Goal: Task Accomplishment & Management: Use online tool/utility

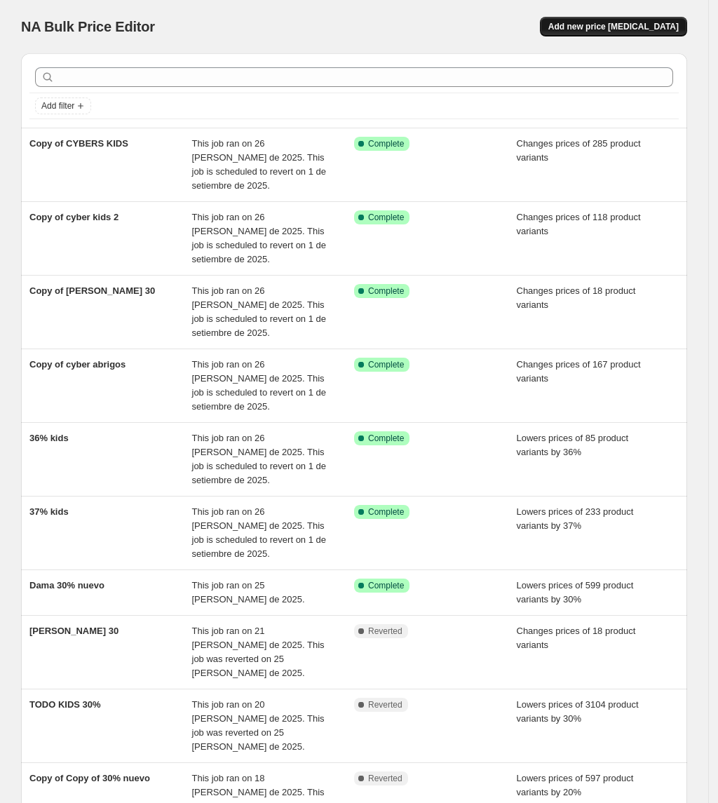
drag, startPoint x: 646, startPoint y: 39, endPoint x: 646, endPoint y: 29, distance: 10.5
click at [646, 37] on div "NA Bulk Price Editor. This page is ready NA Bulk Price Editor Add new price [ME…" at bounding box center [354, 26] width 666 height 53
click at [646, 27] on span "Add new price [MEDICAL_DATA]" at bounding box center [613, 26] width 130 height 11
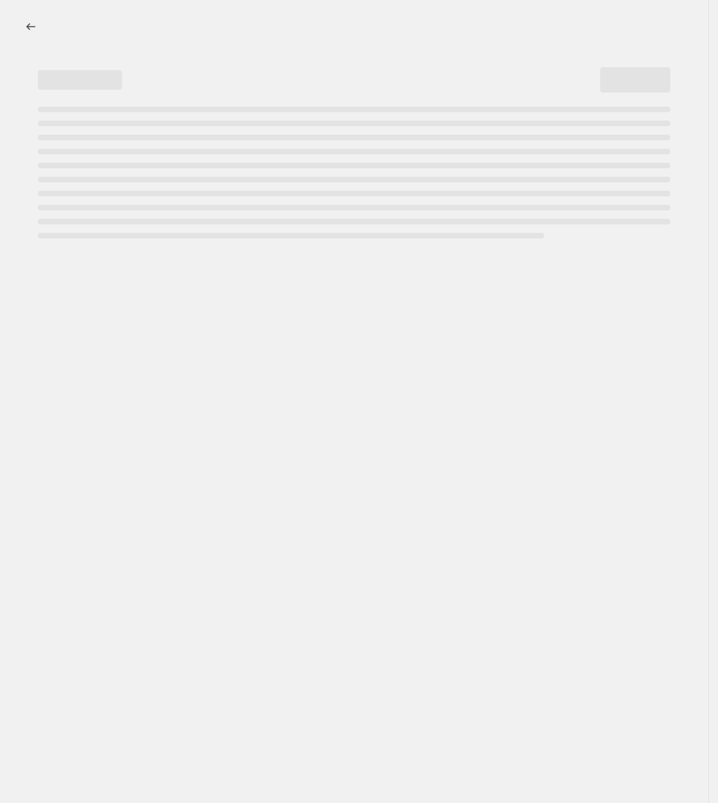
select select "percentage"
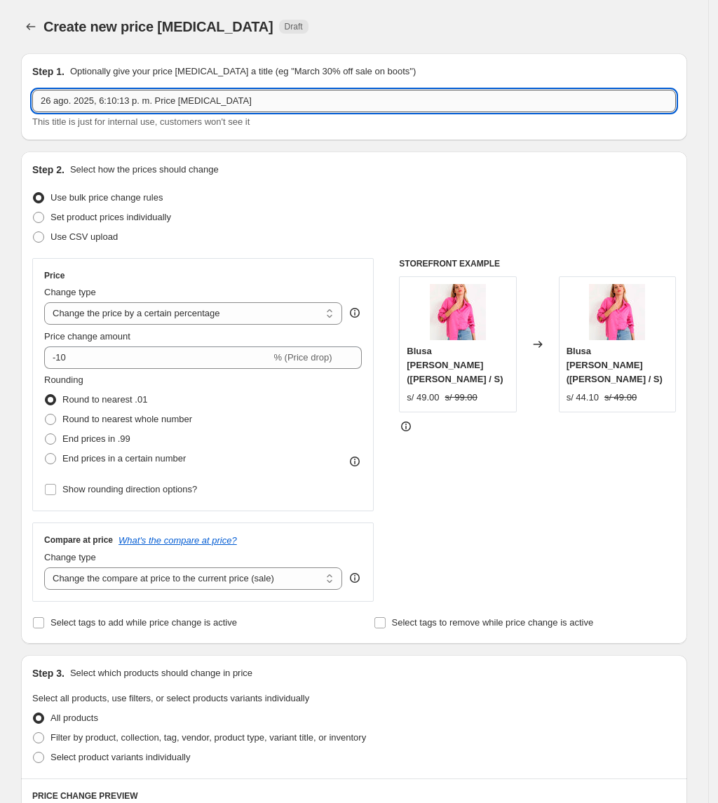
click at [257, 102] on input "26 ago. 2025, 6:10:13 p. m. Price [MEDICAL_DATA]" at bounding box center [354, 101] width 644 height 22
type input "NEW COLLECTION"
click at [138, 243] on div "Use CSV upload" at bounding box center [354, 237] width 644 height 20
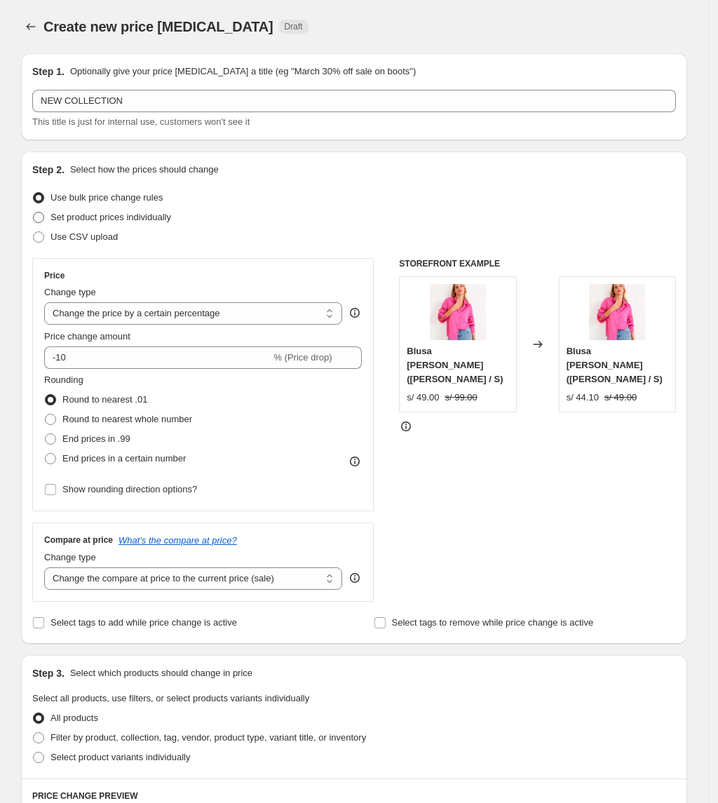
click at [122, 217] on span "Set product prices individually" at bounding box center [110, 217] width 121 height 11
click at [153, 212] on span "Set product prices individually" at bounding box center [110, 217] width 121 height 11
click at [34, 212] on input "Set product prices individually" at bounding box center [33, 212] width 1 height 1
radio input "true"
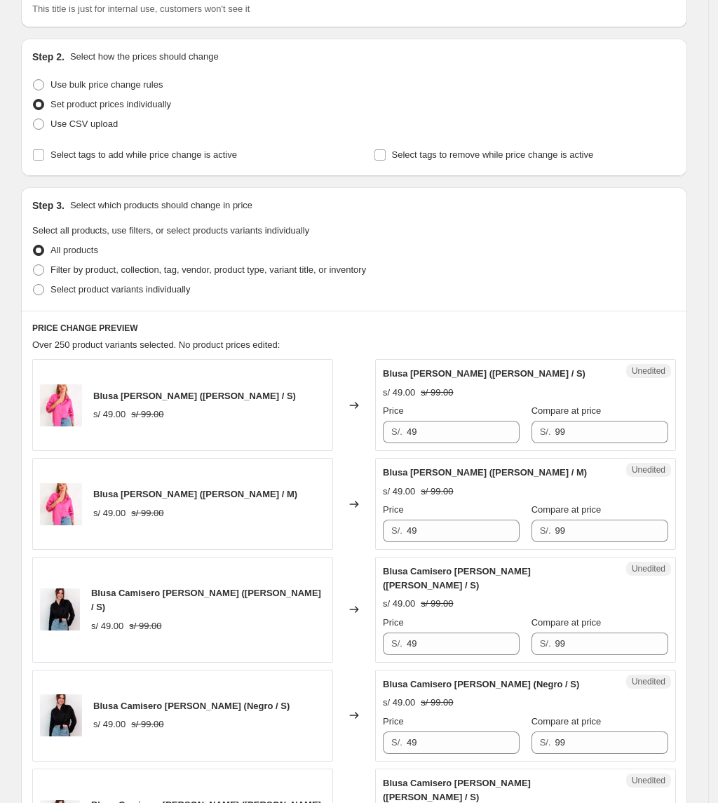
scroll to position [93, 0]
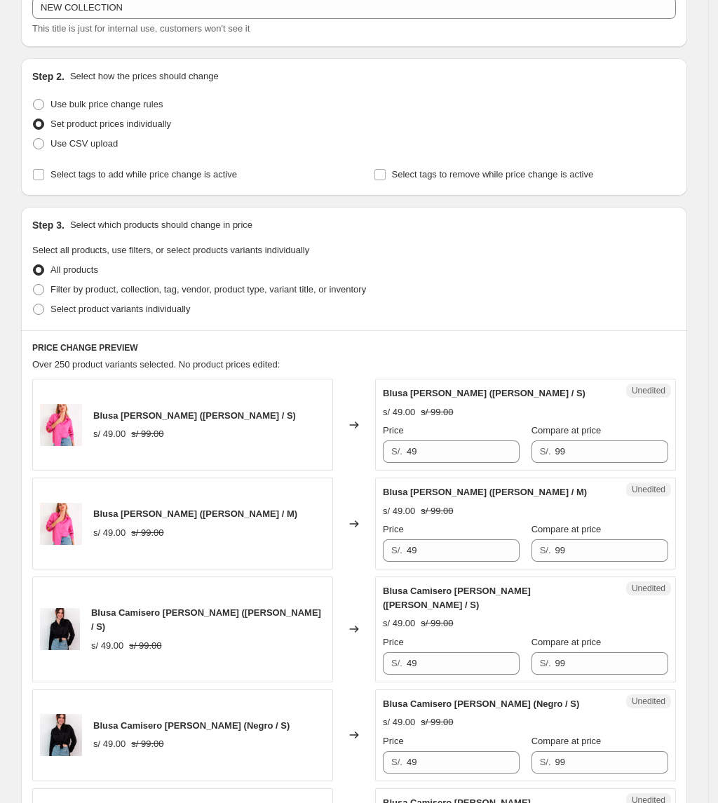
click at [210, 278] on ul "All products Filter by product, collection, tag, vendor, product type, variant …" at bounding box center [354, 289] width 644 height 59
click at [209, 287] on span "Filter by product, collection, tag, vendor, product type, variant title, or inv…" at bounding box center [207, 289] width 315 height 11
click at [34, 285] on input "Filter by product, collection, tag, vendor, product type, variant title, or inv…" at bounding box center [33, 284] width 1 height 1
radio input "true"
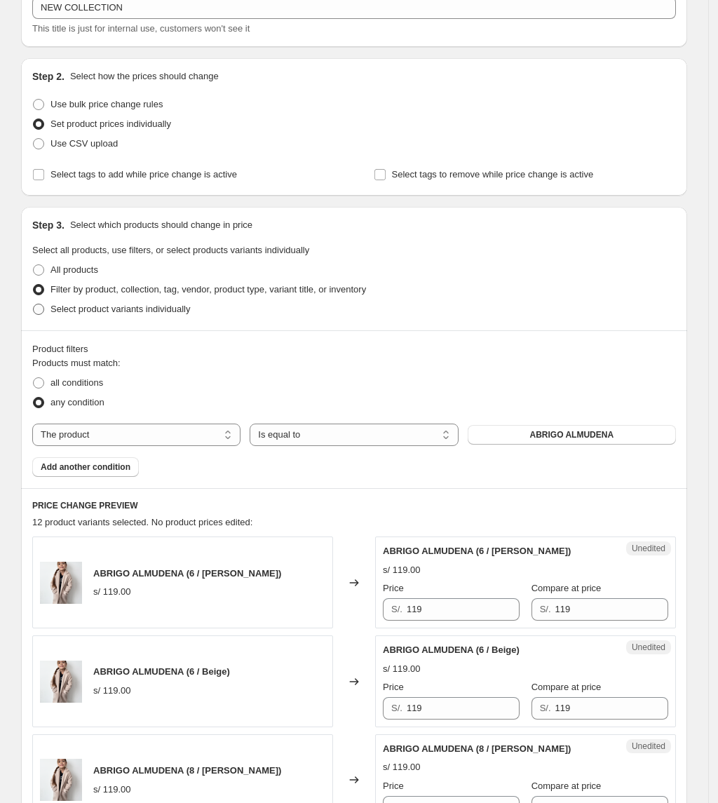
click at [181, 309] on span "Select product variants individually" at bounding box center [120, 309] width 140 height 11
click at [34, 304] on input "Select product variants individually" at bounding box center [33, 304] width 1 height 1
radio input "true"
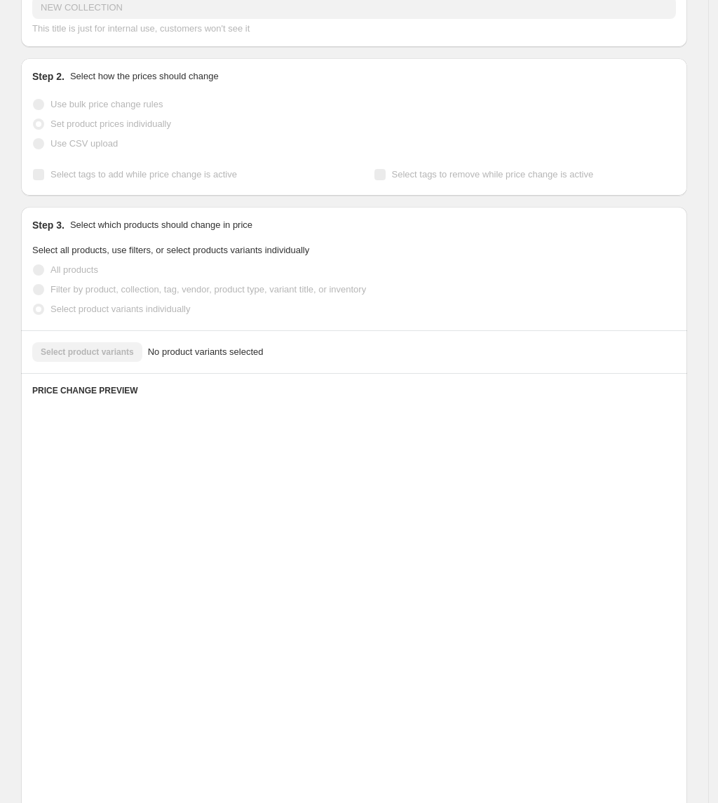
scroll to position [0, 0]
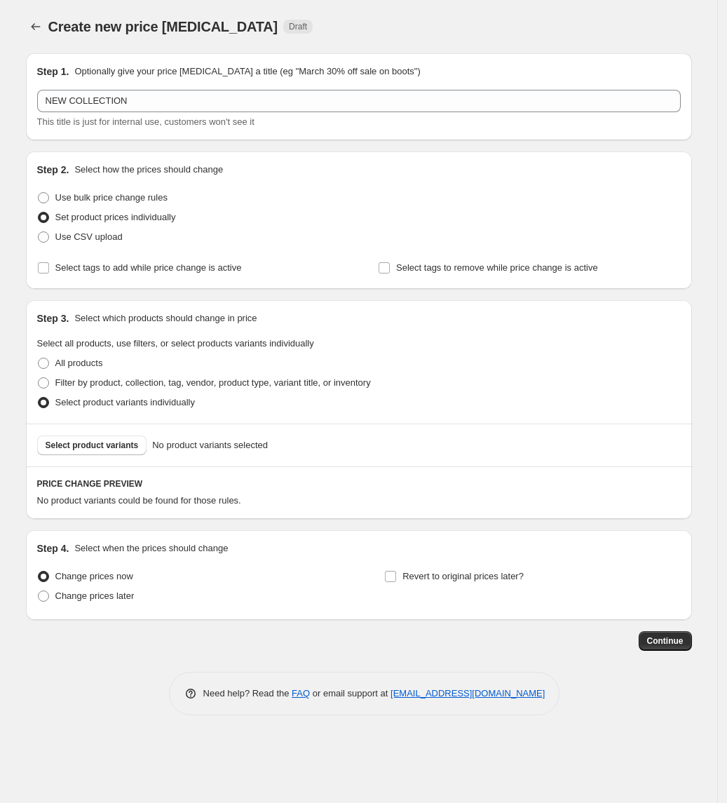
click at [84, 435] on div "Select product variants No product variants selected" at bounding box center [359, 444] width 666 height 43
click at [83, 447] on span "Select product variants" at bounding box center [92, 445] width 93 height 11
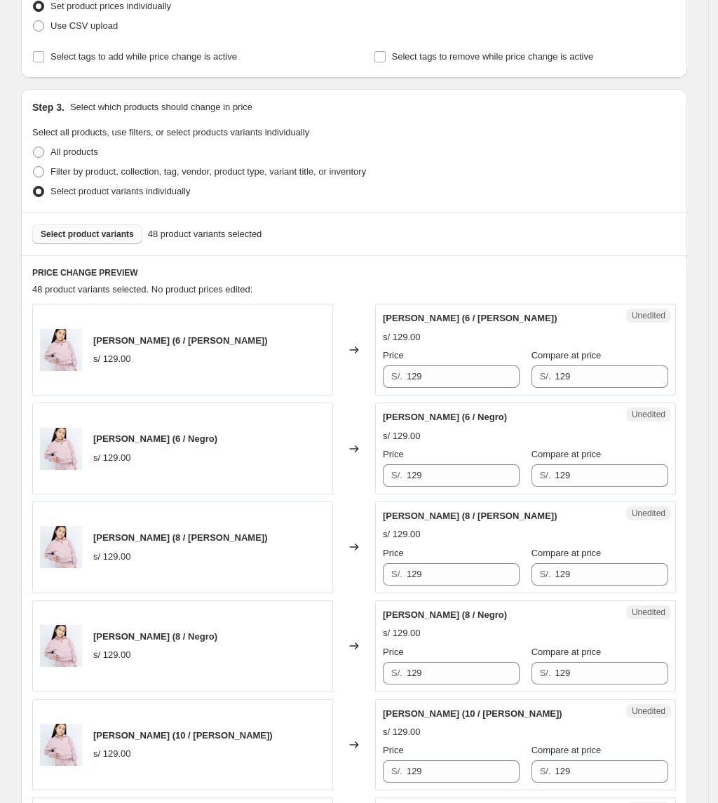
scroll to position [280, 0]
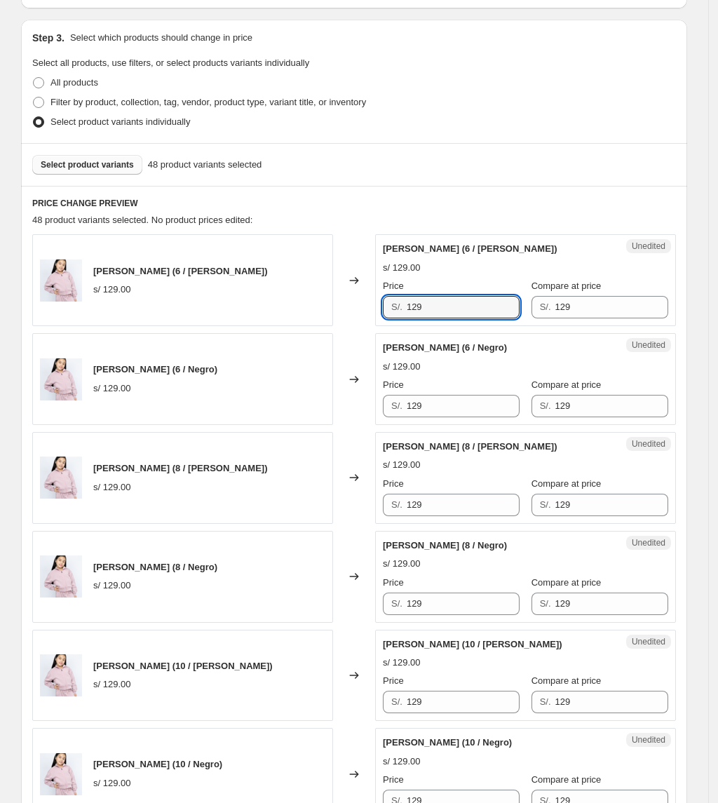
drag, startPoint x: 451, startPoint y: 317, endPoint x: 365, endPoint y: 318, distance: 86.2
click at [365, 318] on div "[PERSON_NAME] (6 / [PERSON_NAME]) s/ 129.00 Changed to Unedited [PERSON_NAME] (…" at bounding box center [354, 280] width 644 height 92
drag, startPoint x: 463, startPoint y: 304, endPoint x: 384, endPoint y: 301, distance: 79.3
click at [384, 301] on div "Unedited [PERSON_NAME] (6 / [PERSON_NAME]) s/ 129.00 Price S/. 79 Compare at pr…" at bounding box center [525, 280] width 301 height 92
type input "79"
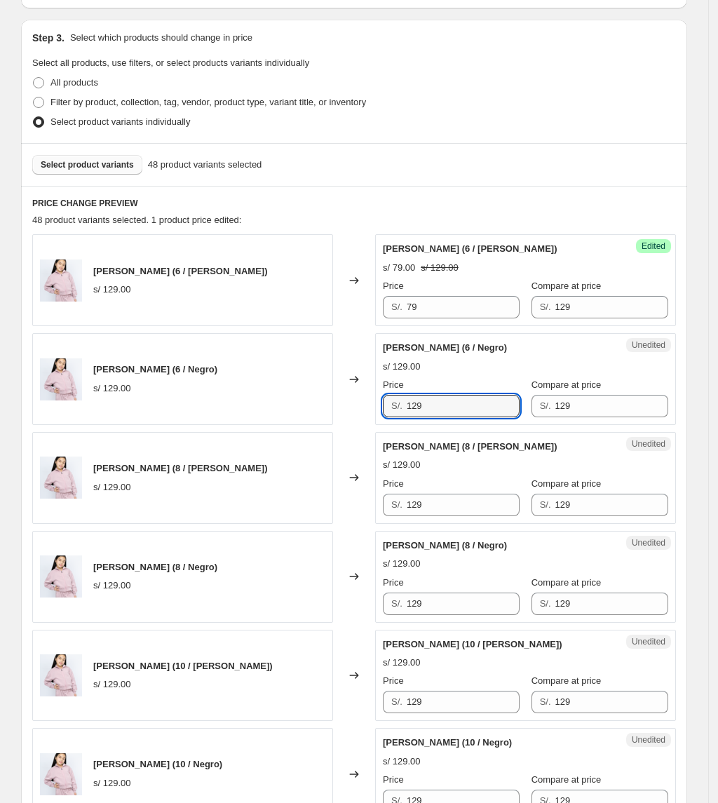
drag, startPoint x: 423, startPoint y: 407, endPoint x: 318, endPoint y: 411, distance: 105.9
click at [318, 412] on div "[PERSON_NAME] (6 / Negro) s/ 129.00 Changed to Unedited [PERSON_NAME] (6 / Negr…" at bounding box center [354, 379] width 644 height 92
paste input "7"
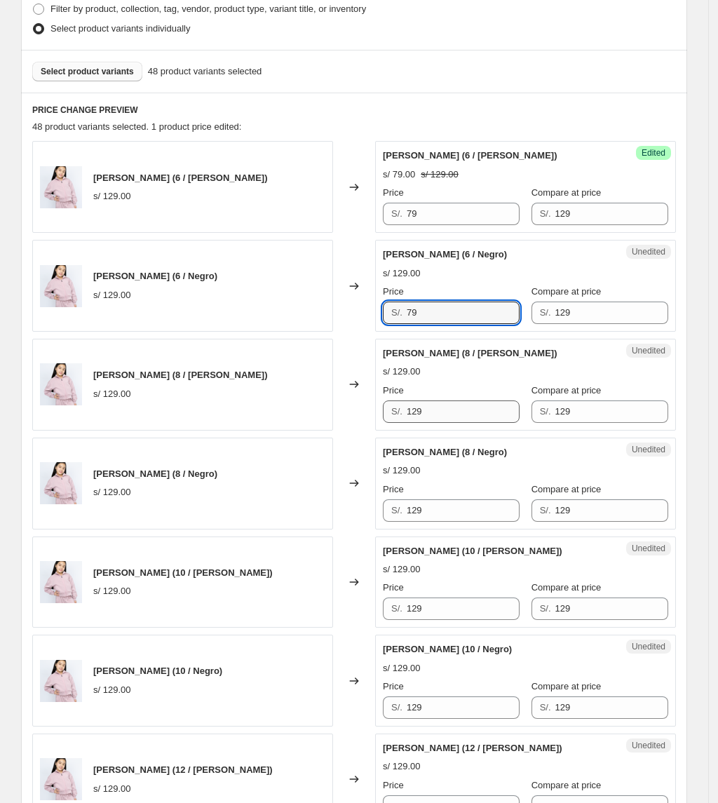
type input "79"
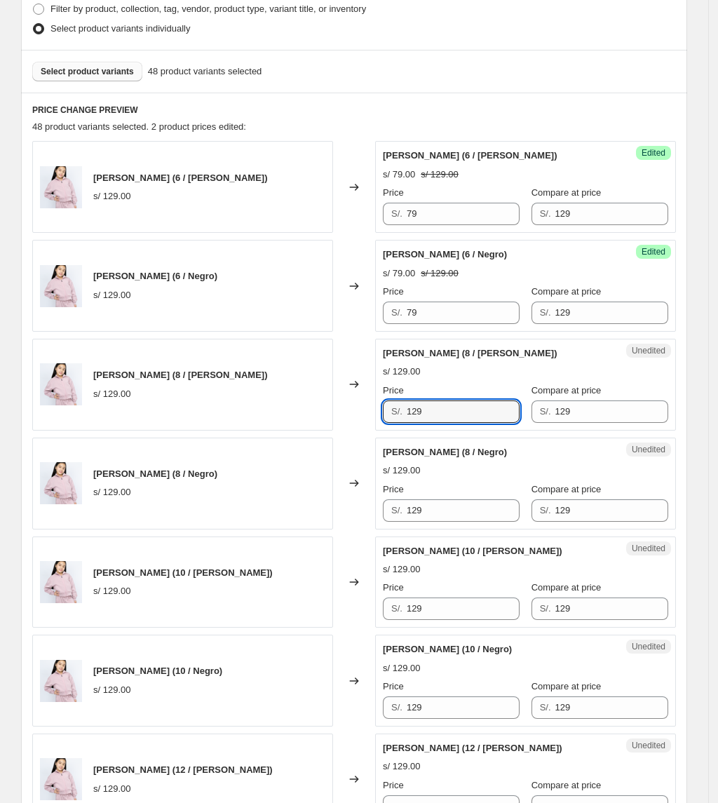
drag, startPoint x: 455, startPoint y: 411, endPoint x: 324, endPoint y: 421, distance: 131.5
click at [324, 421] on div "[PERSON_NAME] (8 / [PERSON_NAME]) s/ 129.00 Changed to Unedited [PERSON_NAME] (…" at bounding box center [354, 385] width 644 height 92
paste input "7"
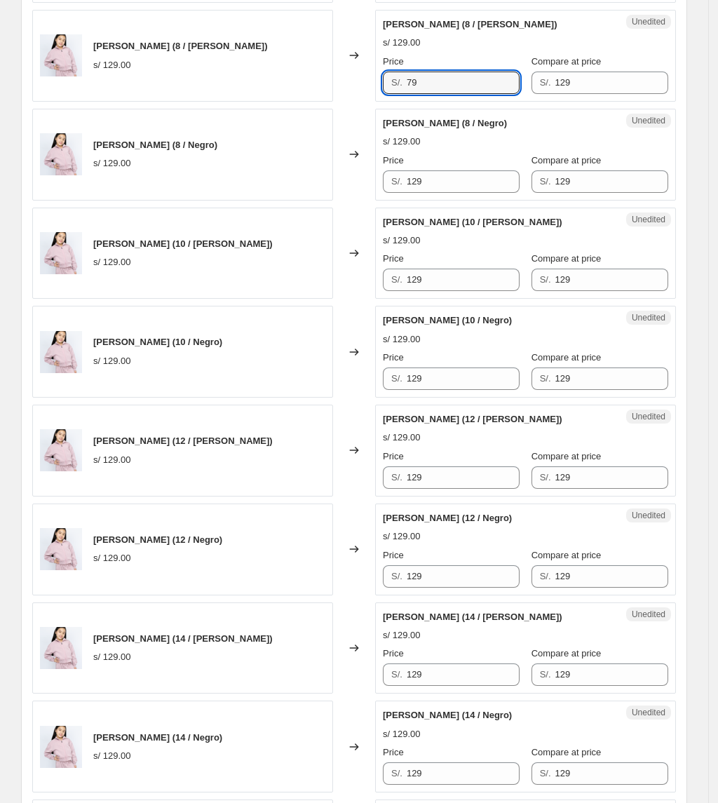
scroll to position [747, 0]
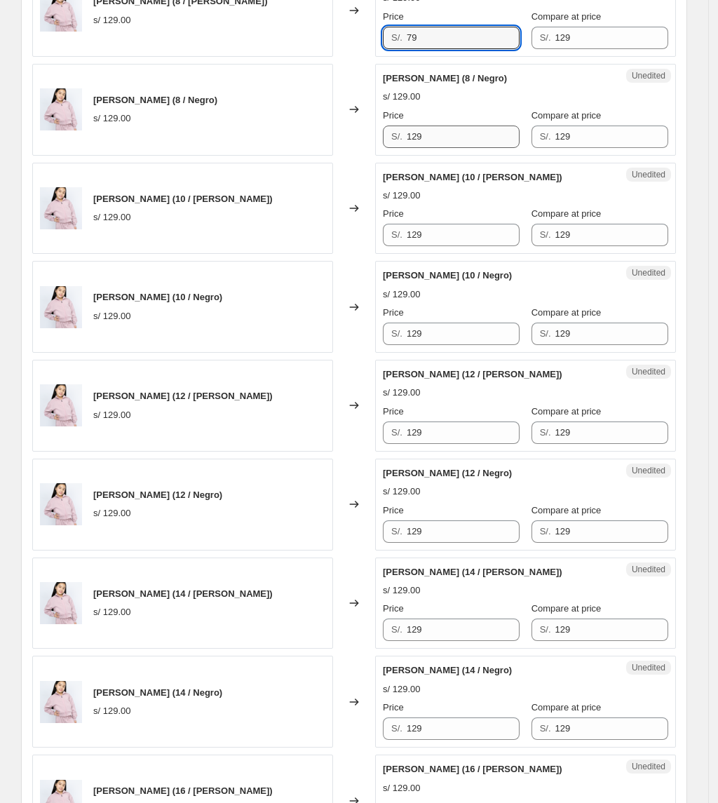
type input "79"
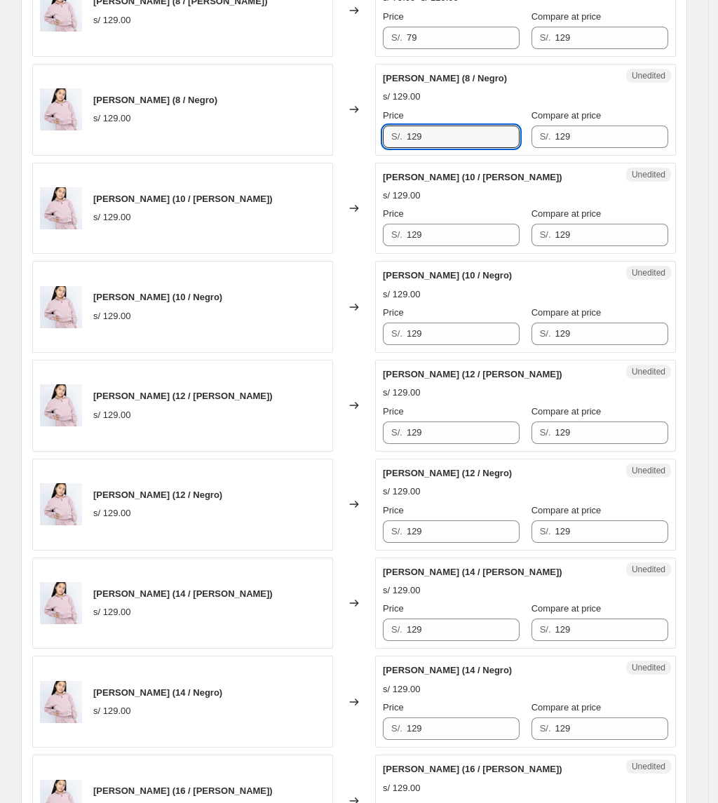
drag, startPoint x: 472, startPoint y: 144, endPoint x: 388, endPoint y: 147, distance: 84.2
click at [390, 147] on div "S/. 129" at bounding box center [451, 136] width 137 height 22
paste input "7"
type input "79"
drag, startPoint x: 457, startPoint y: 233, endPoint x: 341, endPoint y: 257, distance: 118.8
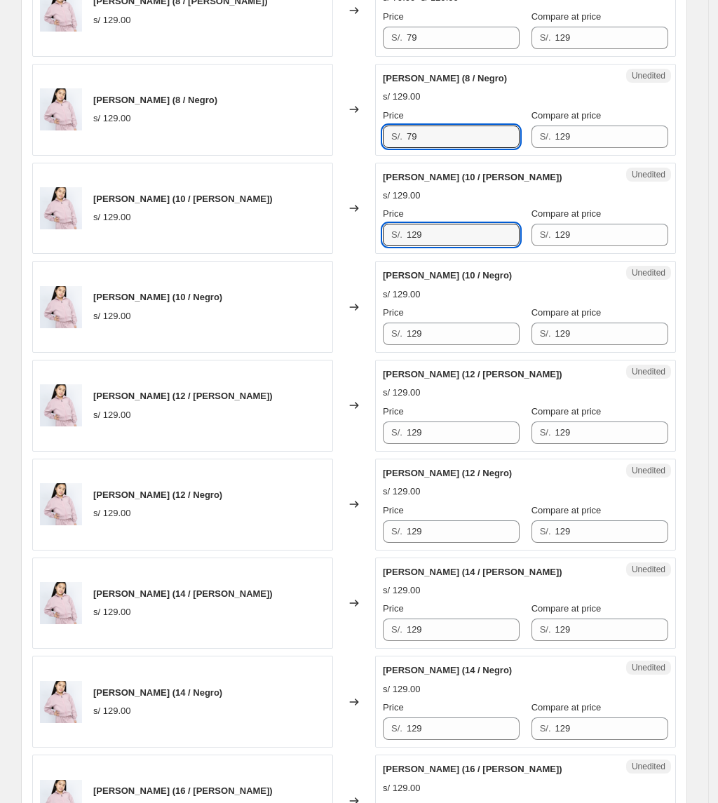
click at [342, 257] on div "[PERSON_NAME] (6 / [PERSON_NAME]) s/ 129.00 Changed to Success Edited [PERSON_N…" at bounding box center [354, 750] width 644 height 1967
paste input "7"
type input "79"
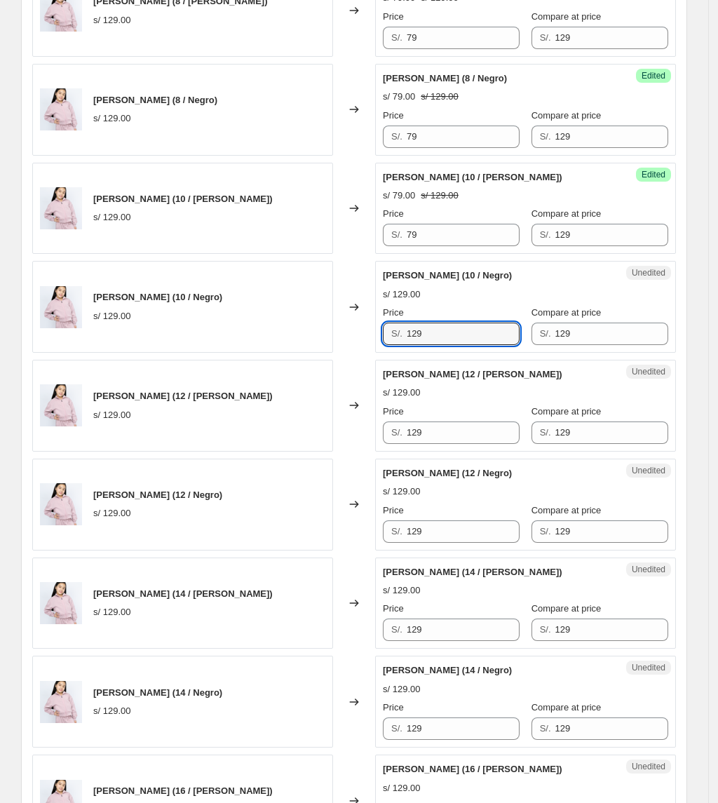
drag, startPoint x: 426, startPoint y: 340, endPoint x: 366, endPoint y: 349, distance: 61.0
click at [366, 349] on div "[PERSON_NAME] (10 / Negro) s/ 129.00 Changed to Unedited [PERSON_NAME] (10 / Ne…" at bounding box center [354, 307] width 644 height 92
paste input "7"
type input "79"
drag, startPoint x: 475, startPoint y: 451, endPoint x: 390, endPoint y: 444, distance: 85.9
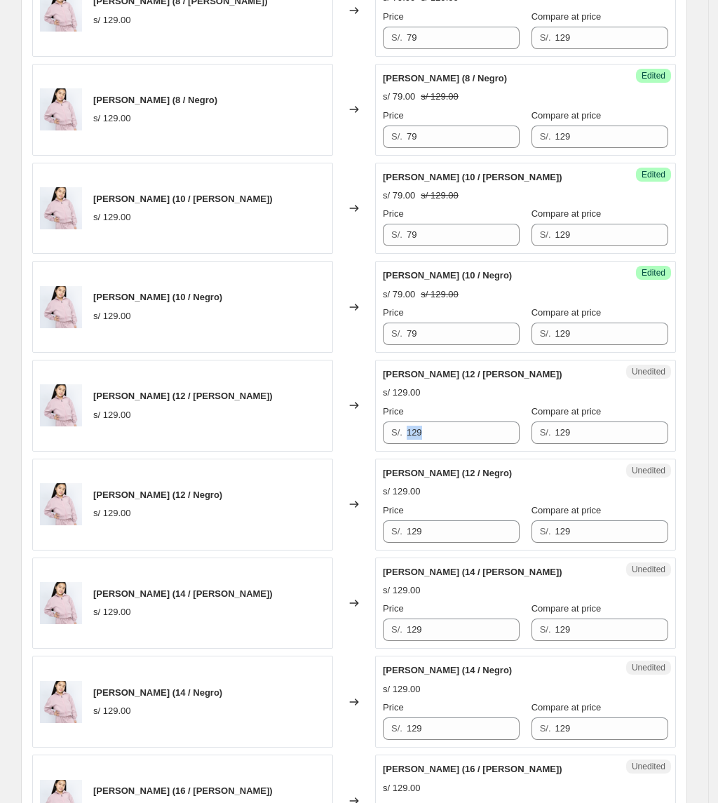
click at [390, 444] on div "Unedited [PERSON_NAME] (12 / [PERSON_NAME]) s/ 129.00 Price S/. 129 Compare at …" at bounding box center [525, 406] width 301 height 92
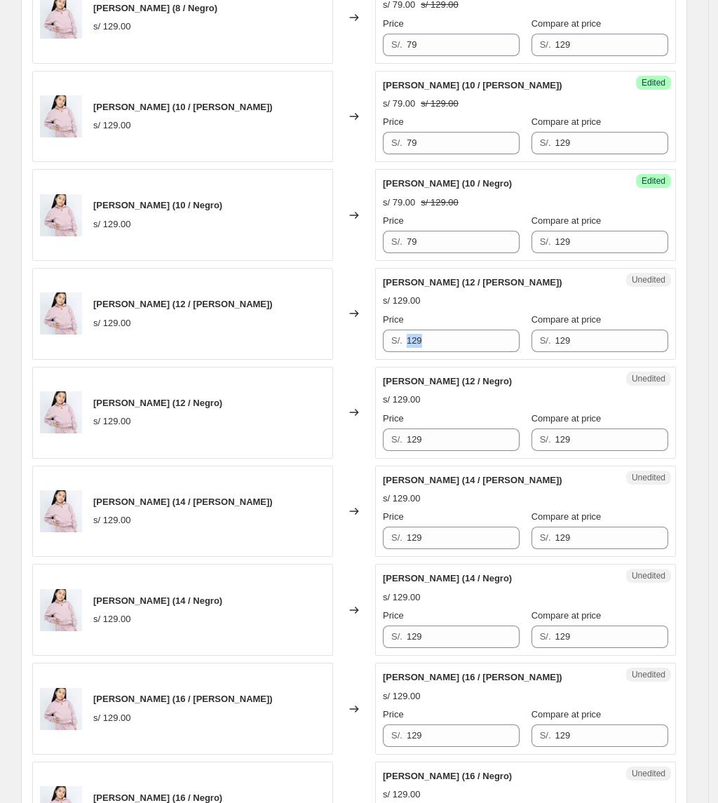
scroll to position [841, 0]
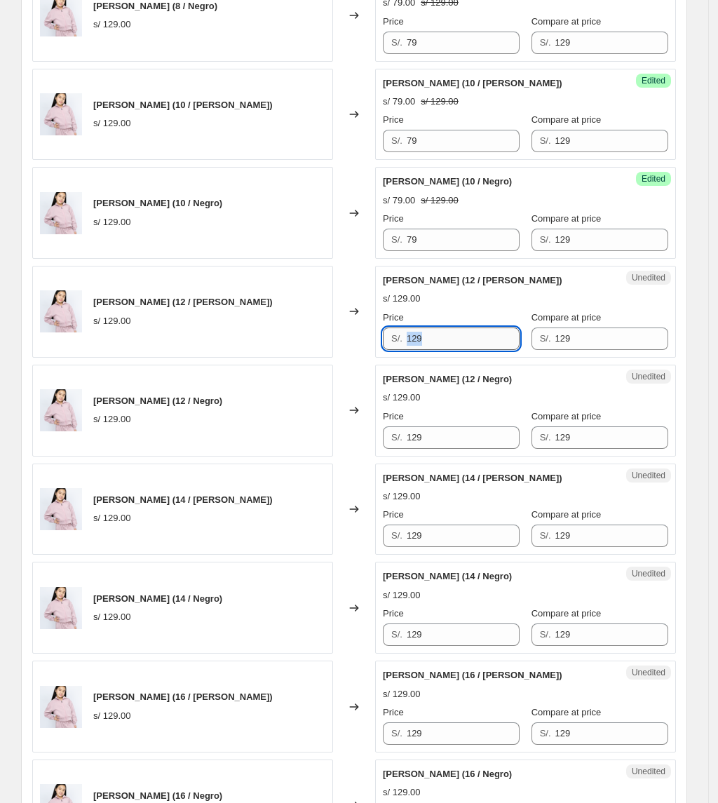
click at [454, 342] on input "129" at bounding box center [463, 338] width 113 height 22
drag, startPoint x: 454, startPoint y: 348, endPoint x: 327, endPoint y: 346, distance: 127.6
click at [329, 346] on div "[PERSON_NAME] (12 / [PERSON_NAME]) s/ 129.00 Changed to Unedited [PERSON_NAME] …" at bounding box center [354, 312] width 644 height 92
paste input "7"
type input "79"
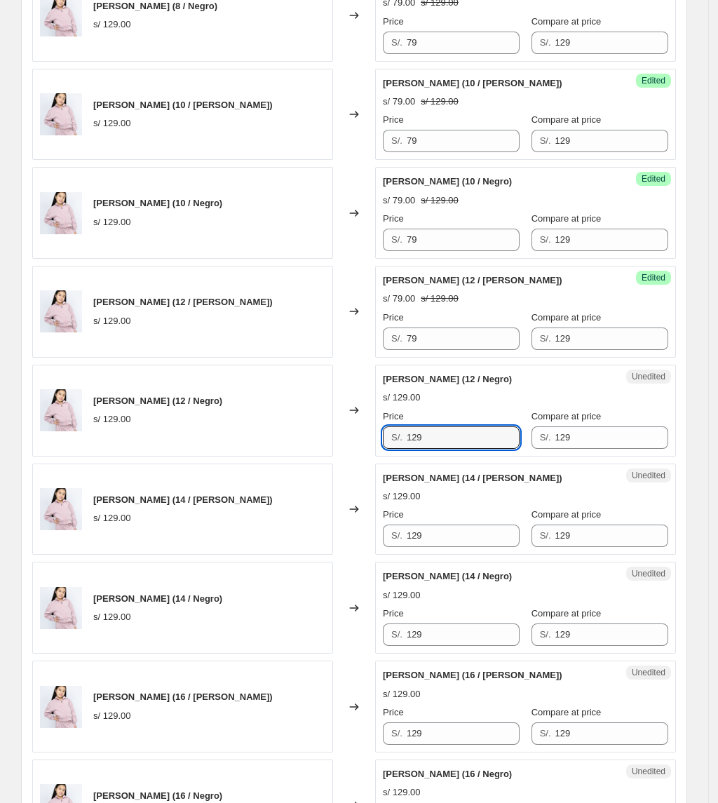
drag, startPoint x: 447, startPoint y: 430, endPoint x: 343, endPoint y: 446, distance: 105.7
click at [343, 446] on div "[PERSON_NAME] (12 / Negro) s/ 129.00 Changed to Unedited [PERSON_NAME] (12 / Ne…" at bounding box center [354, 411] width 644 height 92
paste input "7"
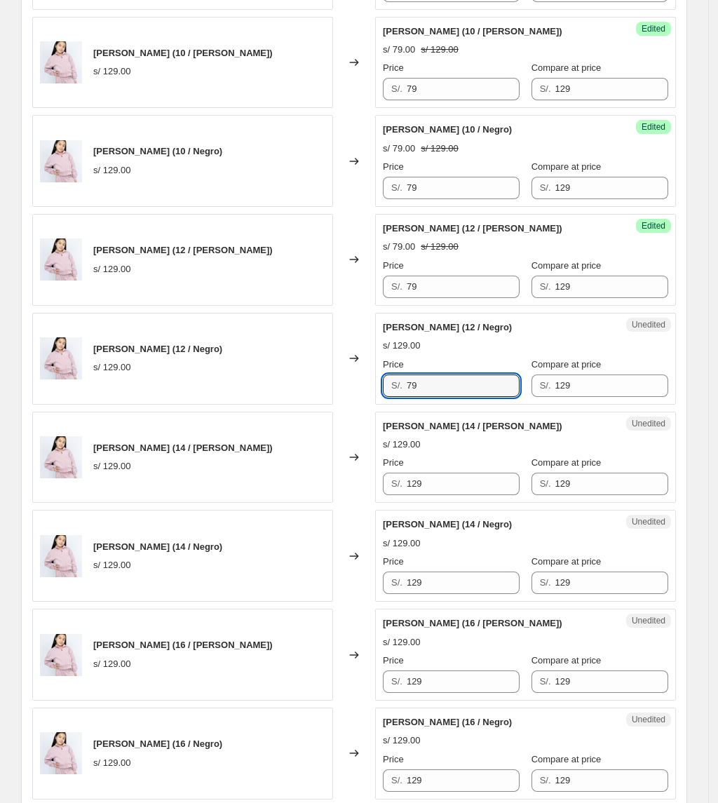
scroll to position [935, 0]
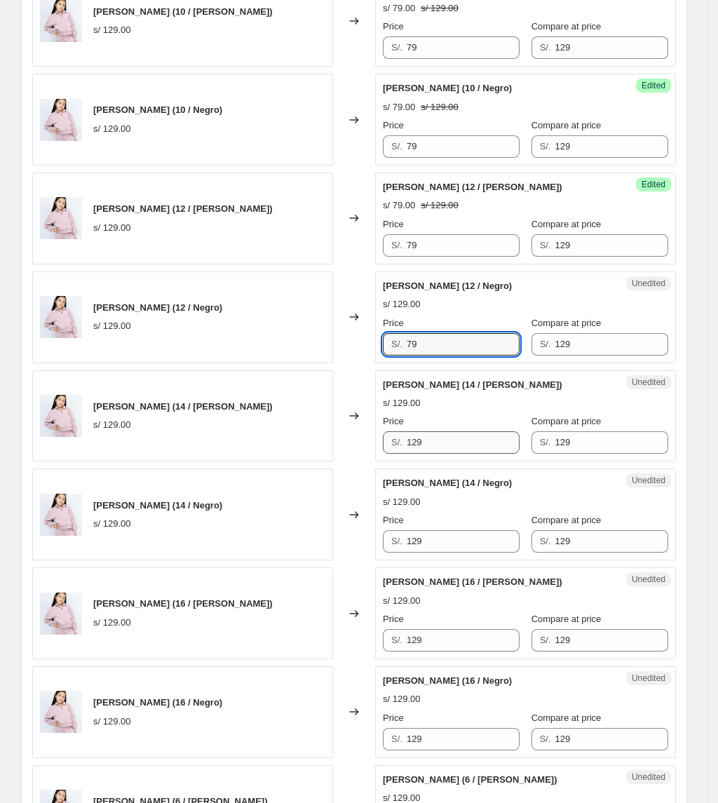
type input "79"
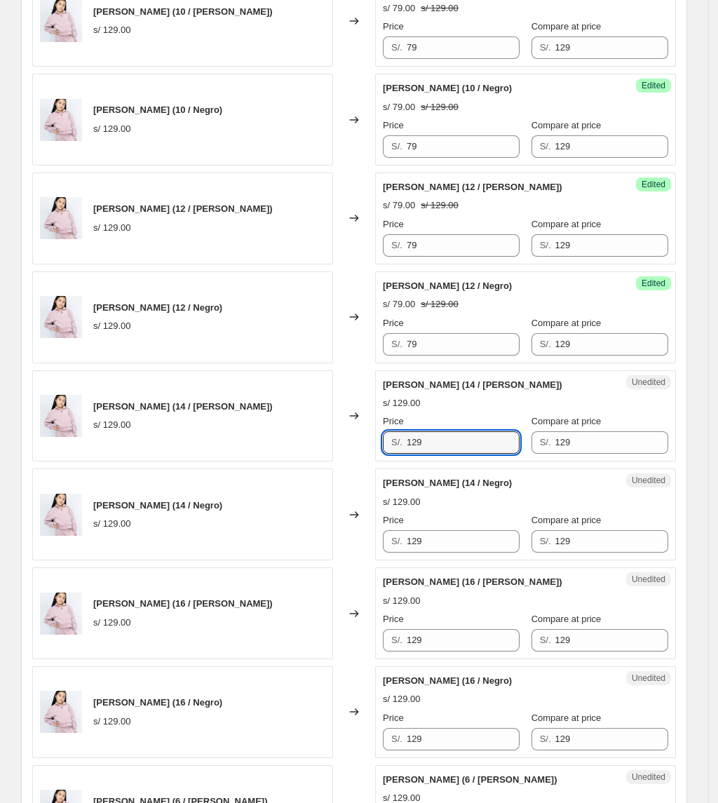
drag, startPoint x: 430, startPoint y: 438, endPoint x: 338, endPoint y: 437, distance: 92.5
click at [340, 438] on div "[PERSON_NAME] (14 / [PERSON_NAME]) s/ 129.00 Changed to Unedited [PERSON_NAME] …" at bounding box center [354, 416] width 644 height 92
paste input "7"
type input "79"
drag, startPoint x: 454, startPoint y: 548, endPoint x: 303, endPoint y: 553, distance: 151.5
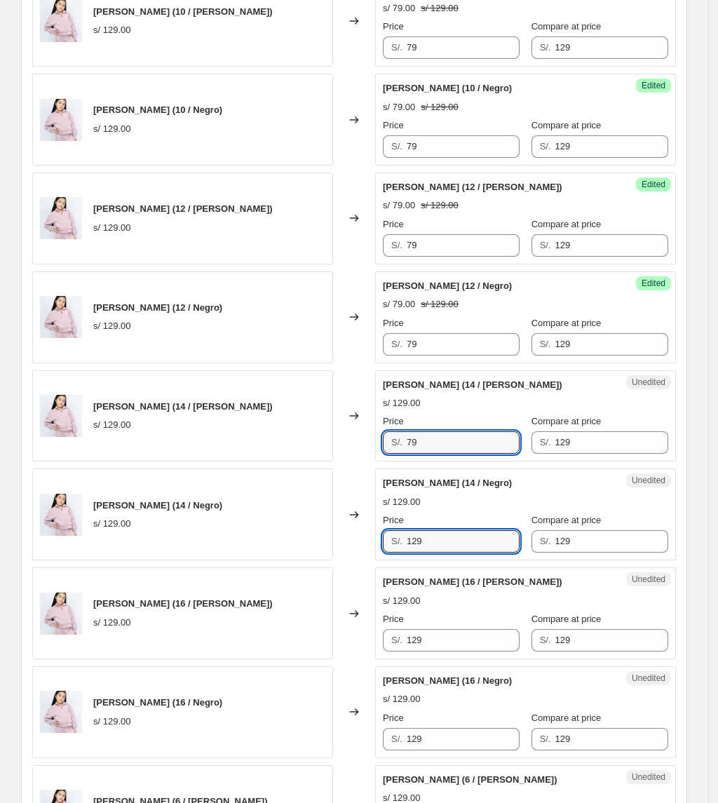
click at [304, 553] on div "[PERSON_NAME] (14 / Negro) s/ 129.00 Changed to Unedited [PERSON_NAME] (14 / Ne…" at bounding box center [354, 514] width 644 height 92
paste input "7"
type input "79"
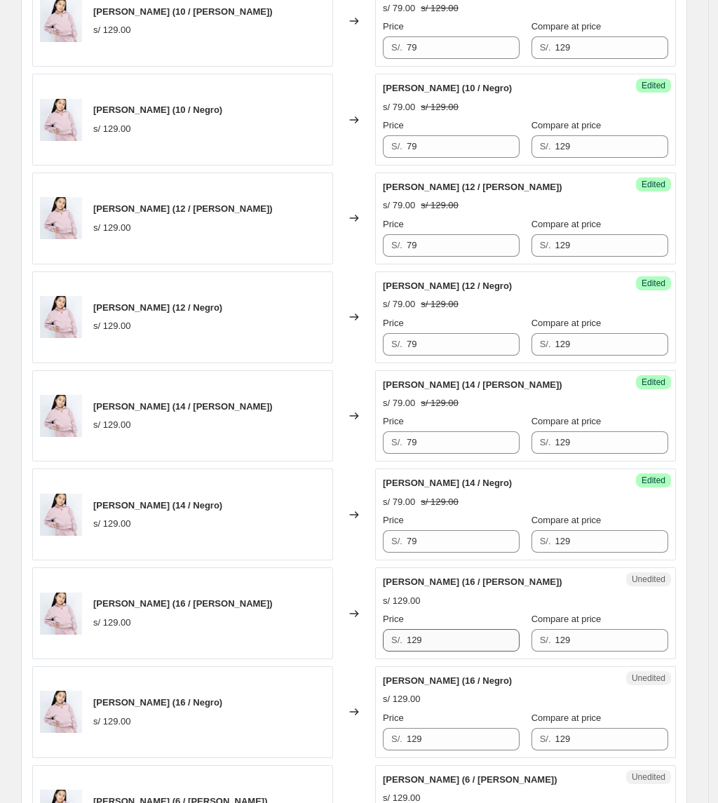
drag, startPoint x: 464, startPoint y: 632, endPoint x: 414, endPoint y: 645, distance: 52.0
click at [416, 645] on div "Price S/. 129" at bounding box center [451, 631] width 137 height 39
drag, startPoint x: 449, startPoint y: 648, endPoint x: 299, endPoint y: 639, distance: 151.0
click at [300, 645] on div "[PERSON_NAME] (16 / [PERSON_NAME]) s/ 129.00 Changed to Unedited [PERSON_NAME] …" at bounding box center [354, 613] width 644 height 92
paste input "7"
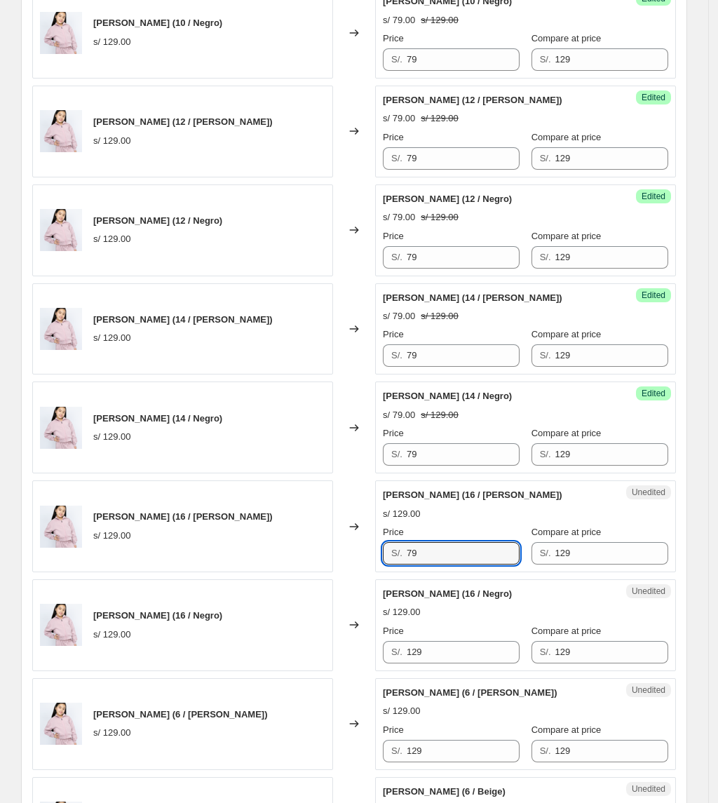
scroll to position [1122, 0]
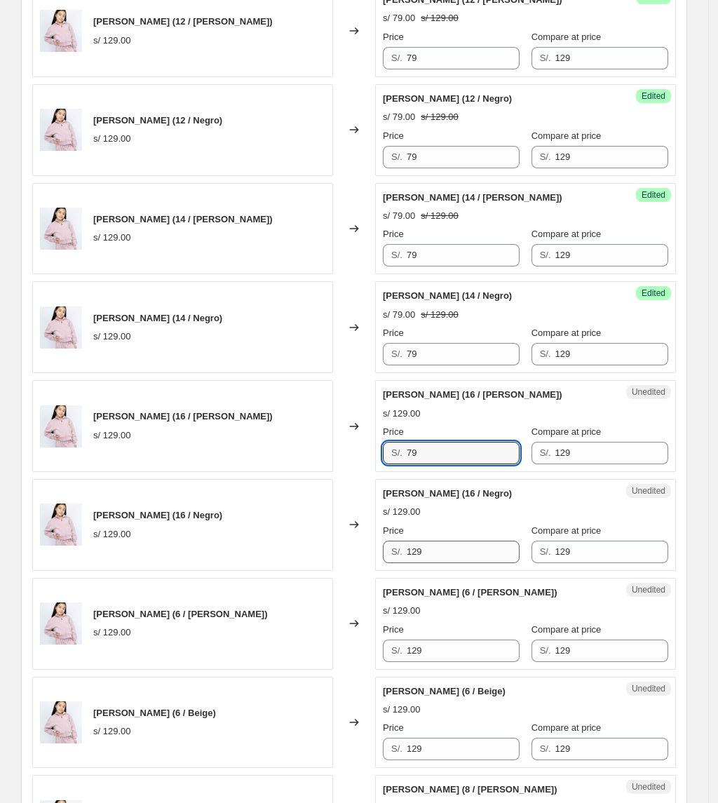
type input "79"
drag, startPoint x: 443, startPoint y: 558, endPoint x: 266, endPoint y: 557, distance: 176.7
click at [268, 559] on div "[PERSON_NAME] (16 / Negro) s/ 129.00 Changed to Unedited [PERSON_NAME] (16 / Ne…" at bounding box center [354, 525] width 644 height 92
paste input "7"
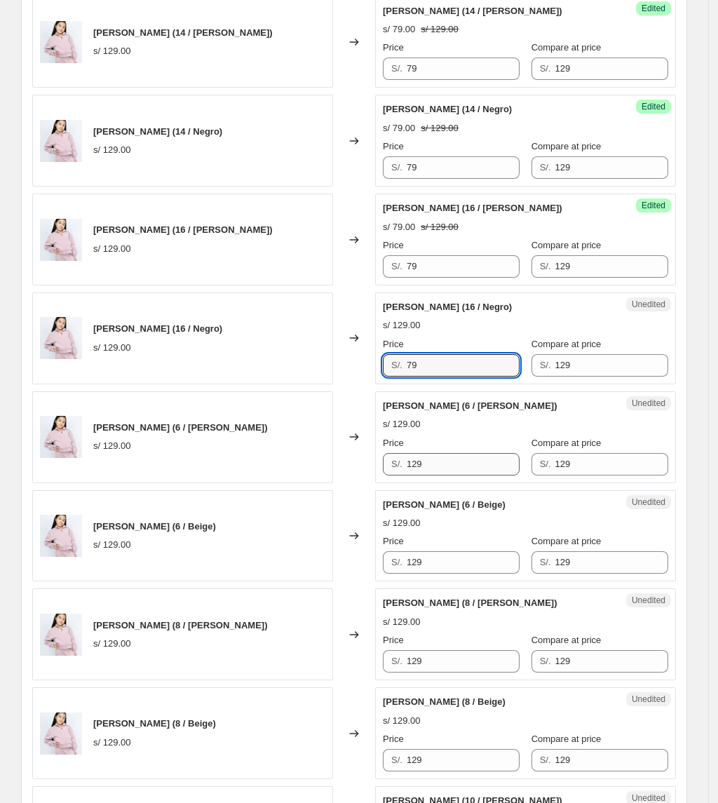
type input "79"
drag, startPoint x: 453, startPoint y: 466, endPoint x: 318, endPoint y: 480, distance: 136.0
click at [318, 480] on div "[PERSON_NAME] (6 / [PERSON_NAME]) s/ 129.00 Changed to Unedited [PERSON_NAME] (…" at bounding box center [354, 437] width 644 height 92
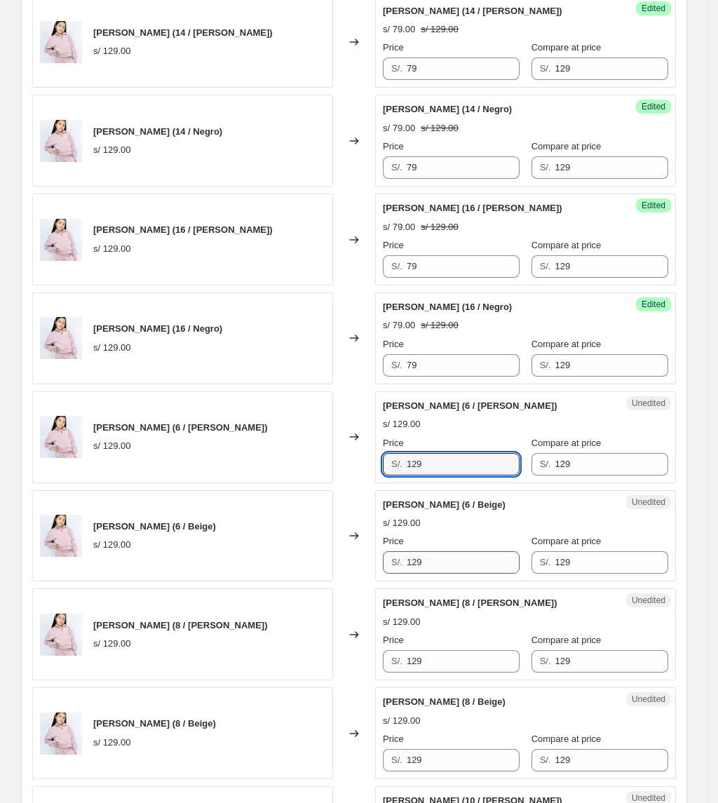
paste input "7"
type input "79"
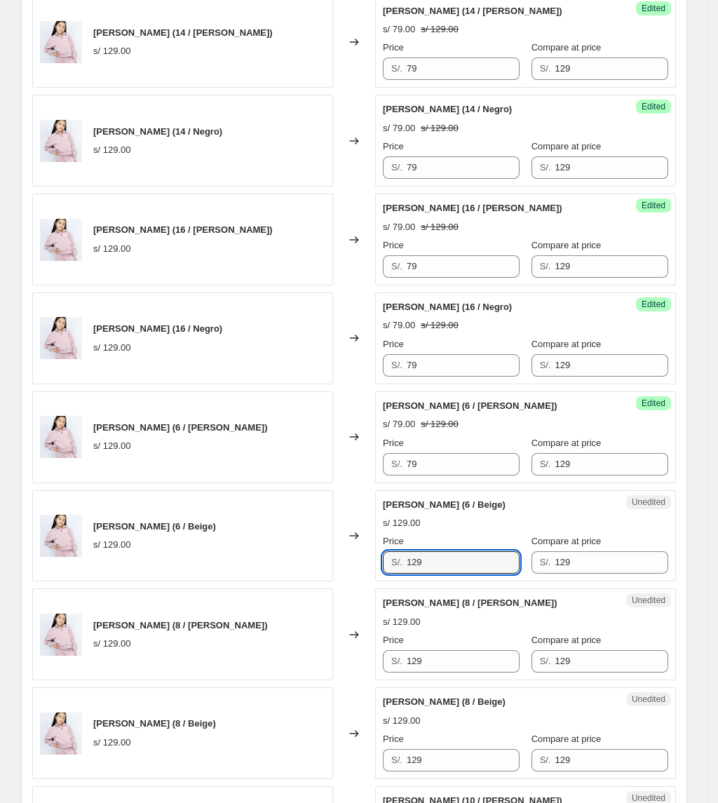
drag, startPoint x: 411, startPoint y: 576, endPoint x: 358, endPoint y: 579, distance: 53.4
click at [330, 579] on div "[PERSON_NAME] (6 / Beige) s/ 129.00 Changed to Unedited [PERSON_NAME] (6 / Beig…" at bounding box center [354, 536] width 644 height 92
paste input "7"
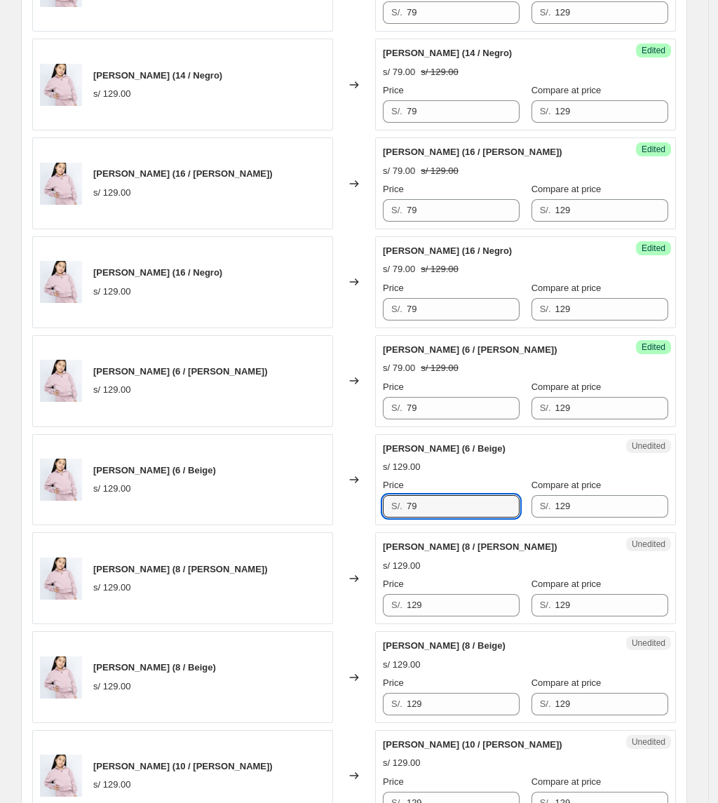
scroll to position [1402, 0]
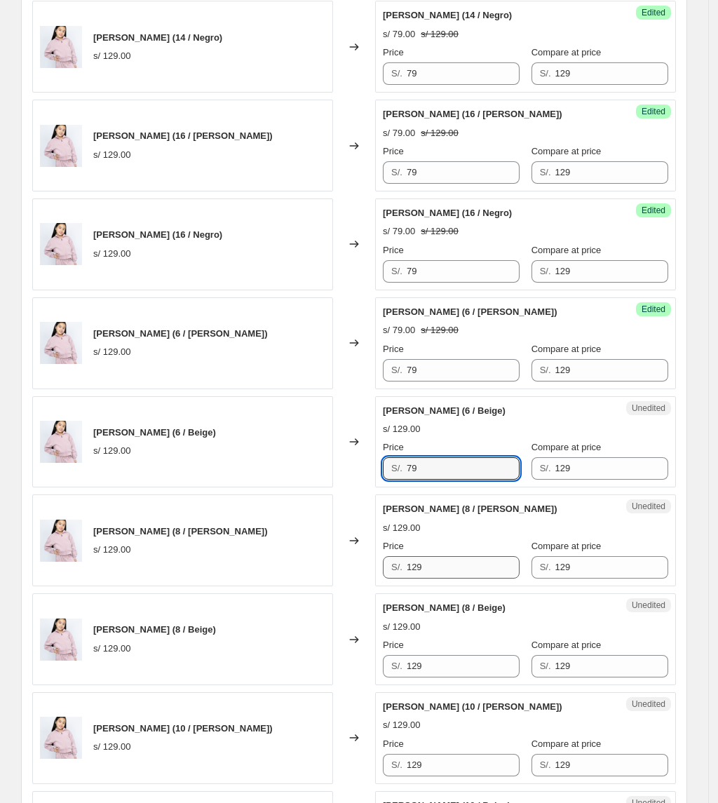
type input "79"
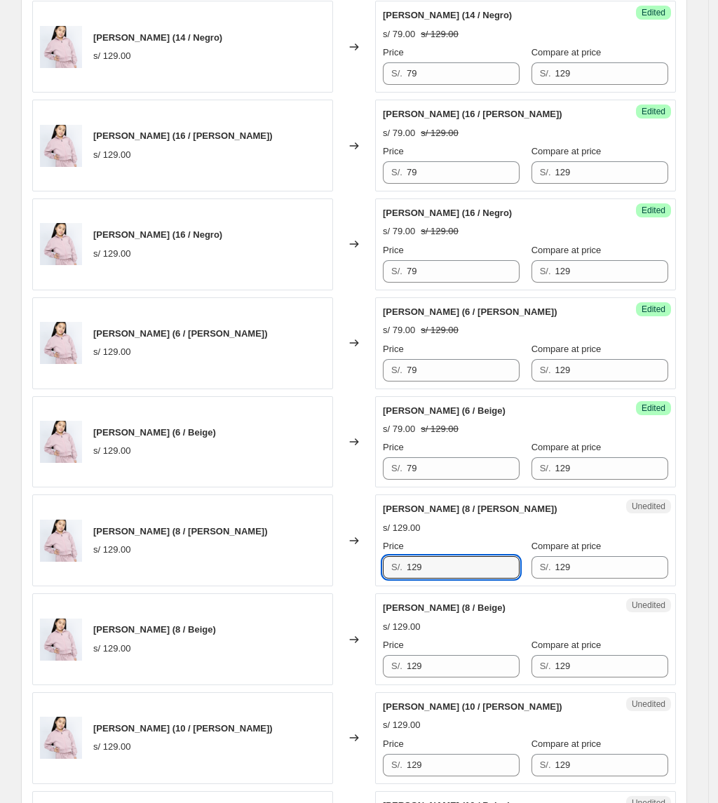
drag, startPoint x: 455, startPoint y: 570, endPoint x: 262, endPoint y: 575, distance: 193.6
click at [262, 575] on div "[PERSON_NAME] (8 / [PERSON_NAME]) s/ 129.00 Changed to Unedited [PERSON_NAME] (…" at bounding box center [354, 540] width 644 height 92
paste input "7"
type input "79"
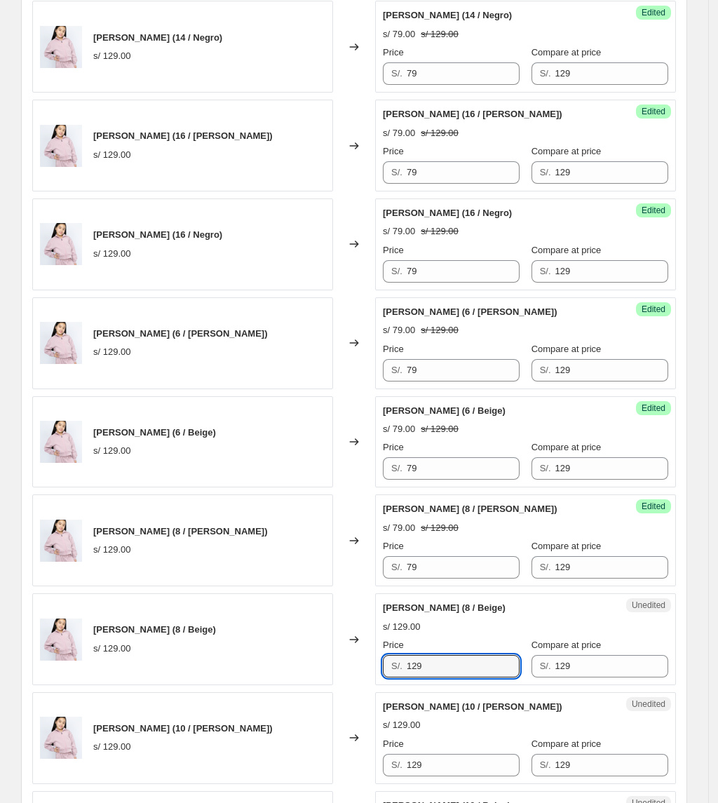
drag, startPoint x: 470, startPoint y: 672, endPoint x: 225, endPoint y: 639, distance: 246.8
click at [273, 658] on div "[PERSON_NAME] (8 / Beige) s/ 129.00 Changed to Unedited [PERSON_NAME] (8 / Beig…" at bounding box center [354, 639] width 644 height 92
paste input "7"
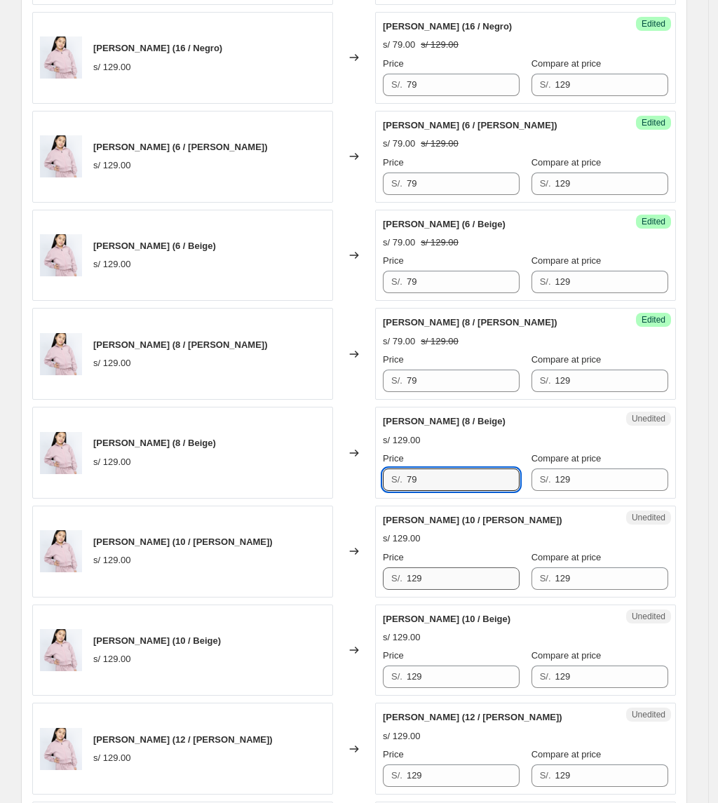
type input "79"
drag, startPoint x: 454, startPoint y: 589, endPoint x: 271, endPoint y: 565, distance: 185.2
click at [276, 570] on div "[PERSON_NAME] (10 / [PERSON_NAME]) s/ 129.00 Changed to Unedited [PERSON_NAME] …" at bounding box center [354, 551] width 644 height 92
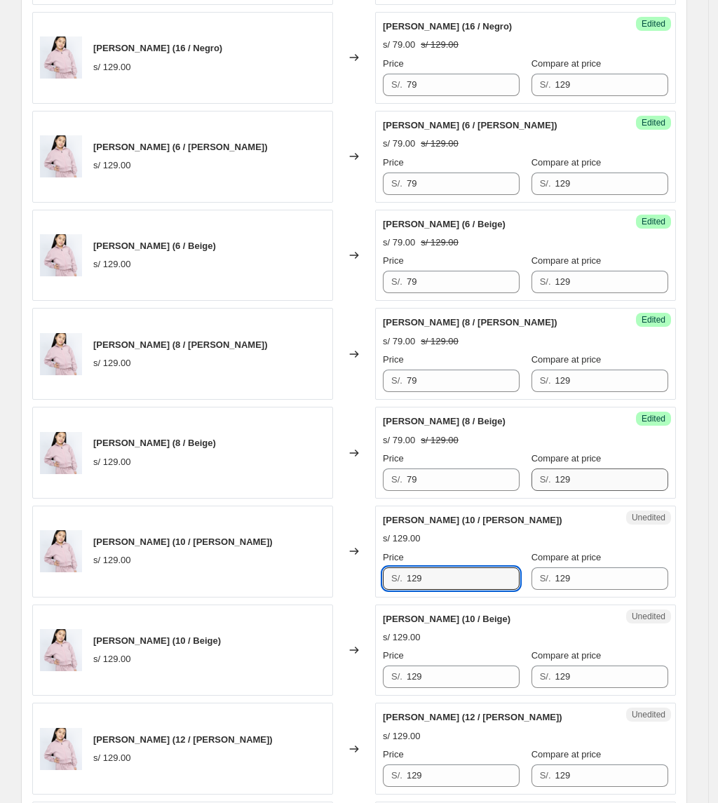
paste input "7"
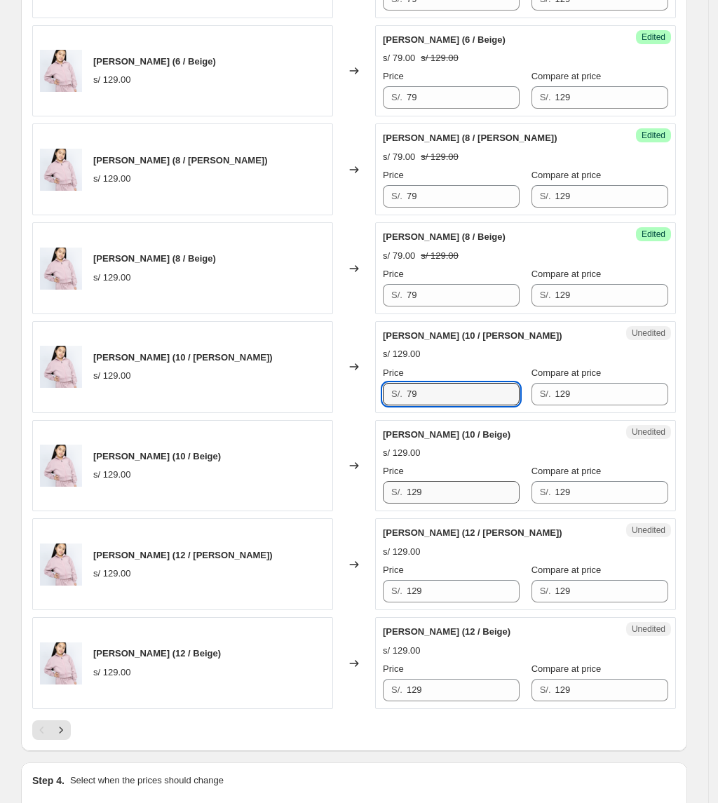
scroll to position [1776, 0]
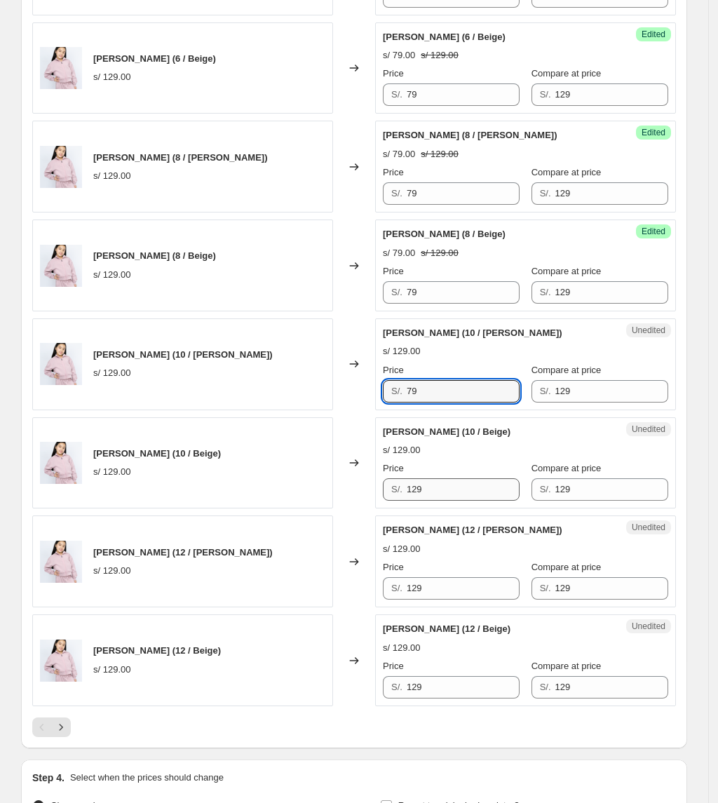
type input "79"
drag, startPoint x: 441, startPoint y: 500, endPoint x: 301, endPoint y: 517, distance: 140.6
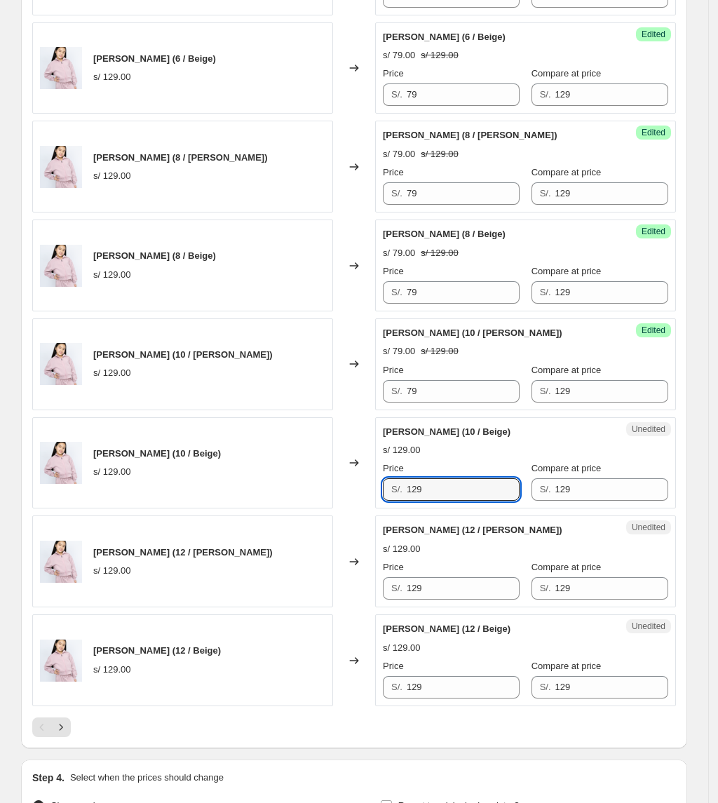
paste input "7"
type input "79"
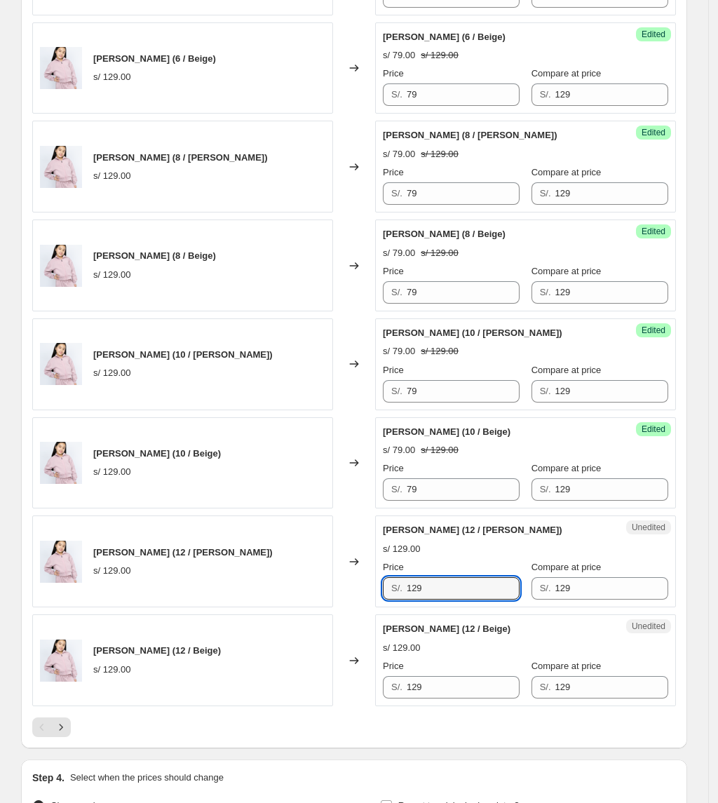
drag, startPoint x: 432, startPoint y: 604, endPoint x: 340, endPoint y: 609, distance: 92.0
click at [342, 607] on div "[PERSON_NAME] (12 / [PERSON_NAME]) s/ 129.00 Changed to Unedited [PERSON_NAME] …" at bounding box center [354, 561] width 644 height 92
paste input "7"
type input "79"
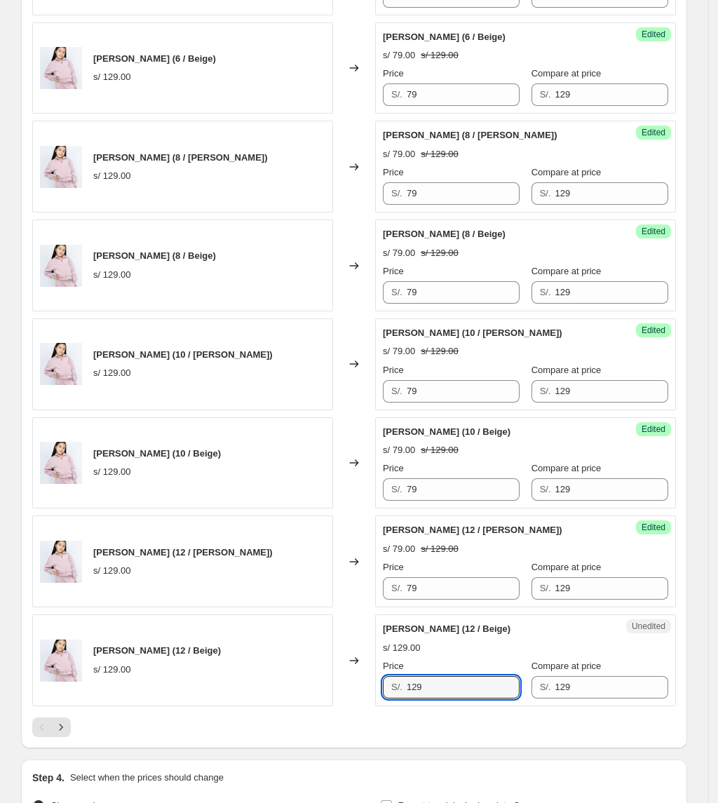
drag, startPoint x: 461, startPoint y: 700, endPoint x: 273, endPoint y: 677, distance: 190.0
click at [275, 677] on div "[PERSON_NAME] (12 / Beige) s/ 129.00 Changed to Unedited [PERSON_NAME] (12 / Be…" at bounding box center [354, 660] width 644 height 92
paste input "7"
type input "79"
click at [63, 730] on icon "Next" at bounding box center [62, 727] width 4 height 6
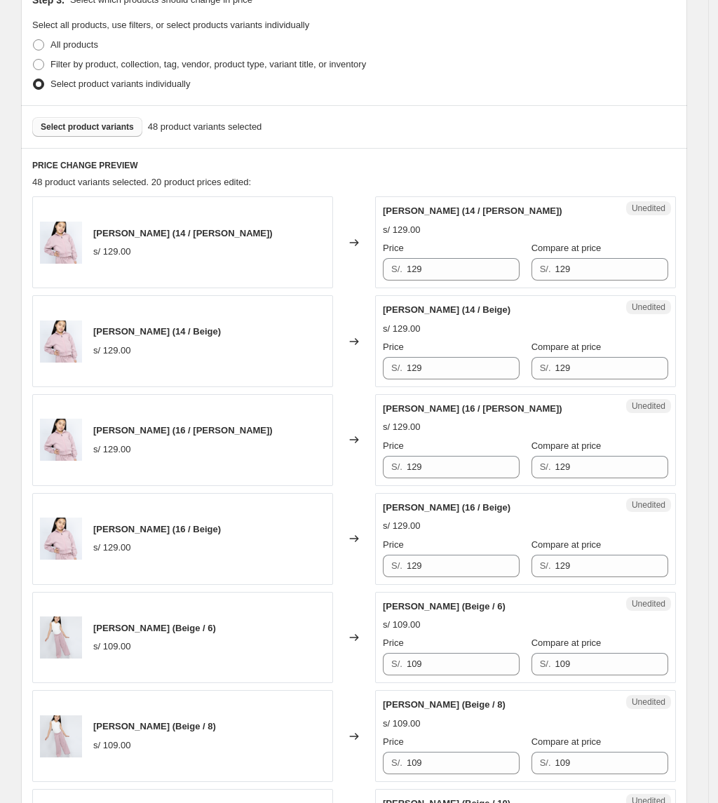
scroll to position [280, 0]
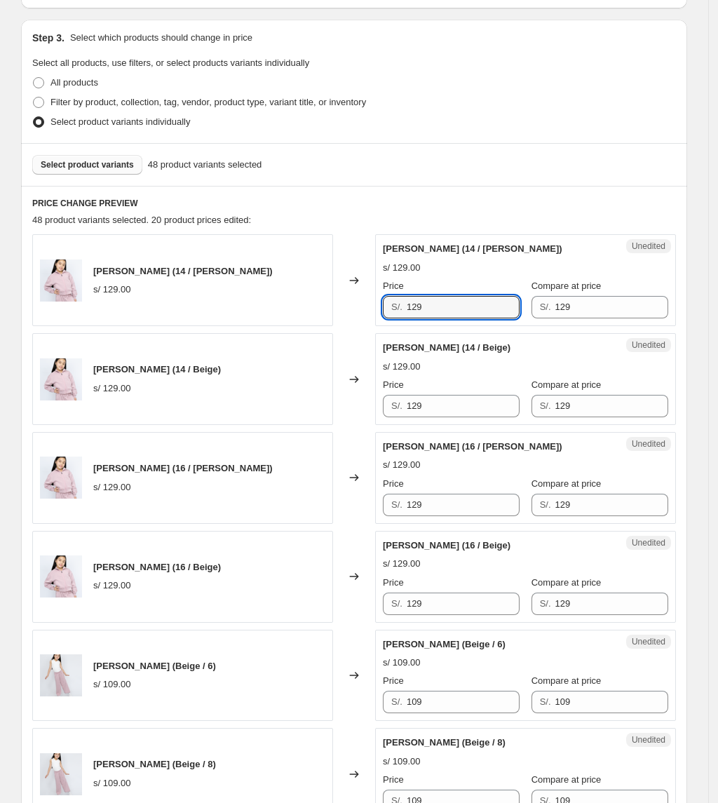
drag, startPoint x: 457, startPoint y: 297, endPoint x: 315, endPoint y: 324, distance: 144.8
click at [315, 324] on div "[PERSON_NAME] (14 / [PERSON_NAME]) s/ 129.00 Changed to Unedited [PERSON_NAME] …" at bounding box center [354, 280] width 644 height 92
paste input "7"
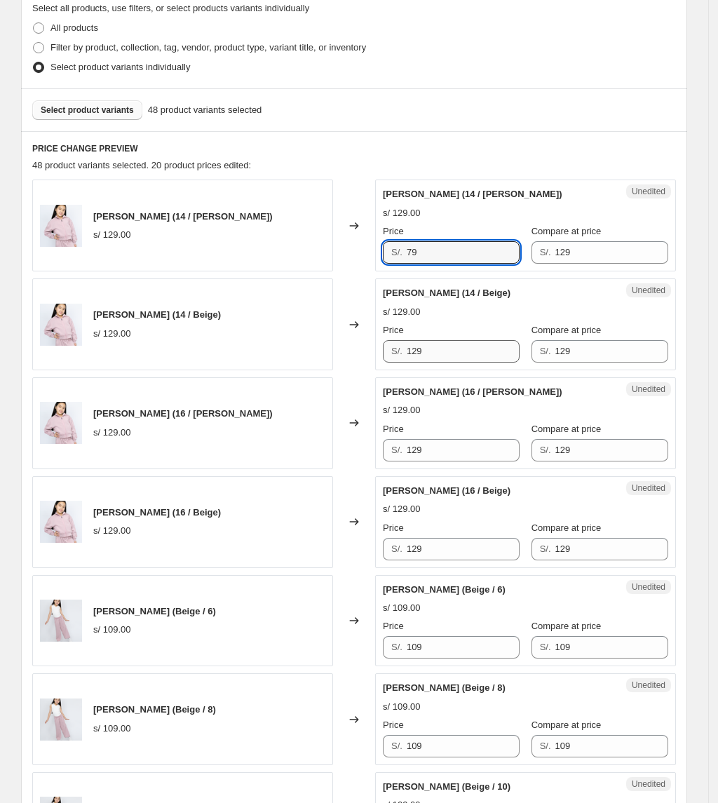
scroll to position [374, 0]
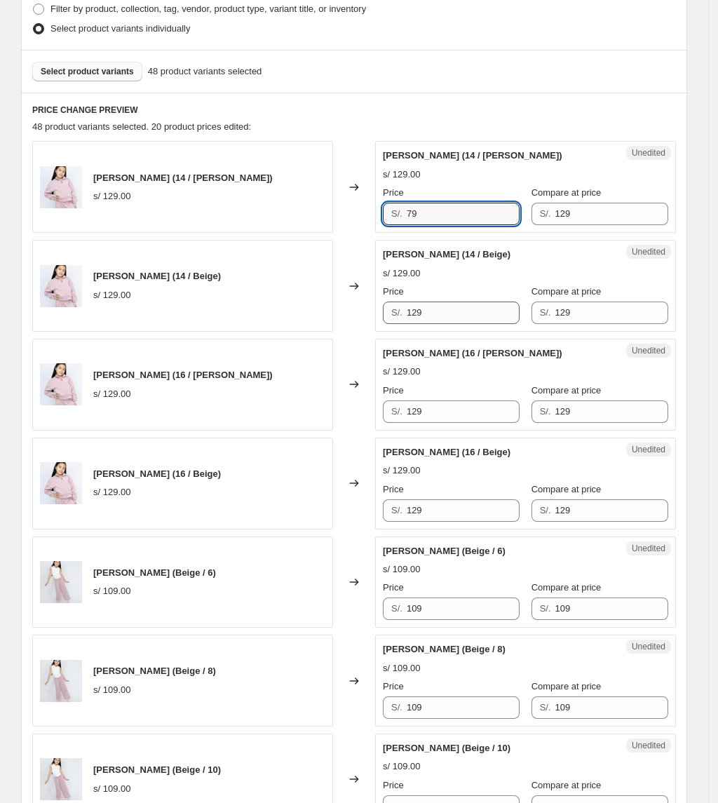
type input "79"
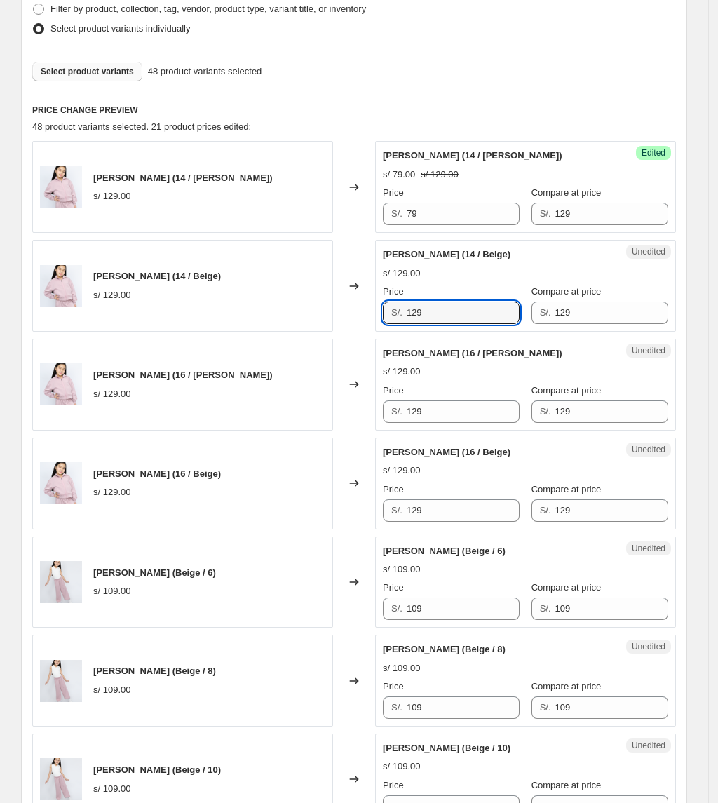
drag, startPoint x: 459, startPoint y: 323, endPoint x: 344, endPoint y: 324, distance: 115.0
click at [352, 323] on div "[PERSON_NAME] (14 / Beige) s/ 129.00 Changed to Unedited [PERSON_NAME] (14 / Be…" at bounding box center [354, 286] width 644 height 92
paste input "7"
type input "79"
drag, startPoint x: 384, startPoint y: 409, endPoint x: 349, endPoint y: 397, distance: 37.3
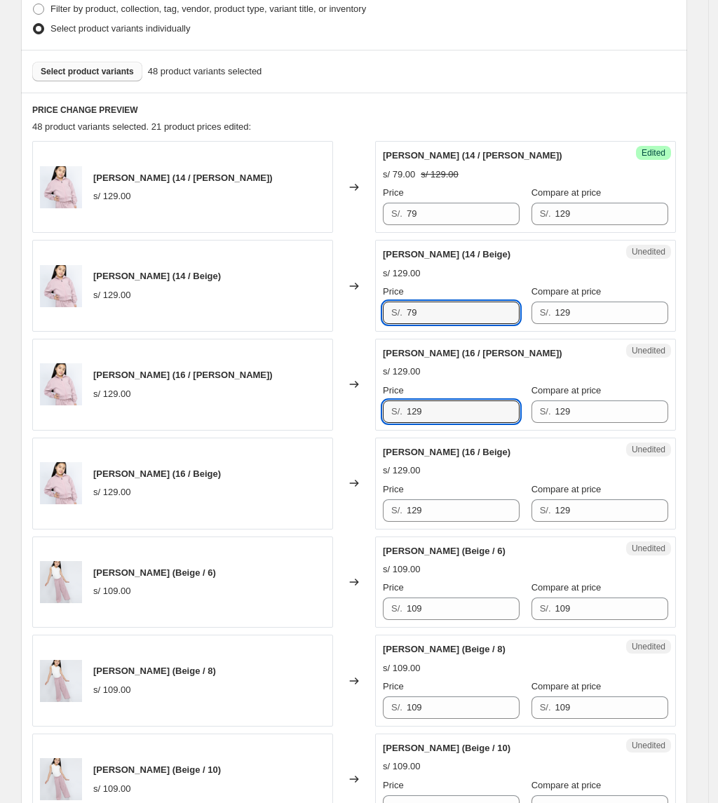
click at [367, 407] on div "[PERSON_NAME] (16 / [PERSON_NAME]) s/ 129.00 Changed to Unedited [PERSON_NAME] …" at bounding box center [354, 385] width 644 height 92
paste input "7"
type input "79"
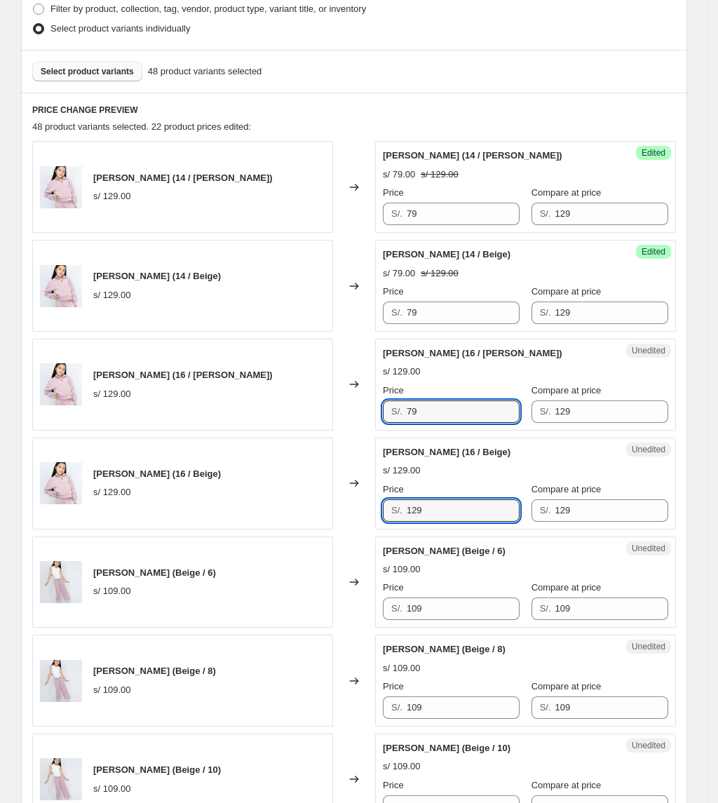
drag, startPoint x: 455, startPoint y: 512, endPoint x: 351, endPoint y: 512, distance: 104.5
click at [351, 512] on div "[PERSON_NAME] (16 / Beige) s/ 129.00 Changed to Unedited [PERSON_NAME] (16 / Be…" at bounding box center [354, 483] width 644 height 92
paste input "7"
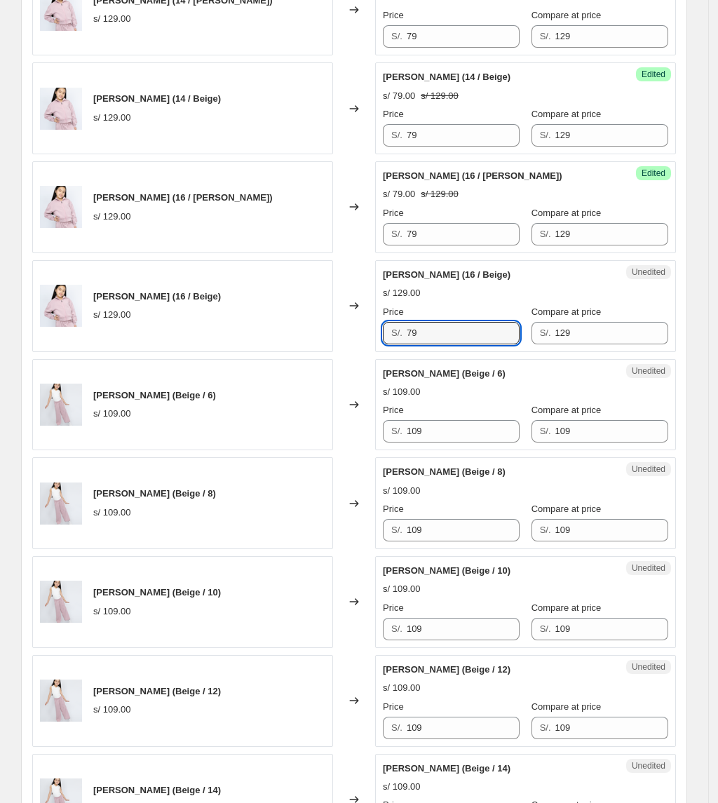
scroll to position [561, 0]
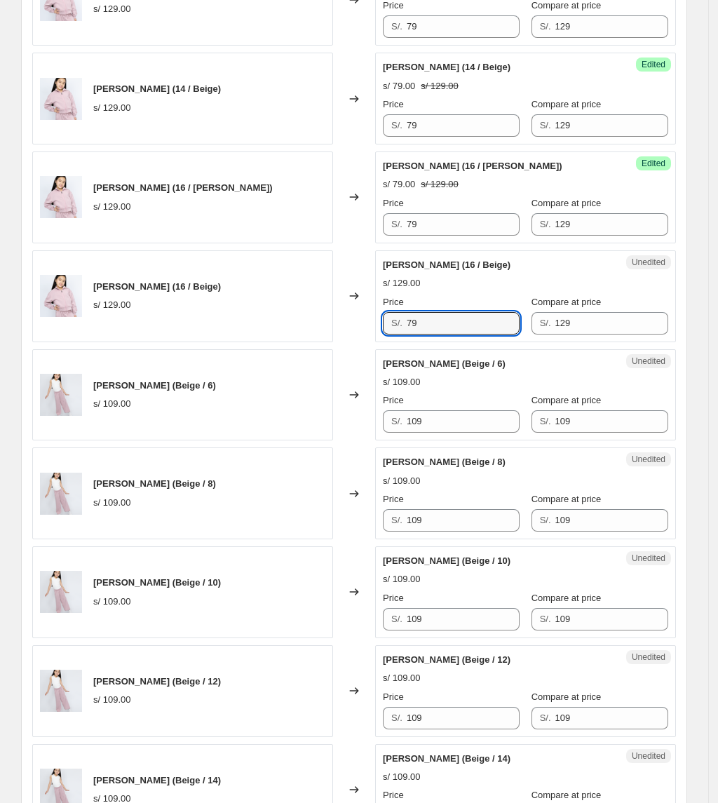
drag, startPoint x: 437, startPoint y: 324, endPoint x: 297, endPoint y: 325, distance: 140.2
click at [297, 325] on div "[PERSON_NAME] (16 / Beige) s/ 129.00 Changed to Unedited [PERSON_NAME] (16 / Be…" at bounding box center [354, 296] width 644 height 92
type input "79"
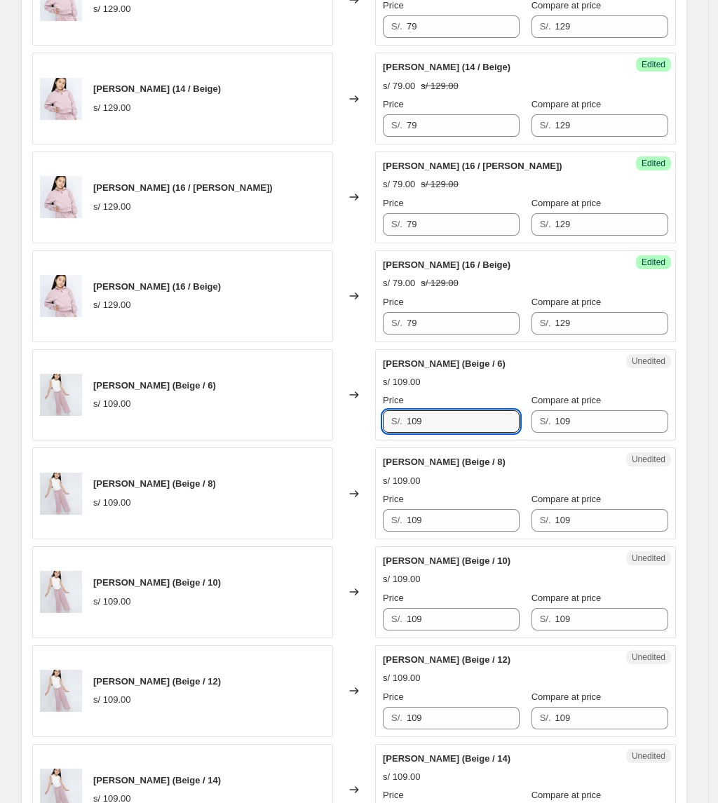
drag, startPoint x: 337, startPoint y: 412, endPoint x: 268, endPoint y: 400, distance: 70.5
click at [270, 402] on div "[PERSON_NAME] (Beige / 6) s/ 109.00 Changed to Unedited PANTALÓN MIRANDA (Beige…" at bounding box center [354, 395] width 644 height 92
paste input "7"
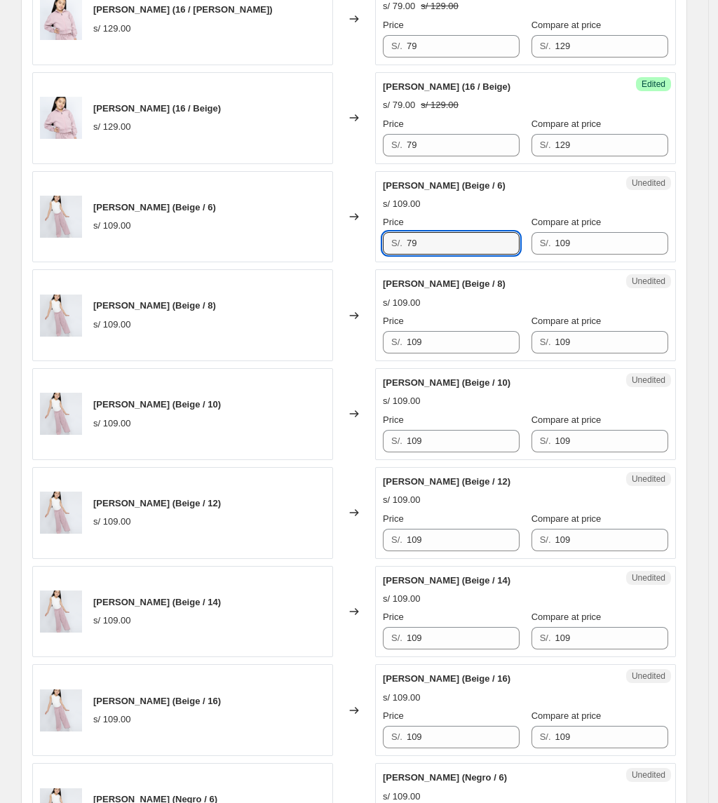
scroll to position [747, 0]
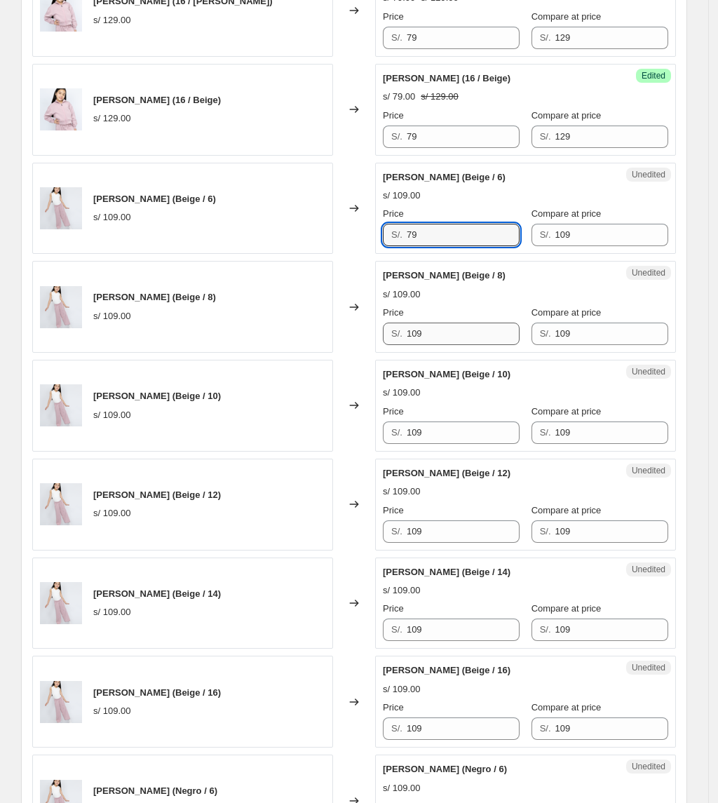
type input "79"
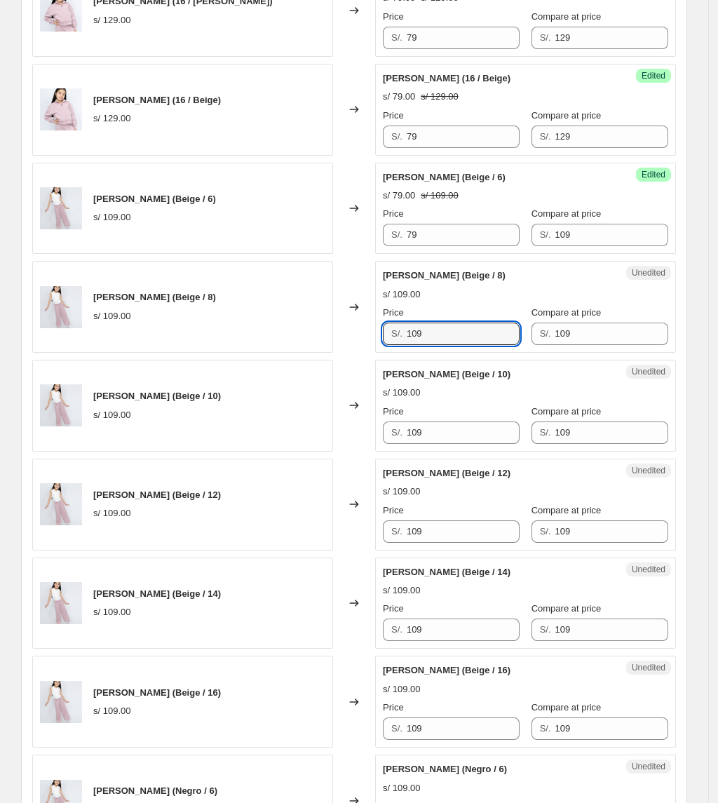
drag, startPoint x: 449, startPoint y: 330, endPoint x: 281, endPoint y: 337, distance: 167.7
click at [283, 337] on div "PANTALÓN MIRANDA (Beige / 8) s/ 109.00 Changed to Unedited PANTALÓN MIRANDA (Be…" at bounding box center [354, 307] width 644 height 92
paste input "7"
type input "79"
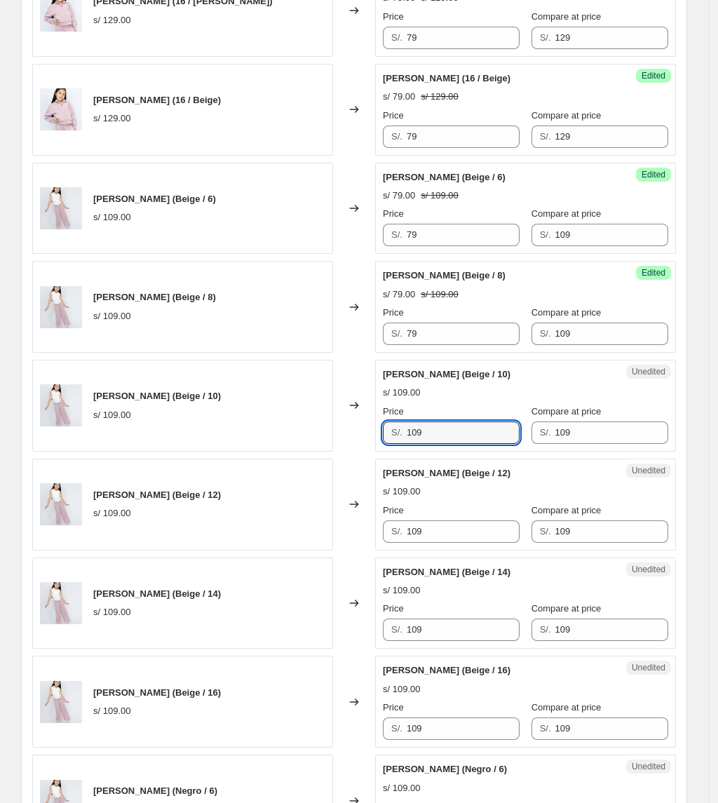
drag, startPoint x: 452, startPoint y: 435, endPoint x: 301, endPoint y: 433, distance: 150.7
click at [301, 435] on div "PANTALÓN MIRANDA (Beige / 10) s/ 109.00 Changed to Unedited PANTALÓN MIRANDA (B…" at bounding box center [354, 406] width 644 height 92
paste input "7"
type input "79"
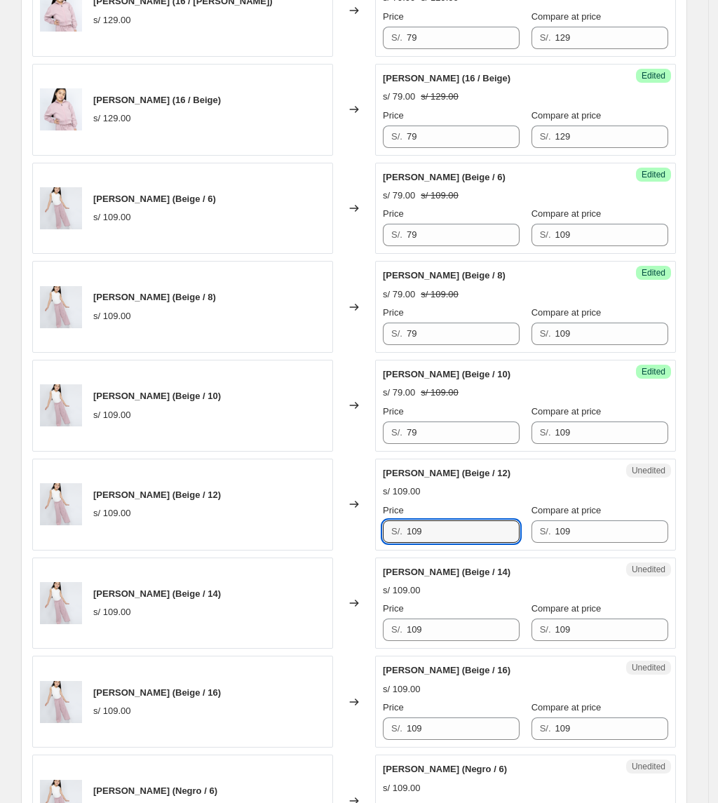
drag, startPoint x: 458, startPoint y: 541, endPoint x: 299, endPoint y: 519, distance: 160.7
click at [304, 525] on div "[PERSON_NAME] (Beige / 12) s/ 109.00 Changed to Unedited PANTALÓN MIRANDA (Beig…" at bounding box center [354, 505] width 644 height 92
paste input "7"
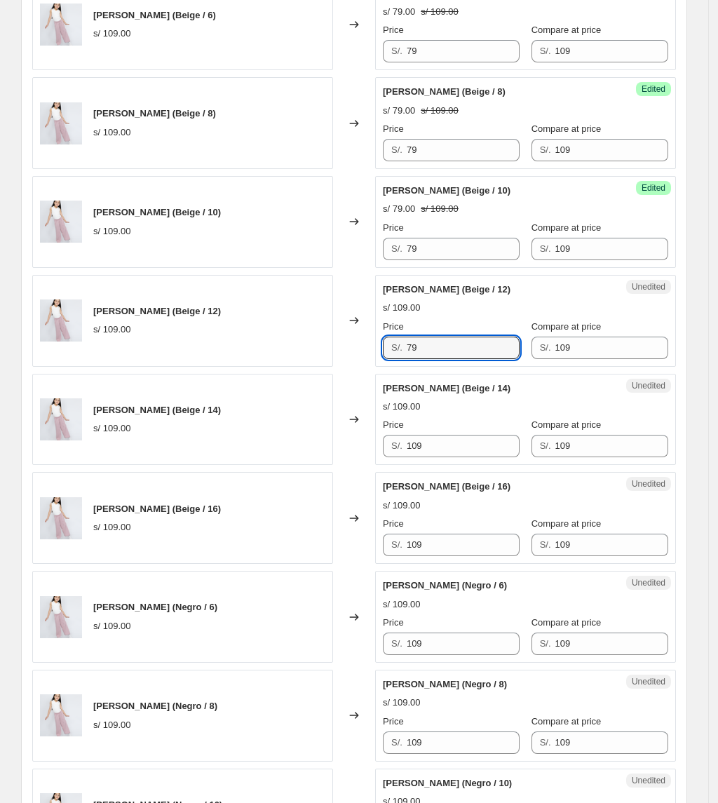
scroll to position [935, 0]
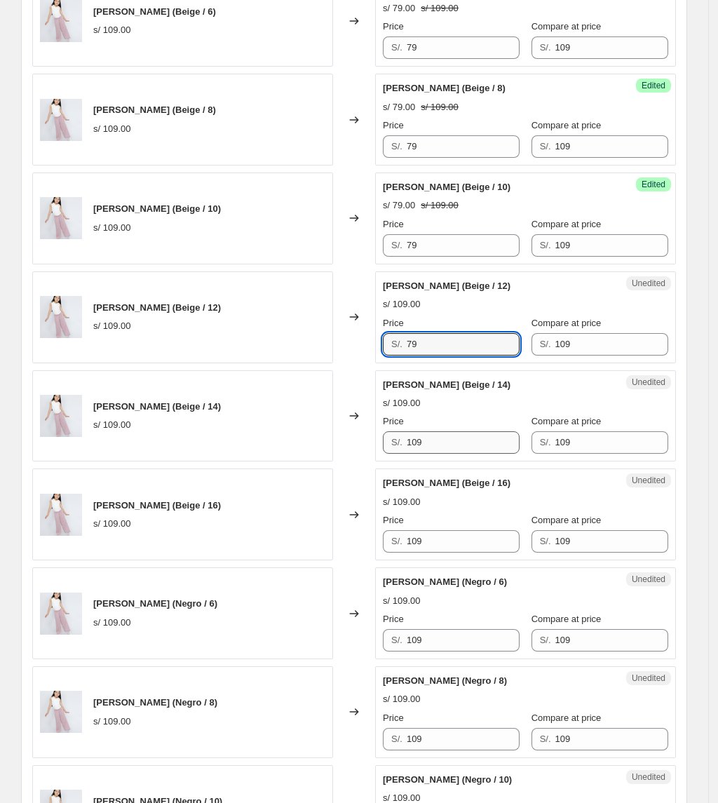
type input "79"
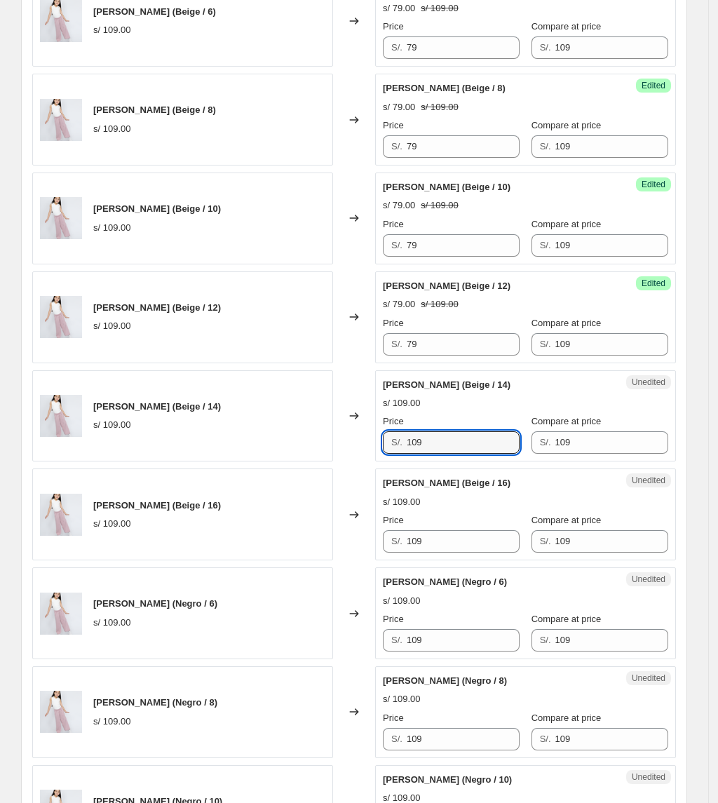
drag, startPoint x: 443, startPoint y: 450, endPoint x: 329, endPoint y: 450, distance: 114.3
click at [351, 450] on div "[PERSON_NAME] (Beige / 14) s/ 109.00 Changed to Unedited PANTALÓN MIRANDA (Beig…" at bounding box center [354, 416] width 644 height 92
paste input "7"
type input "79"
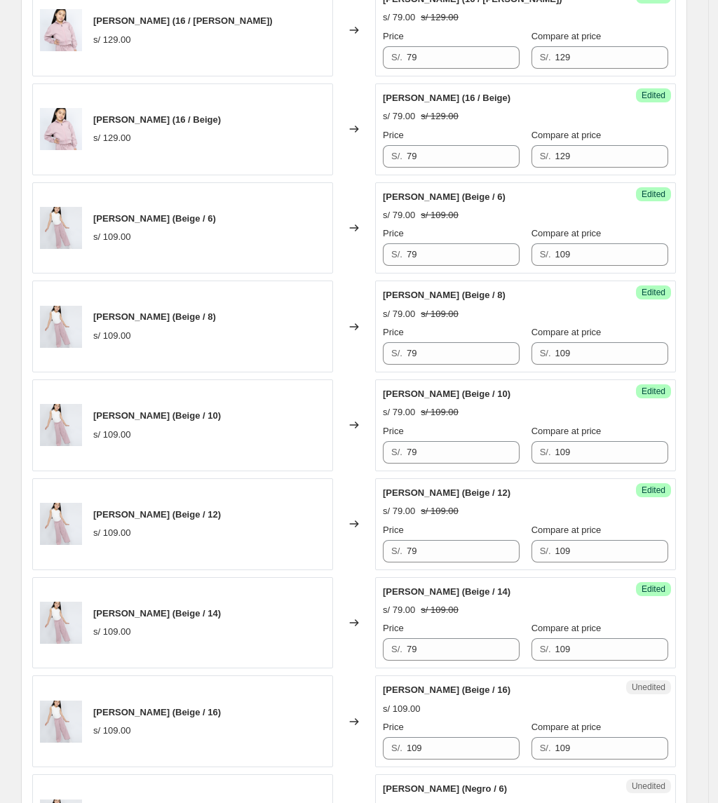
scroll to position [747, 0]
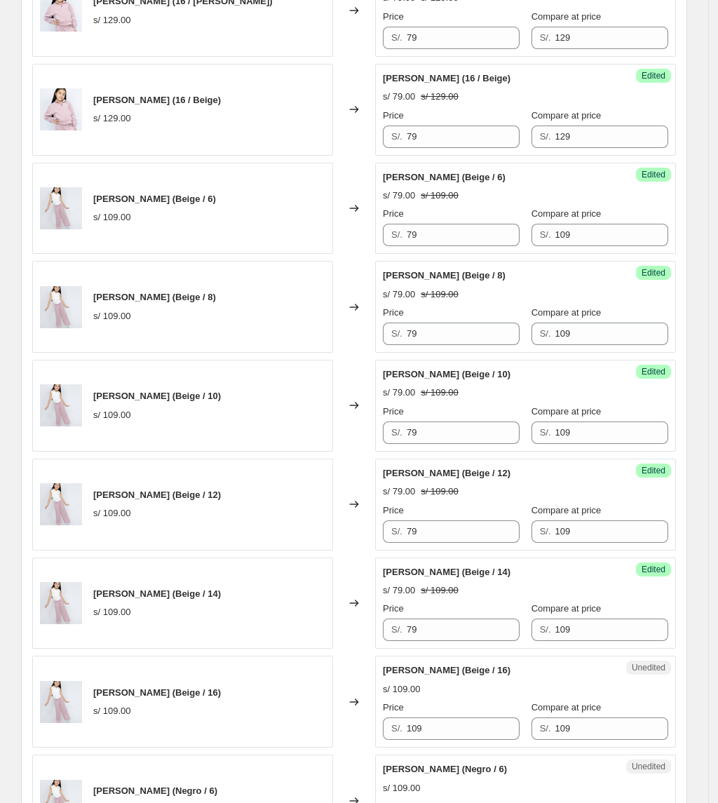
click at [478, 223] on div "Price S/. 79" at bounding box center [451, 226] width 137 height 39
click at [452, 244] on input "79" at bounding box center [463, 235] width 113 height 22
drag, startPoint x: 461, startPoint y: 239, endPoint x: 256, endPoint y: 238, distance: 205.4
click at [256, 238] on div "[PERSON_NAME] (Beige / 6) s/ 109.00 Changed to Success Edited [PERSON_NAME] (Be…" at bounding box center [354, 209] width 644 height 92
drag, startPoint x: 446, startPoint y: 237, endPoint x: 339, endPoint y: 234, distance: 106.6
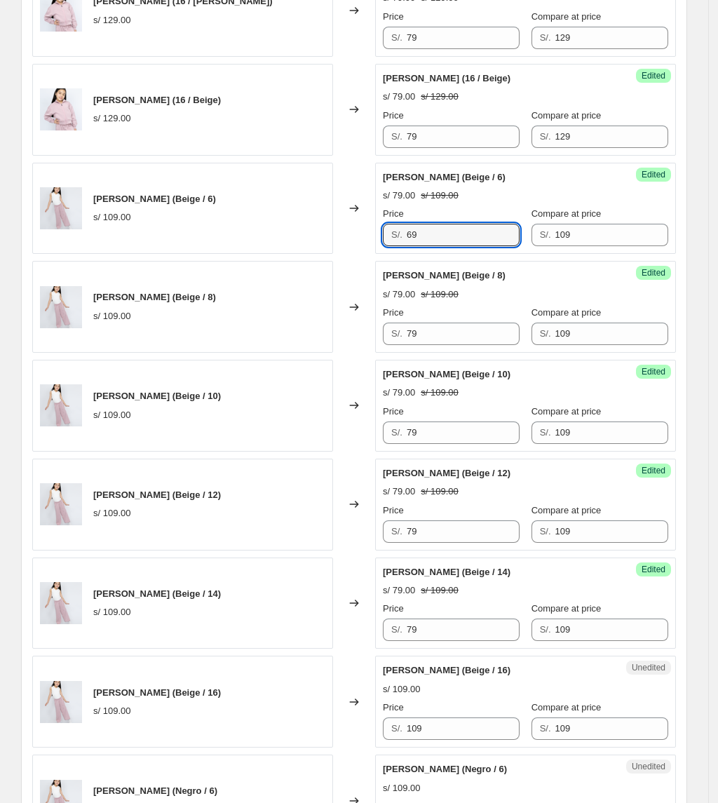
click at [339, 234] on div "[PERSON_NAME] (Beige / 6) s/ 109.00 Changed to Success Edited [PERSON_NAME] (Be…" at bounding box center [354, 209] width 644 height 92
type input "69"
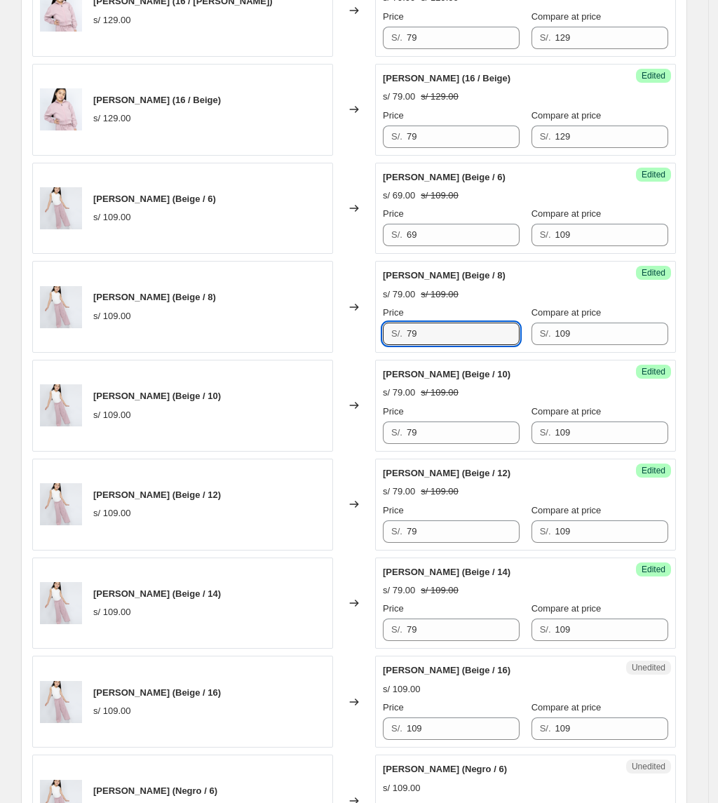
drag, startPoint x: 441, startPoint y: 337, endPoint x: 307, endPoint y: 337, distance: 133.9
click at [309, 337] on div "[PERSON_NAME] (Beige / 8) s/ 109.00 Changed to Success Edited [PERSON_NAME] (Be…" at bounding box center [354, 307] width 644 height 92
paste input "6"
type input "69"
drag, startPoint x: 459, startPoint y: 436, endPoint x: 326, endPoint y: 410, distance: 135.0
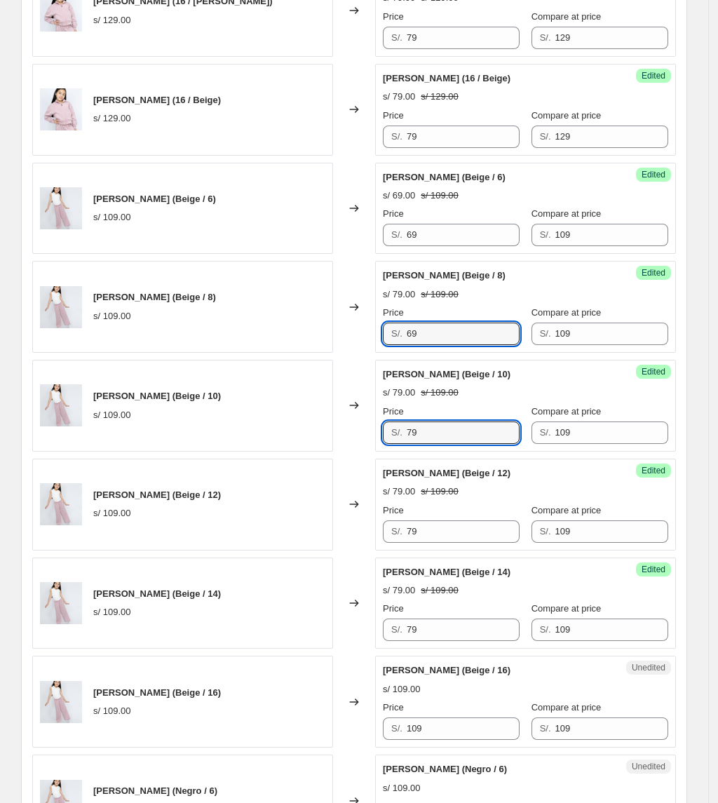
click at [342, 419] on div "[PERSON_NAME] (Beige / 10) s/ 109.00 Changed to Success Edited [PERSON_NAME] (B…" at bounding box center [354, 406] width 644 height 92
paste input "6"
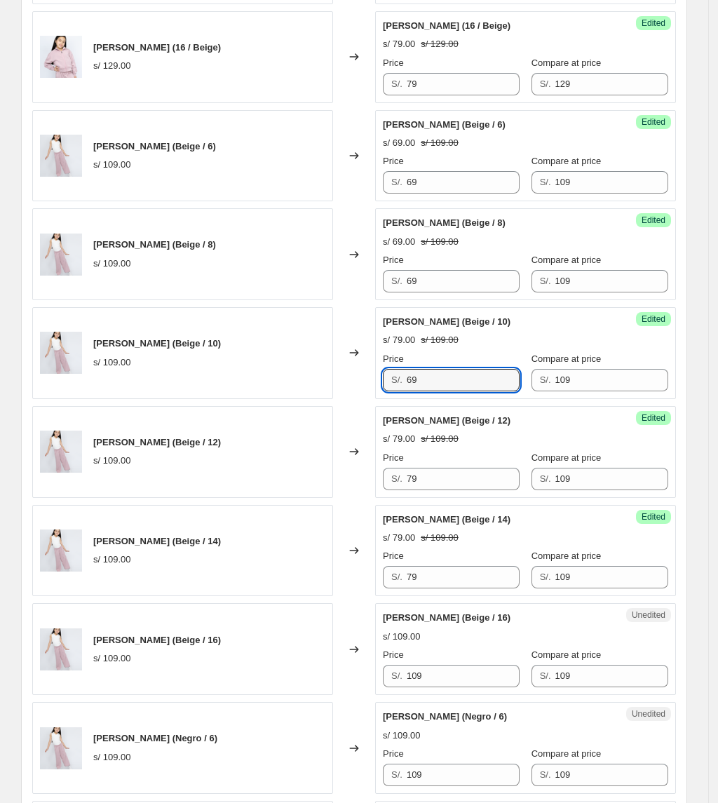
scroll to position [841, 0]
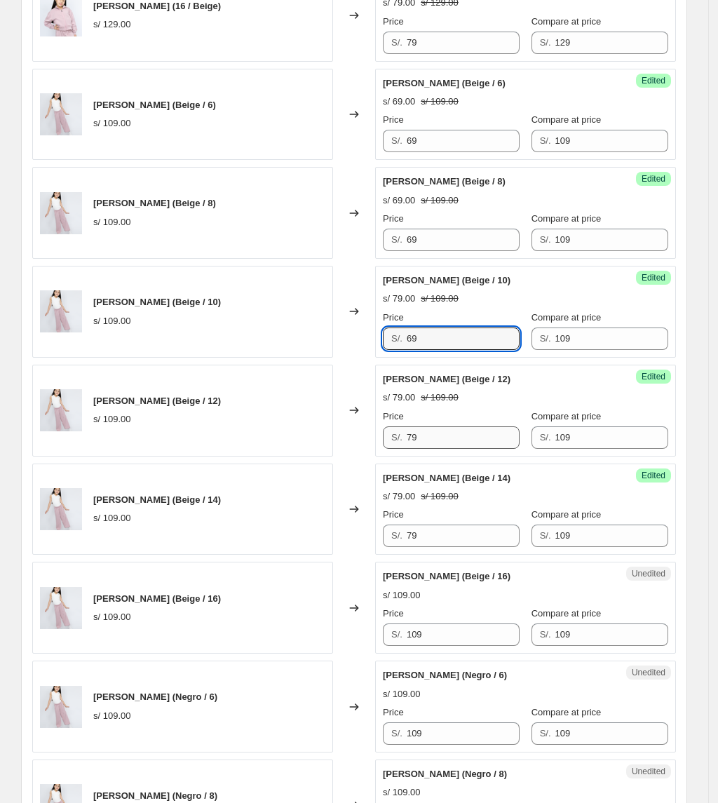
type input "69"
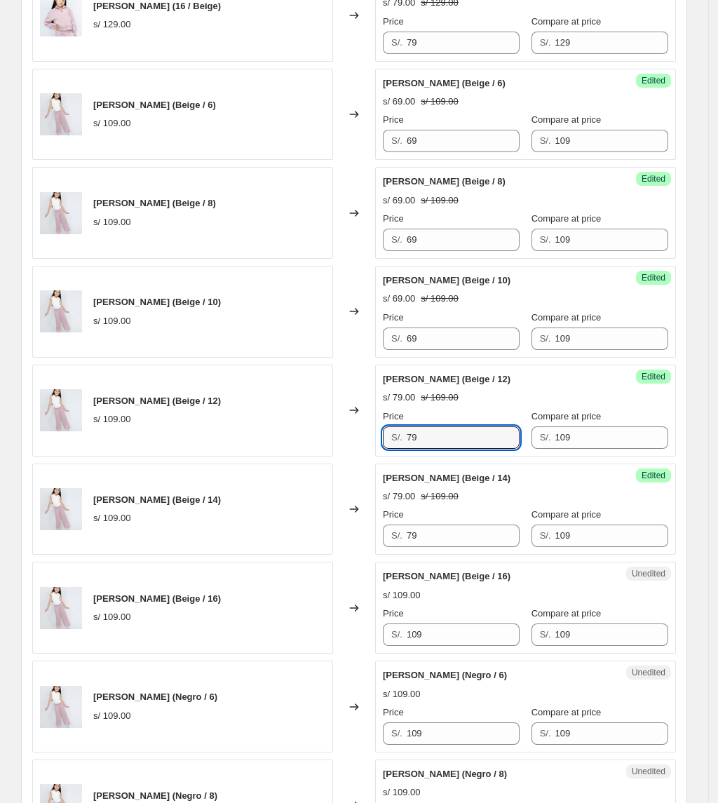
drag, startPoint x: 452, startPoint y: 435, endPoint x: 352, endPoint y: 426, distance: 100.7
click at [374, 433] on div "[PERSON_NAME] (Beige / 12) s/ 109.00 Changed to Success Edited [PERSON_NAME] (B…" at bounding box center [354, 411] width 644 height 92
paste input "6"
type input "69"
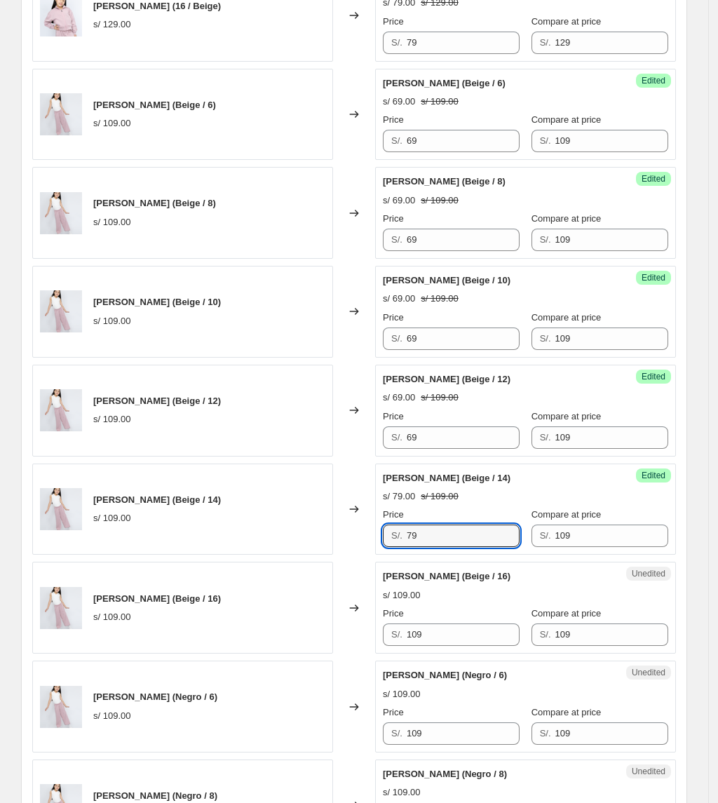
drag, startPoint x: 464, startPoint y: 545, endPoint x: 236, endPoint y: 489, distance: 234.7
click at [264, 503] on div "[PERSON_NAME] (Beige / 14) s/ 109.00 Changed to Success Edited [PERSON_NAME] (B…" at bounding box center [354, 509] width 644 height 92
paste input "6"
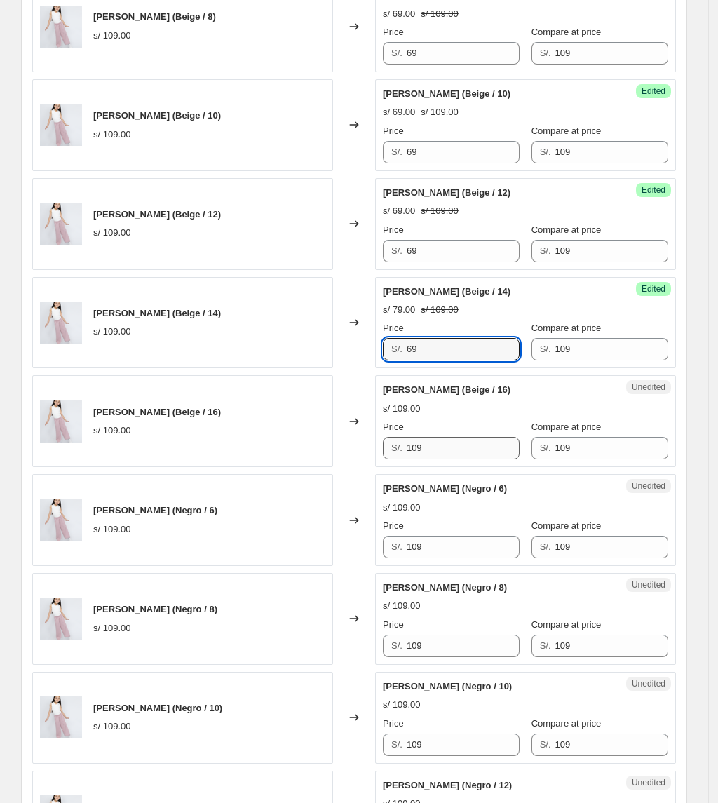
type input "69"
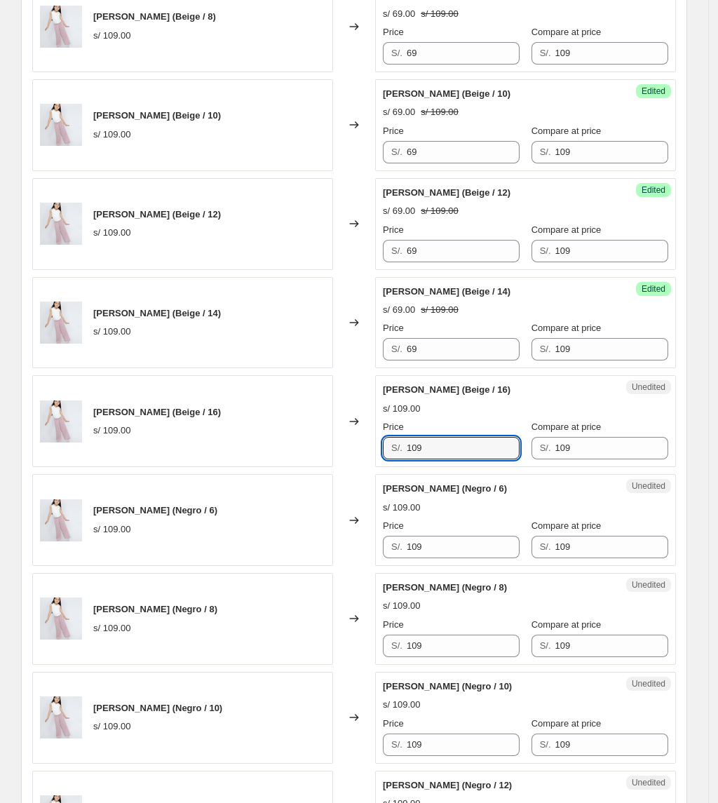
drag, startPoint x: 442, startPoint y: 453, endPoint x: 359, endPoint y: 452, distance: 82.7
click at [362, 452] on div "[PERSON_NAME] (Beige / 16) s/ 109.00 Changed to Unedited PANTALÓN MIRANDA (Beig…" at bounding box center [354, 421] width 644 height 92
paste input "6"
type input "69"
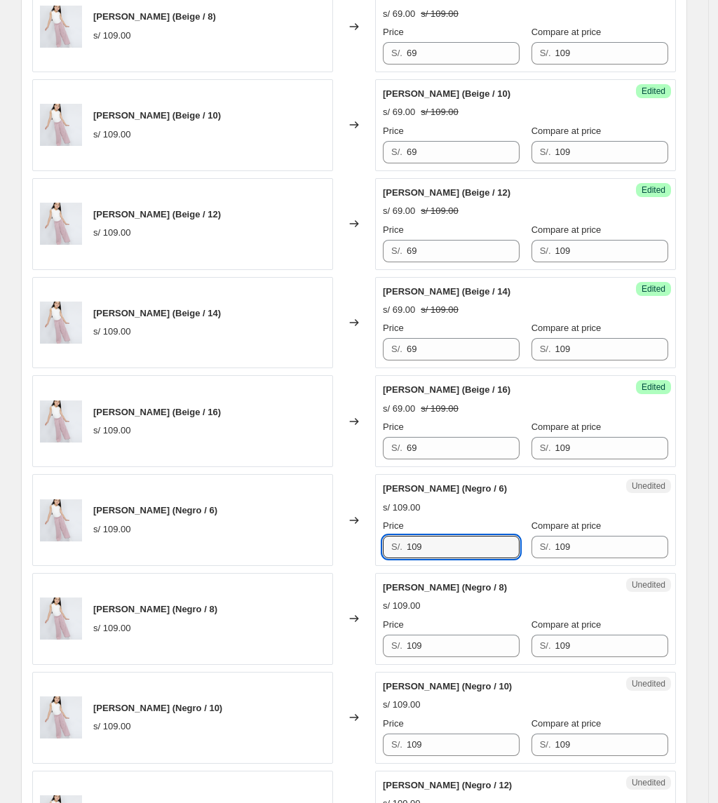
drag, startPoint x: 456, startPoint y: 558, endPoint x: 273, endPoint y: 501, distance: 191.1
click at [306, 524] on div "PANTALÓN MIRANDA (Negro / 6) s/ 109.00 Changed to Unedited PANTALÓN MIRANDA (Ne…" at bounding box center [354, 520] width 644 height 92
paste input "6"
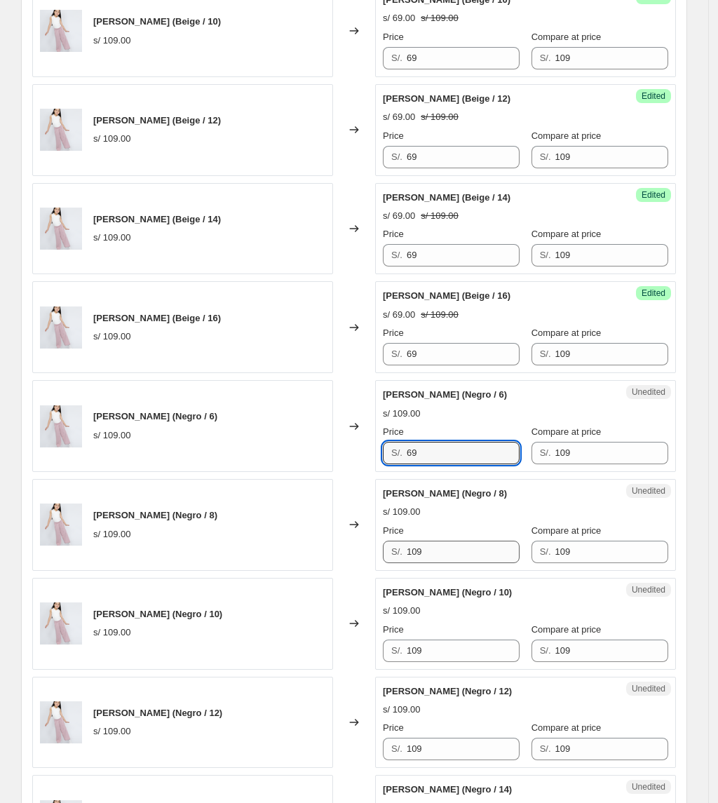
type input "69"
drag, startPoint x: 452, startPoint y: 564, endPoint x: 334, endPoint y: 529, distance: 123.8
click at [359, 545] on div "PANTALÓN MIRANDA (Negro / 8) s/ 109.00 Changed to Unedited PANTALÓN MIRANDA (Ne…" at bounding box center [354, 525] width 644 height 92
paste input "6"
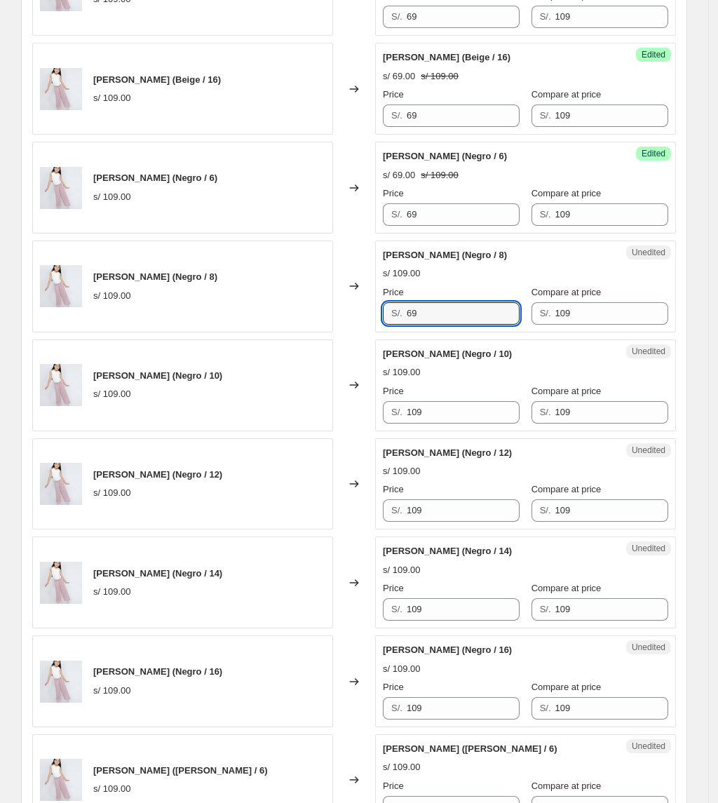
scroll to position [1402, 0]
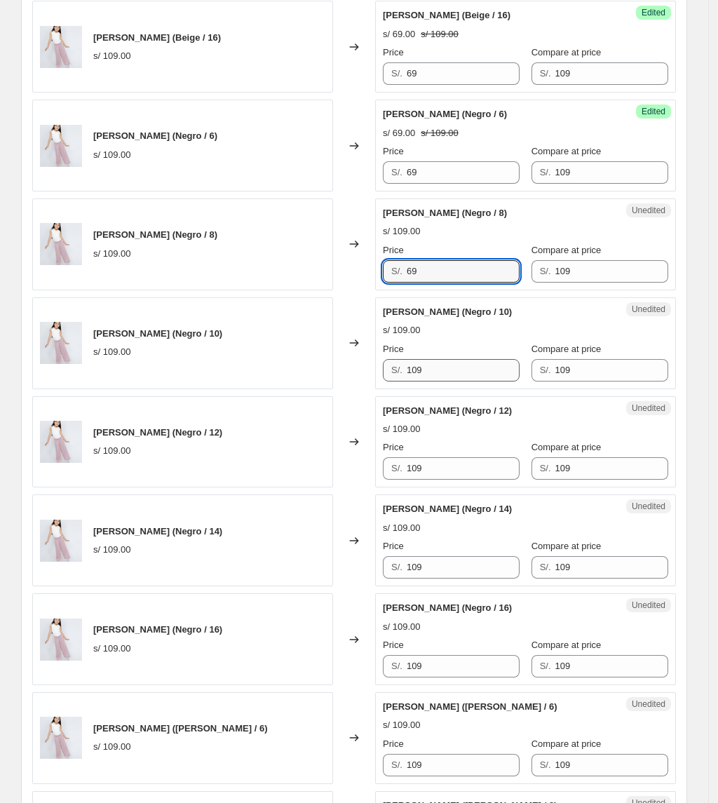
type input "69"
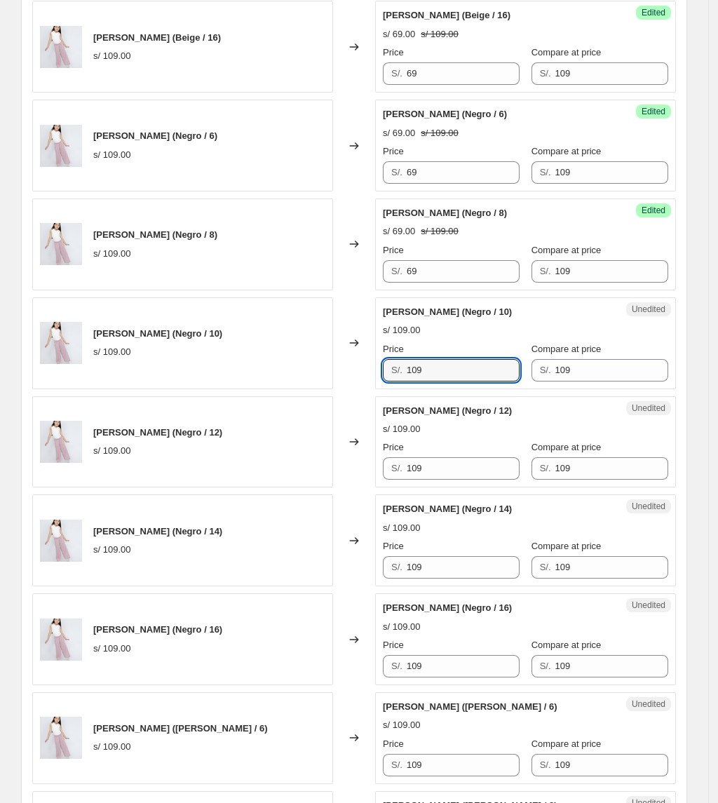
drag, startPoint x: 439, startPoint y: 379, endPoint x: 203, endPoint y: 373, distance: 235.6
click at [205, 374] on div "PANTALÓN MIRANDA (Negro / 10) s/ 109.00 Changed to Unedited PANTALÓN MIRANDA (N…" at bounding box center [354, 343] width 644 height 92
paste input "6"
type input "69"
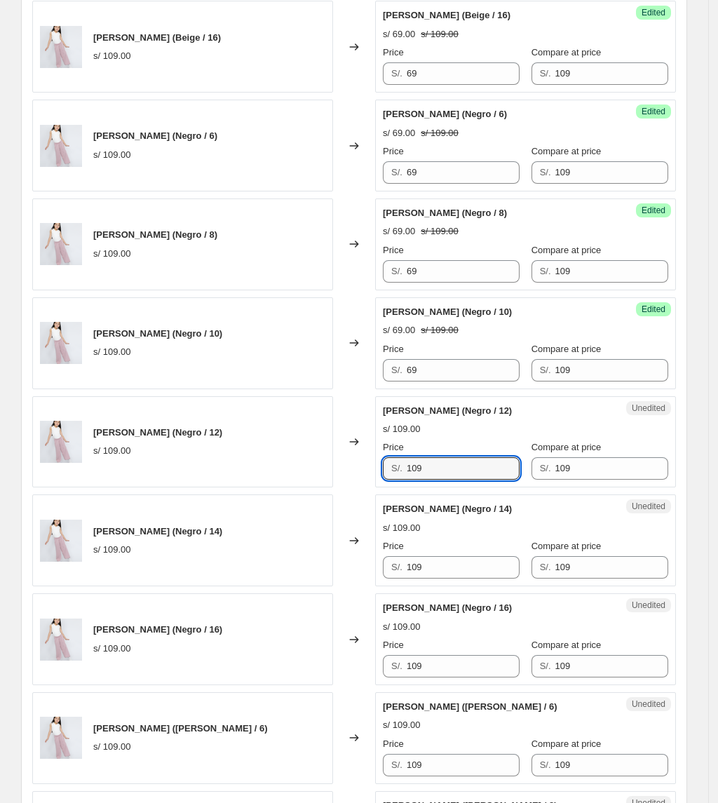
drag, startPoint x: 449, startPoint y: 477, endPoint x: 292, endPoint y: 475, distance: 157.1
click at [293, 477] on div "PANTALÓN MIRANDA (Negro / 12) s/ 109.00 Changed to Unedited PANTALÓN MIRANDA (N…" at bounding box center [354, 442] width 644 height 92
paste input "6"
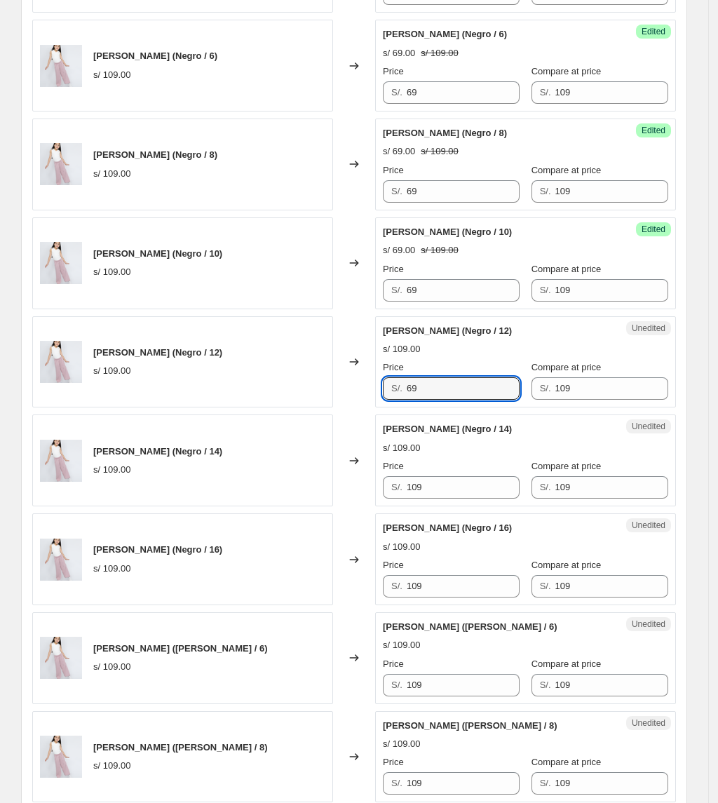
scroll to position [1495, 0]
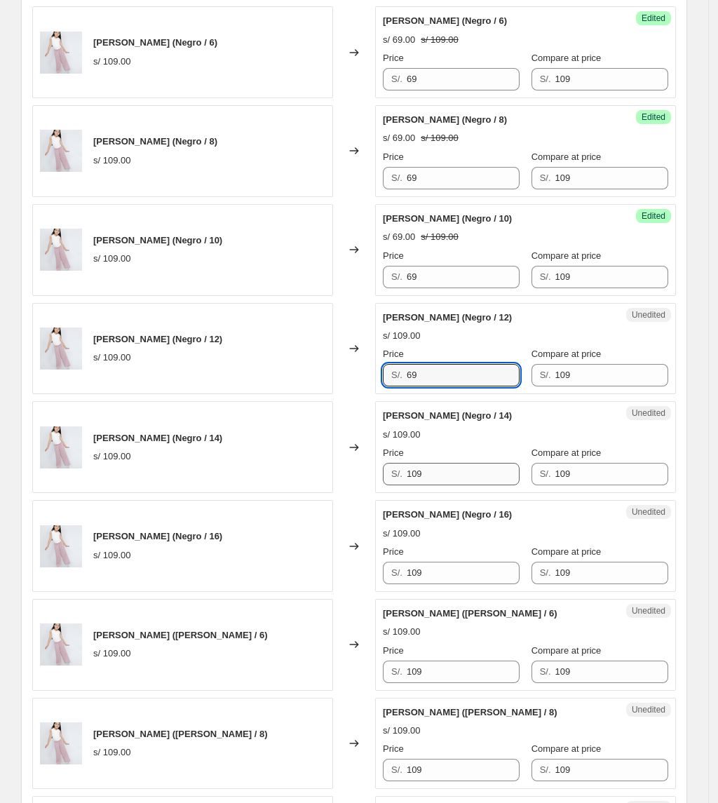
type input "69"
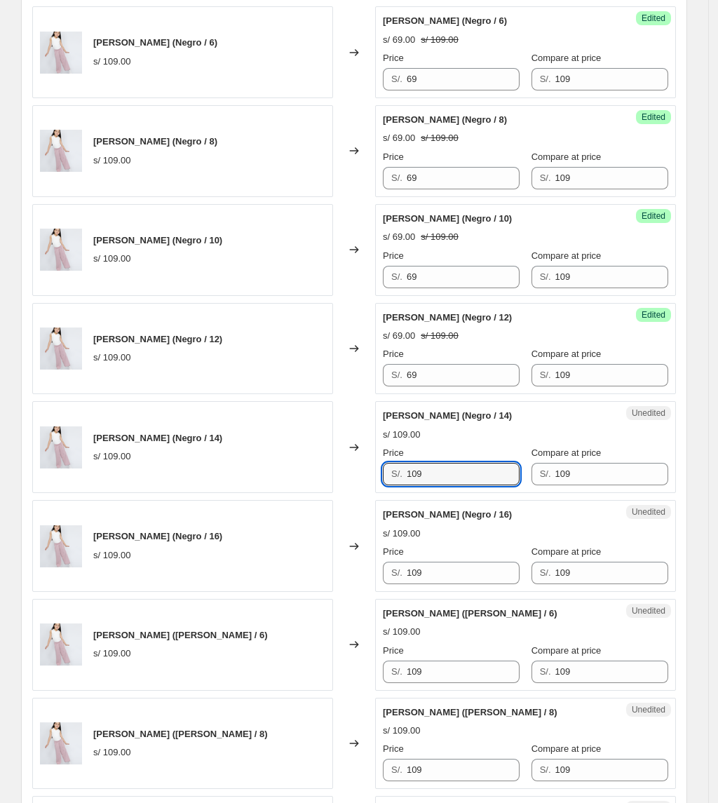
drag, startPoint x: 449, startPoint y: 485, endPoint x: 342, endPoint y: 483, distance: 107.3
click at [343, 485] on div "PANTALÓN MIRANDA (Negro / 14) s/ 109.00 Changed to Unedited PANTALÓN MIRANDA (N…" at bounding box center [354, 447] width 644 height 92
paste input "6"
type input "69"
drag, startPoint x: 461, startPoint y: 592, endPoint x: 369, endPoint y: 578, distance: 93.6
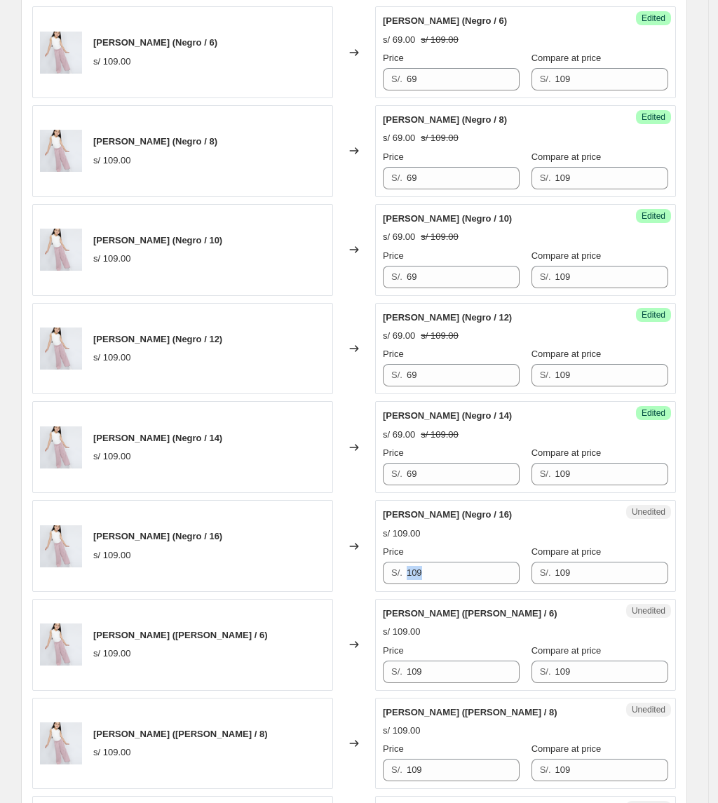
click at [365, 581] on div "[PERSON_NAME] (Negro / 16) s/ 109.00 Changed to Unedited PANTALÓN MIRANDA (Negr…" at bounding box center [354, 546] width 644 height 92
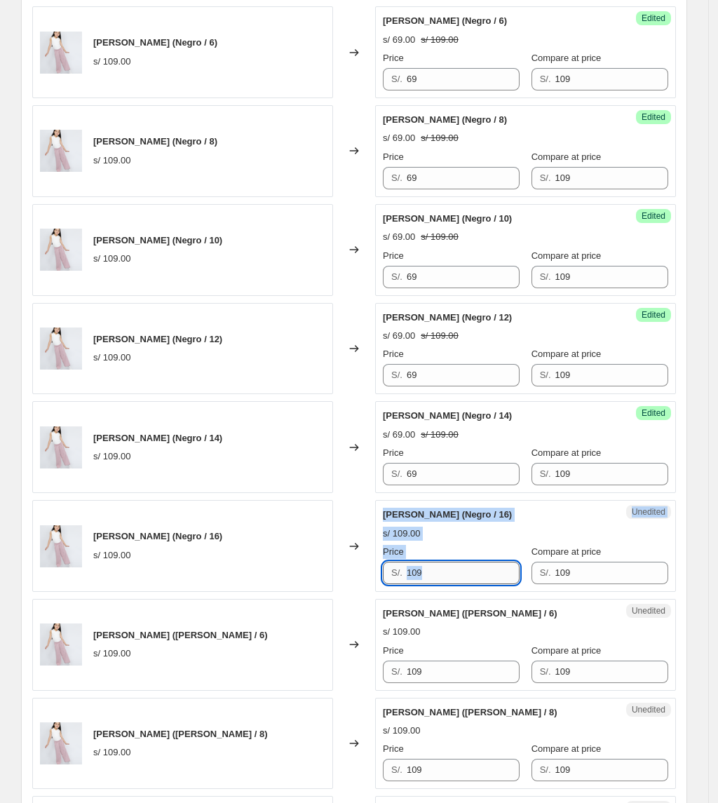
click at [466, 580] on input "109" at bounding box center [463, 573] width 113 height 22
click at [472, 584] on input "109" at bounding box center [463, 573] width 113 height 22
drag, startPoint x: 472, startPoint y: 586, endPoint x: 318, endPoint y: 584, distance: 153.6
click at [320, 587] on div "[PERSON_NAME] (Negro / 16) s/ 109.00 Changed to Unedited PANTALÓN MIRANDA (Negr…" at bounding box center [354, 546] width 644 height 92
paste input "6"
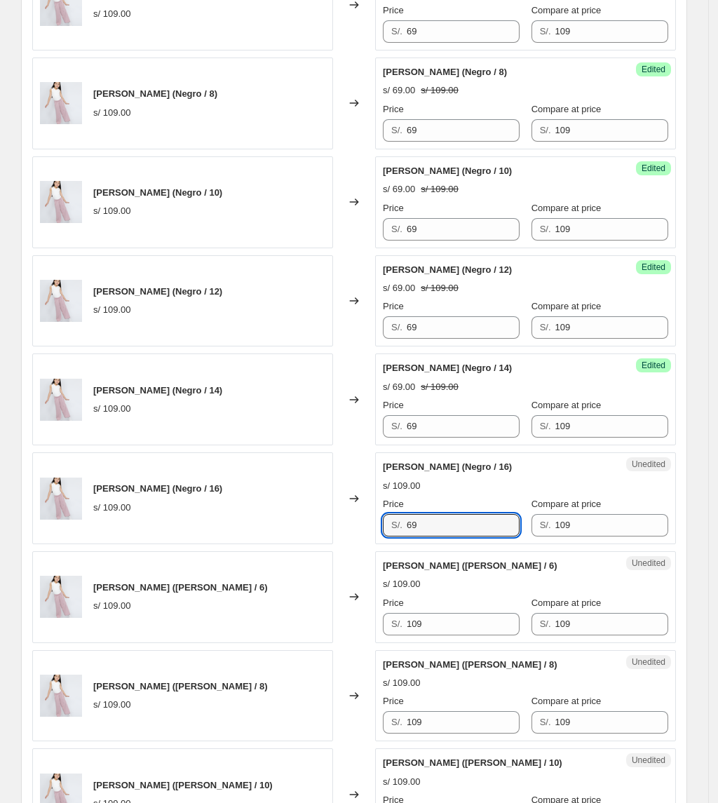
scroll to position [1683, 0]
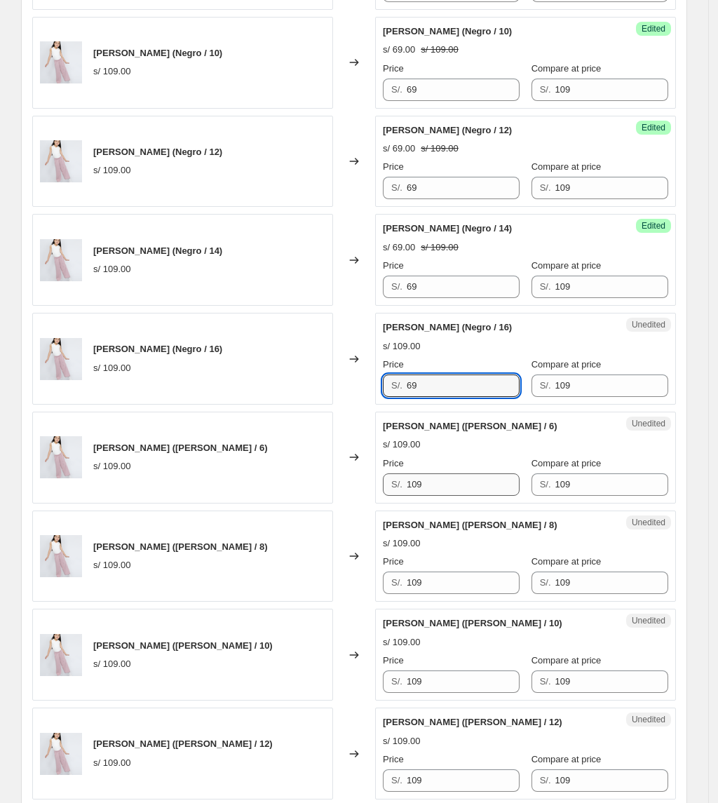
type input "69"
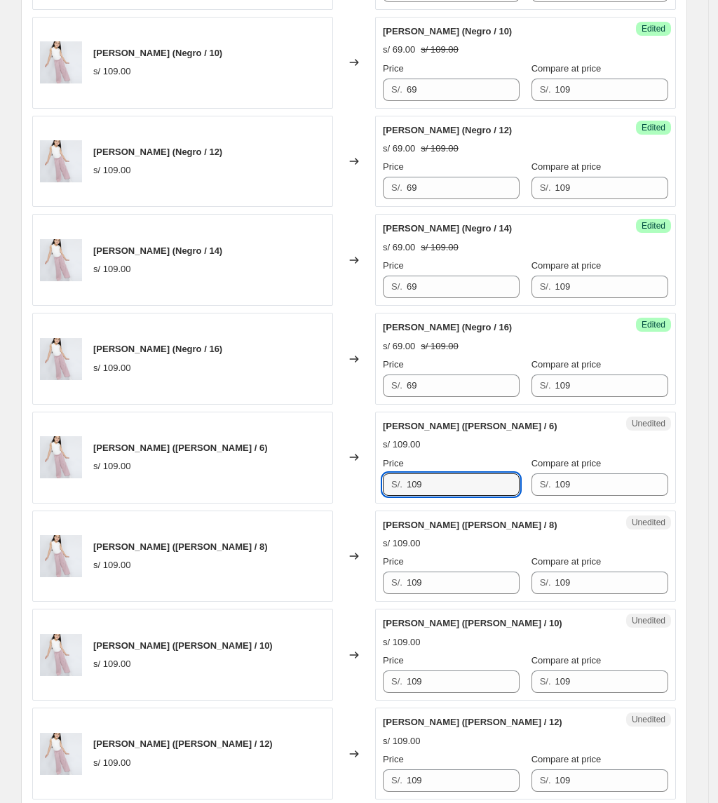
drag, startPoint x: 457, startPoint y: 495, endPoint x: 273, endPoint y: 484, distance: 184.7
click at [275, 487] on div "[PERSON_NAME] ([PERSON_NAME] / 6) s/ 109.00 Changed to Unedited PANTALÓN MIRAND…" at bounding box center [354, 458] width 644 height 92
paste input "6"
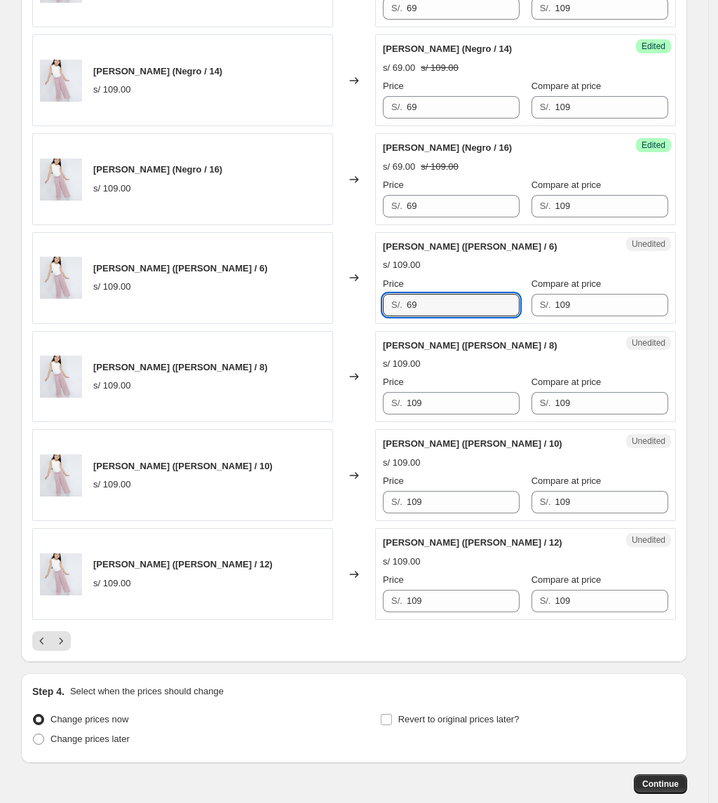
scroll to position [1869, 0]
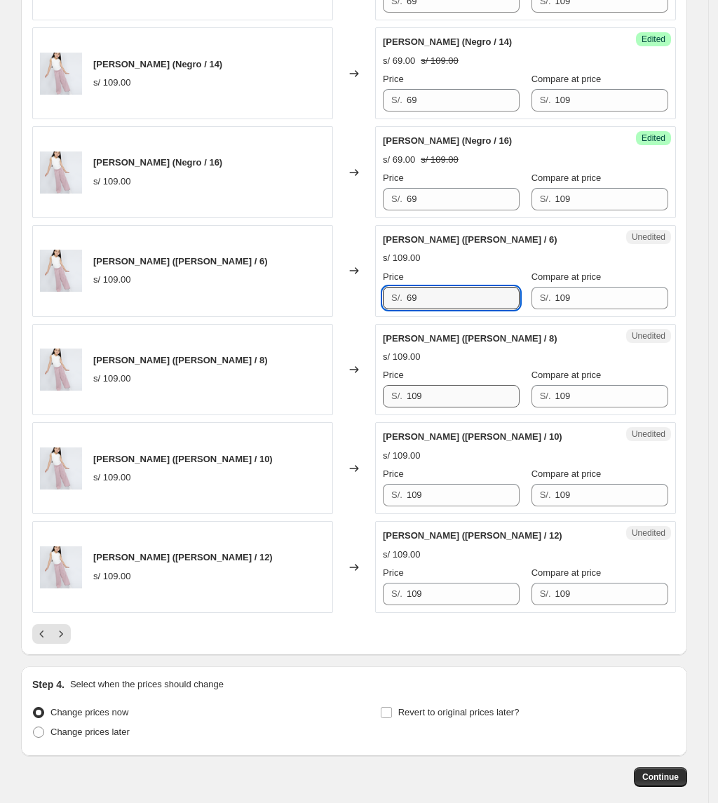
type input "69"
drag, startPoint x: 439, startPoint y: 408, endPoint x: 241, endPoint y: 424, distance: 198.4
click at [301, 408] on div "[PERSON_NAME] ([PERSON_NAME] / 8) s/ 109.00 Changed to Unedited PANTALÓN MIRAND…" at bounding box center [354, 370] width 644 height 92
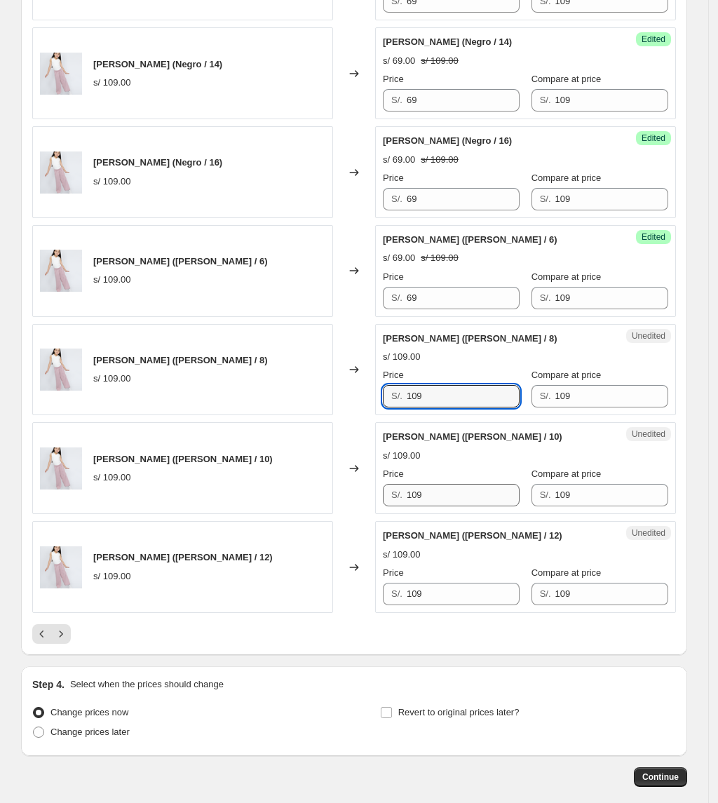
paste input "6"
type input "69"
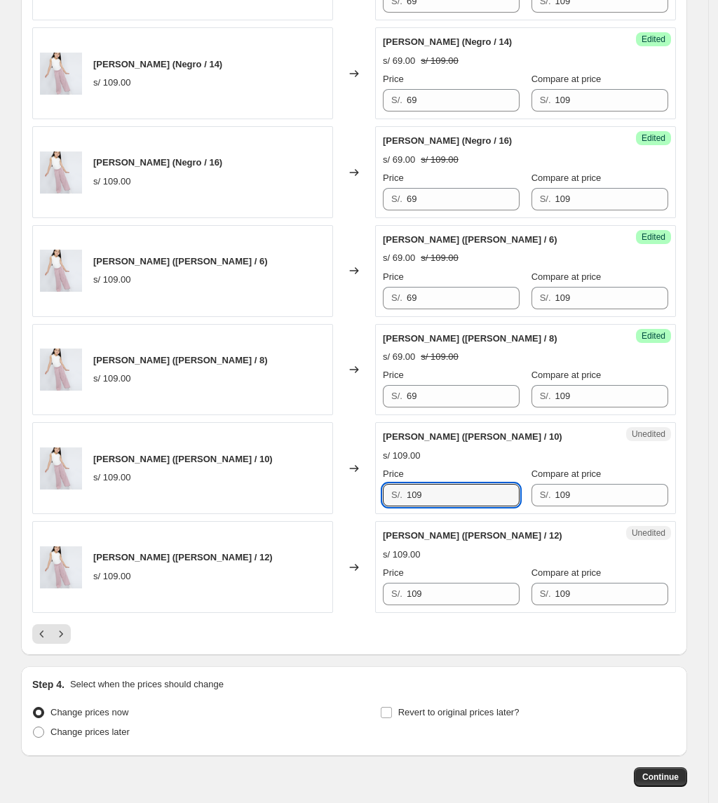
drag, startPoint x: 446, startPoint y: 508, endPoint x: 374, endPoint y: 506, distance: 72.2
click at [377, 508] on div "[PERSON_NAME] ([PERSON_NAME] / 10) s/ 109.00 Changed to Unedited PANTALÓN MIRAN…" at bounding box center [354, 468] width 644 height 92
paste input "6"
type input "69"
drag, startPoint x: 456, startPoint y: 604, endPoint x: 356, endPoint y: 584, distance: 101.6
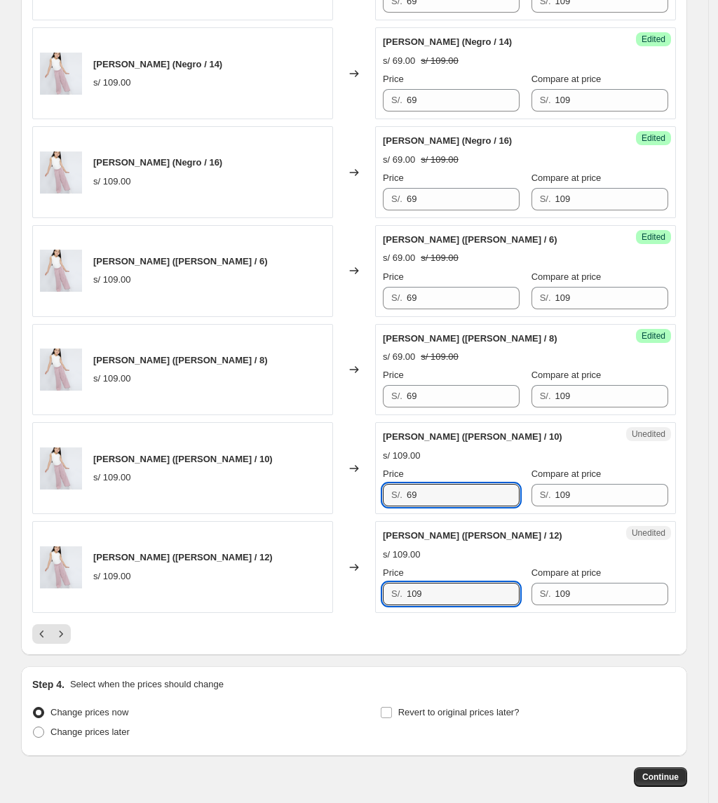
click at [367, 598] on div "[PERSON_NAME] ([PERSON_NAME] / 12) s/ 109.00 Changed to Unedited PANTALÓN MIRAN…" at bounding box center [354, 567] width 644 height 92
paste input "6"
type input "69"
click at [64, 641] on icon "Next" at bounding box center [61, 634] width 14 height 14
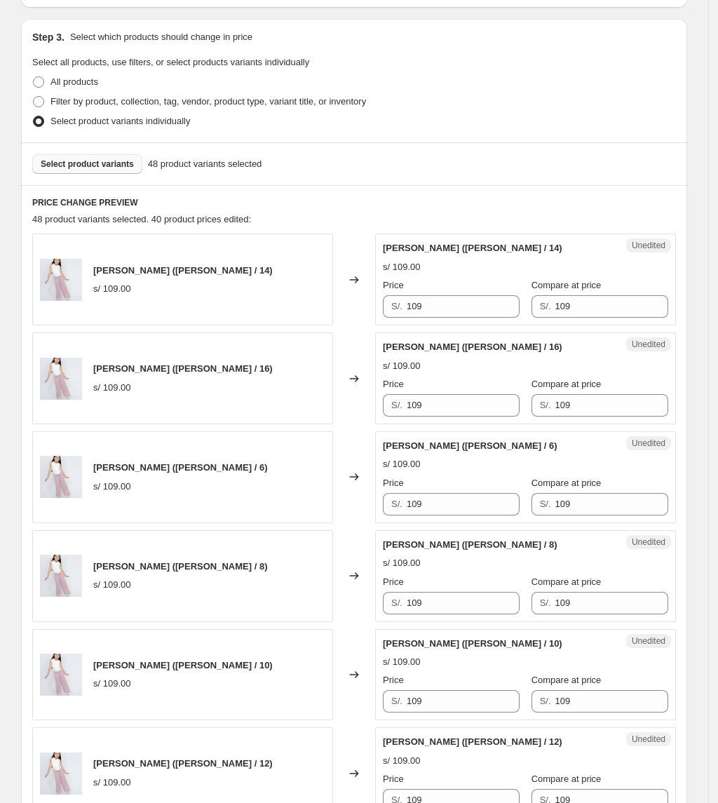
scroll to position [292, 0]
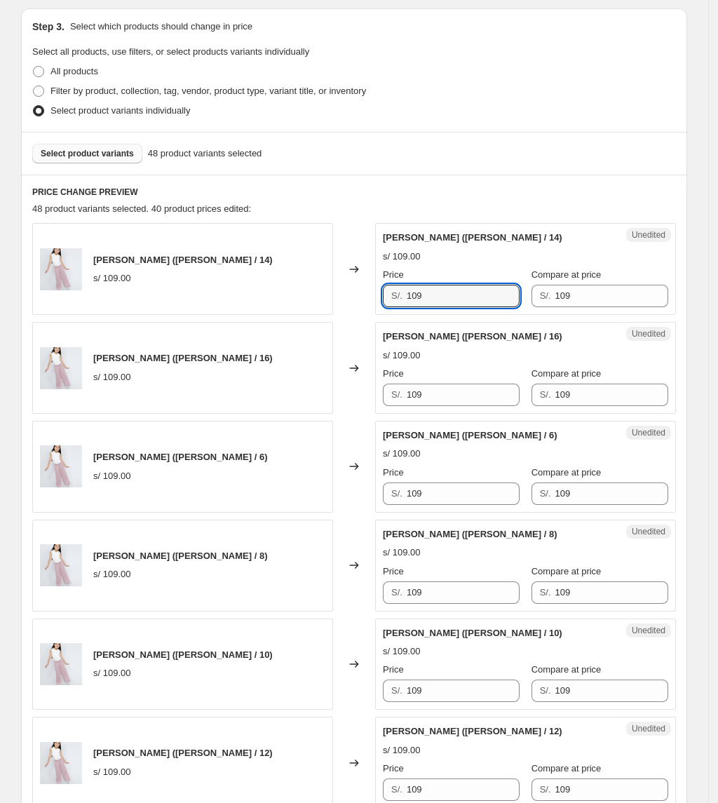
drag, startPoint x: 466, startPoint y: 299, endPoint x: 301, endPoint y: 292, distance: 164.9
click at [306, 293] on div "[PERSON_NAME] ([PERSON_NAME] / 14) s/ 109.00 Changed to Unedited PANTALÓN MIRAN…" at bounding box center [354, 269] width 644 height 92
paste input "6"
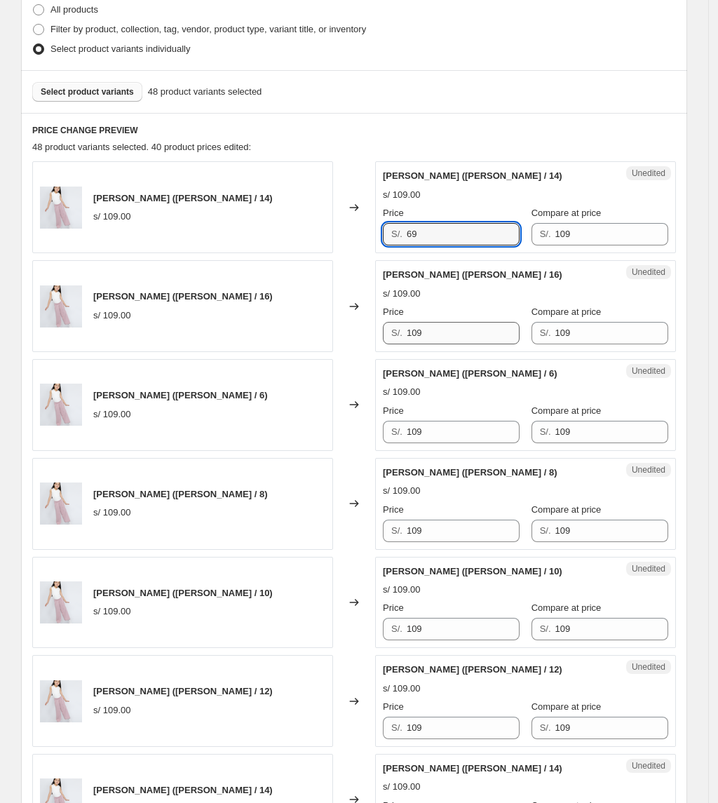
scroll to position [478, 0]
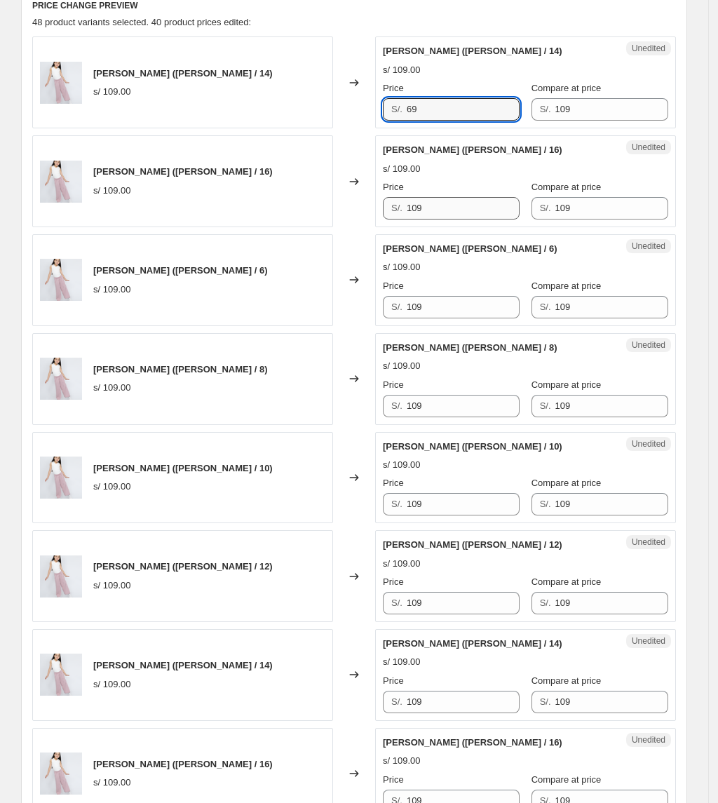
type input "69"
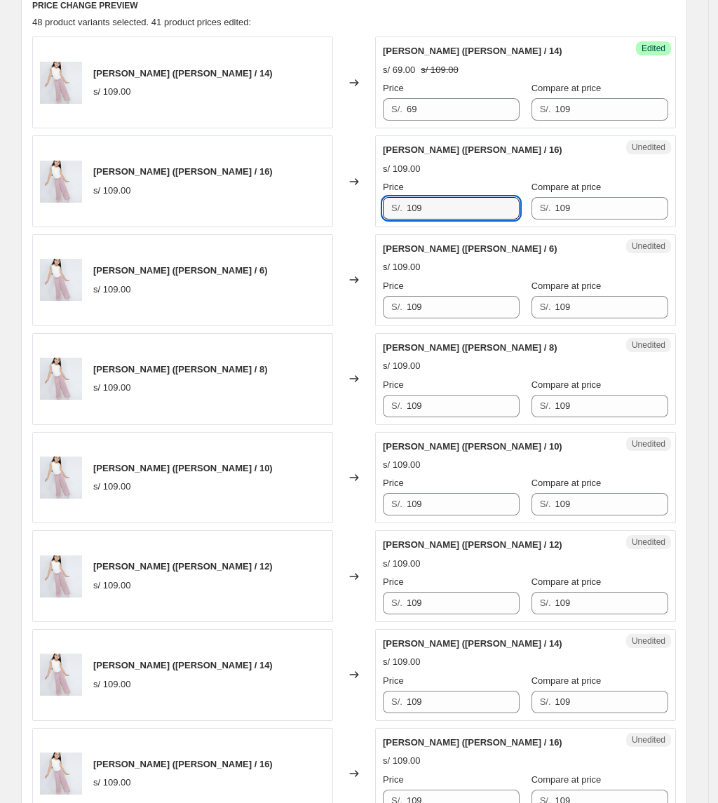
drag, startPoint x: 449, startPoint y: 214, endPoint x: 205, endPoint y: 214, distance: 244.7
click at [205, 214] on div "[PERSON_NAME] ([PERSON_NAME] / 16) s/ 109.00 Changed to Unedited PANTALÓN MIRAN…" at bounding box center [354, 181] width 644 height 92
paste input "6"
type input "69"
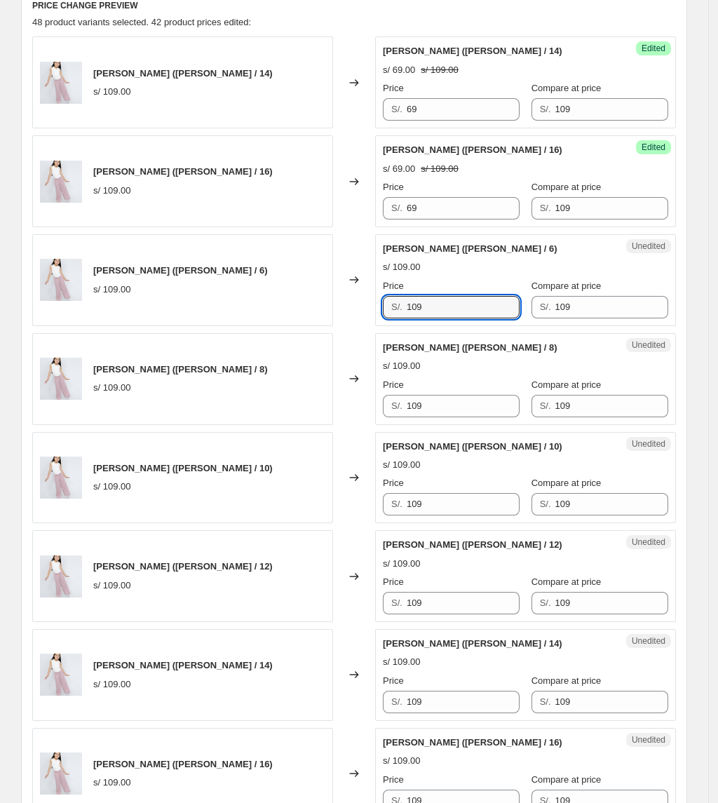
drag, startPoint x: 473, startPoint y: 312, endPoint x: 214, endPoint y: 296, distance: 259.2
click at [255, 304] on div "[PERSON_NAME] ([PERSON_NAME] / 6) s/ 109.00 Changed to Unedited [PERSON_NAME] (…" at bounding box center [354, 280] width 644 height 92
paste input "6"
type input "69"
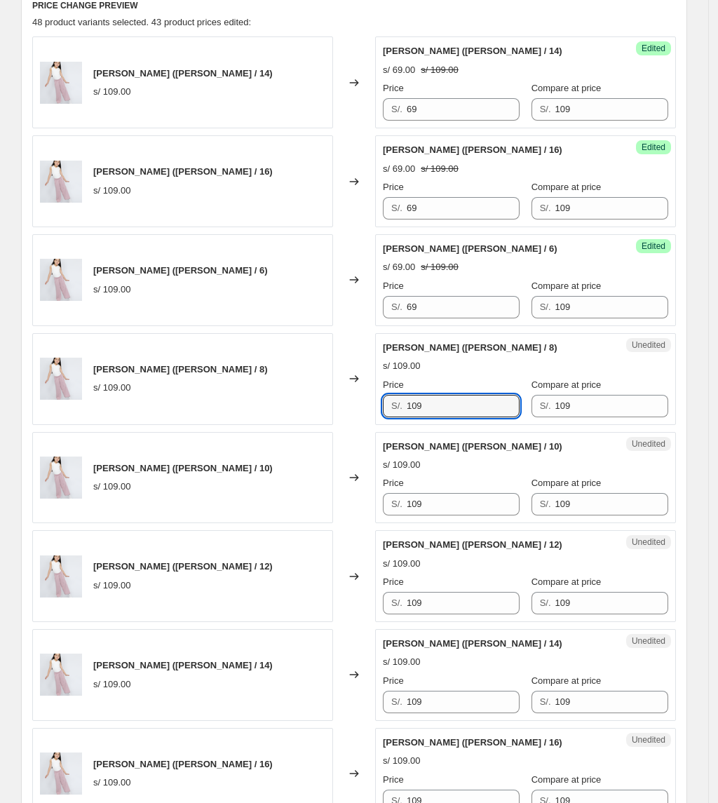
drag, startPoint x: 470, startPoint y: 402, endPoint x: 250, endPoint y: 404, distance: 220.1
click at [250, 404] on div "[PERSON_NAME] ([PERSON_NAME] / 8) s/ 109.00 Changed to Unedited [PERSON_NAME] (…" at bounding box center [354, 379] width 644 height 92
paste input "6"
type input "69"
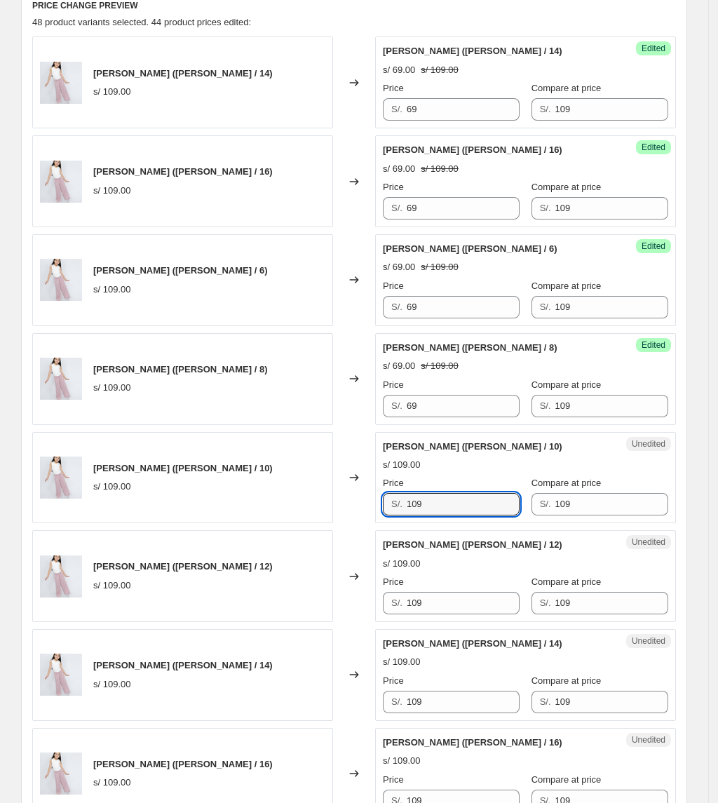
drag, startPoint x: 475, startPoint y: 500, endPoint x: 211, endPoint y: 477, distance: 264.6
click at [211, 477] on div "[PERSON_NAME] ([PERSON_NAME] / 10) s/ 109.00 Changed to Unedited [PERSON_NAME] …" at bounding box center [354, 478] width 644 height 92
paste input "6"
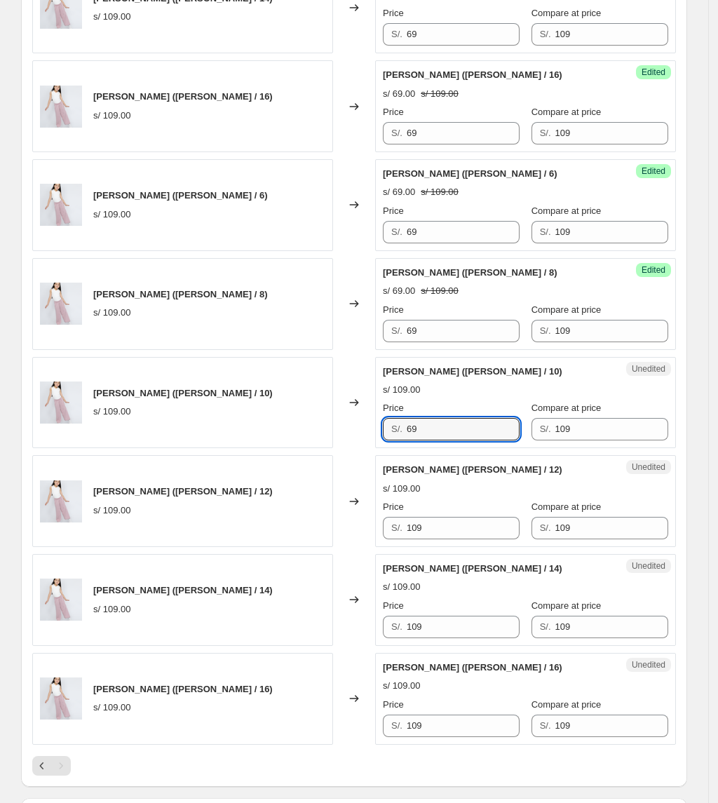
scroll to position [665, 0]
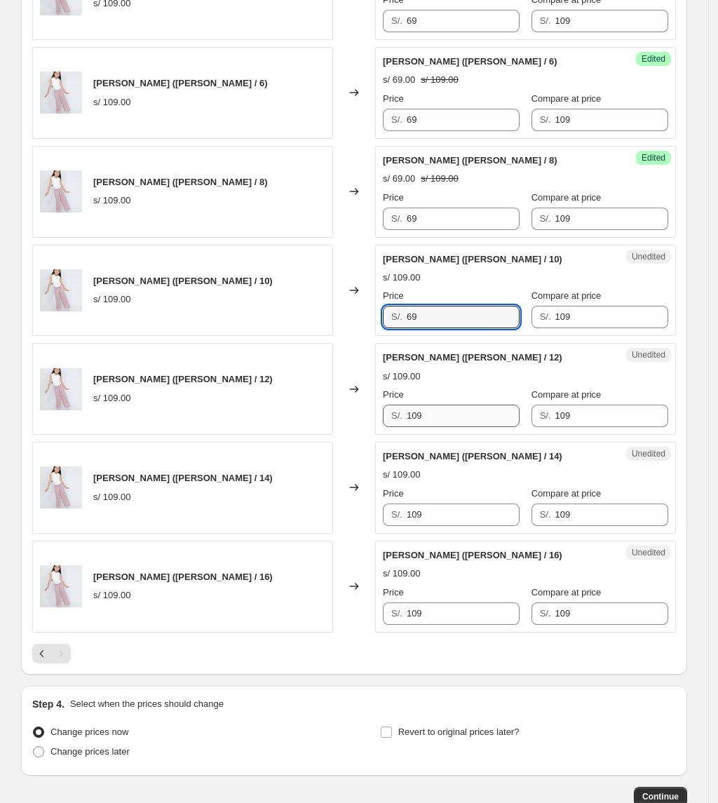
type input "69"
drag, startPoint x: 456, startPoint y: 427, endPoint x: 271, endPoint y: 428, distance: 185.1
click at [284, 427] on div "[PERSON_NAME] ([PERSON_NAME] / 12) s/ 109.00 Changed to Unedited [PERSON_NAME] …" at bounding box center [354, 389] width 644 height 92
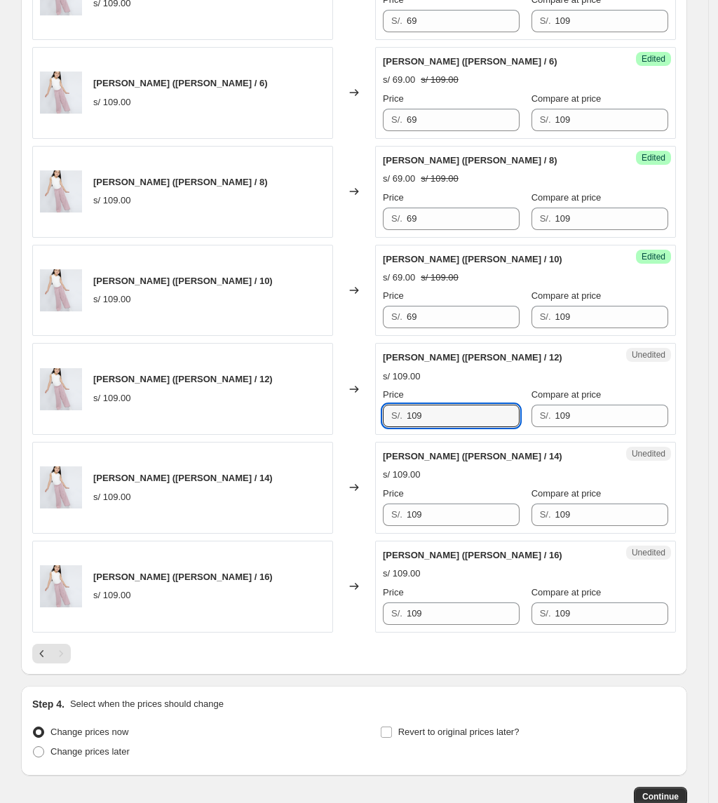
paste input "6"
type input "69"
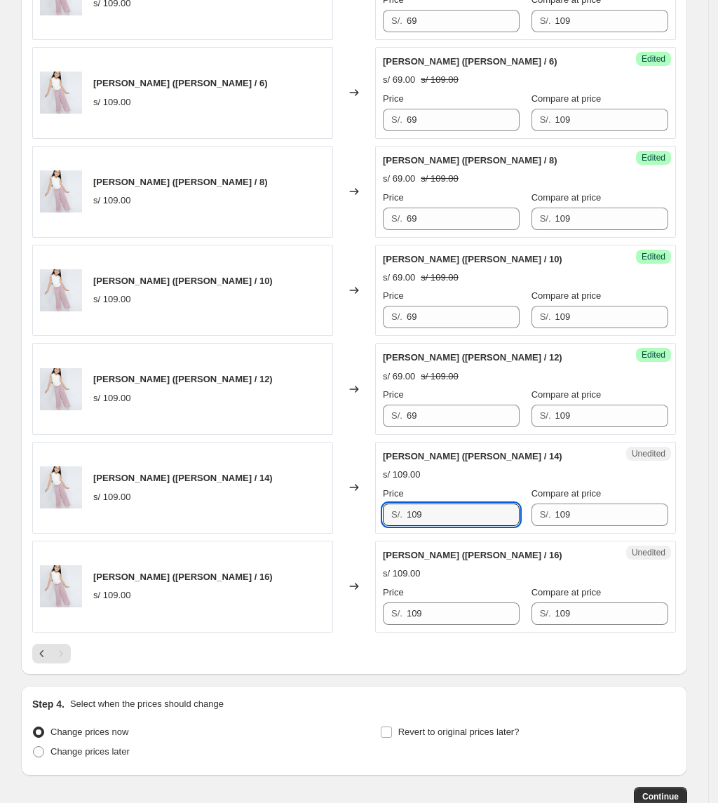
drag
click at [306, 520] on div "[PERSON_NAME] ([PERSON_NAME] / 14) s/ 109.00 Changed to Unedited [PERSON_NAME] …" at bounding box center [354, 488] width 644 height 92
paste input "6"
type input "69"
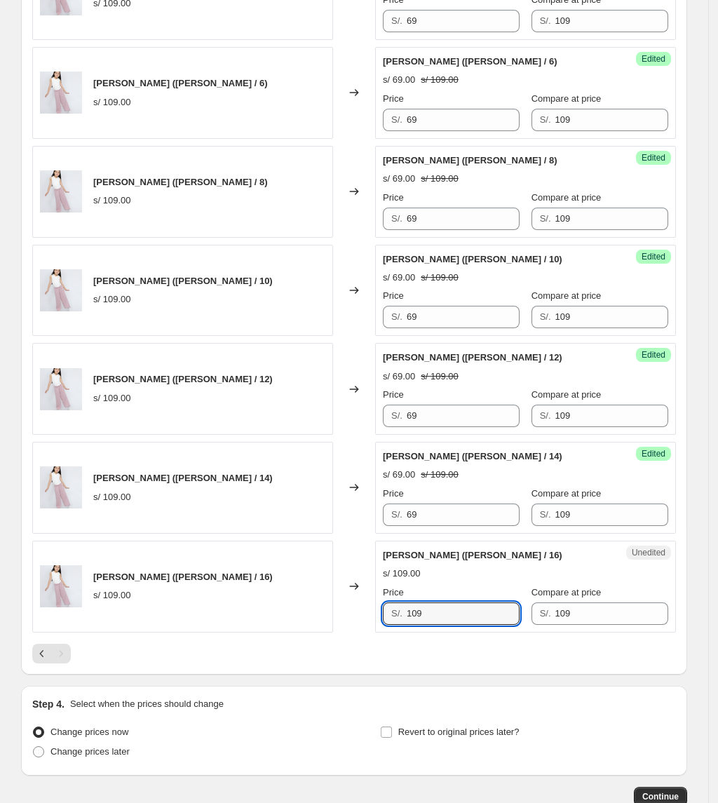
click at [301, 614] on div "[PERSON_NAME] ([PERSON_NAME] / 16) s/ 109.00 Changed to Unedited [PERSON_NAME] …" at bounding box center [354, 587] width 644 height 92
paste input "6"
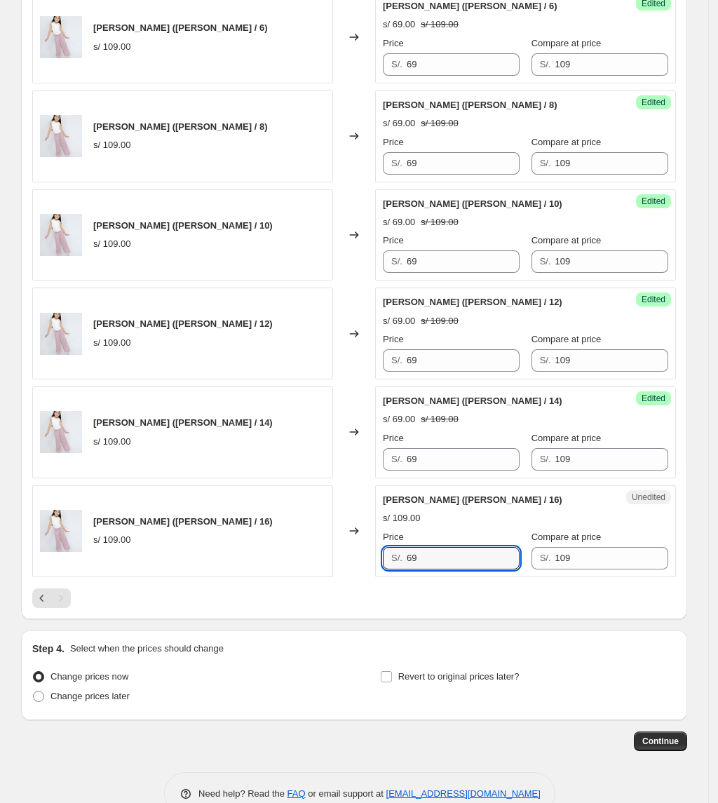
scroll to position [759, 0]
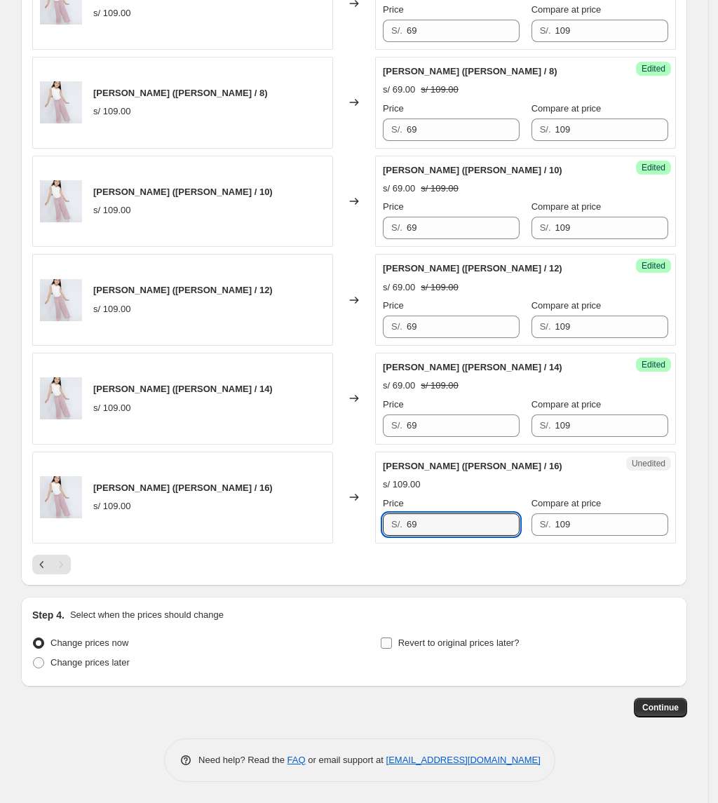
type input "69"
click at [435, 641] on span "Revert to original prices later?" at bounding box center [458, 642] width 121 height 11
click at [392, 641] on input "Revert to original prices later?" at bounding box center [386, 642] width 11 height 11
checkbox input "true"
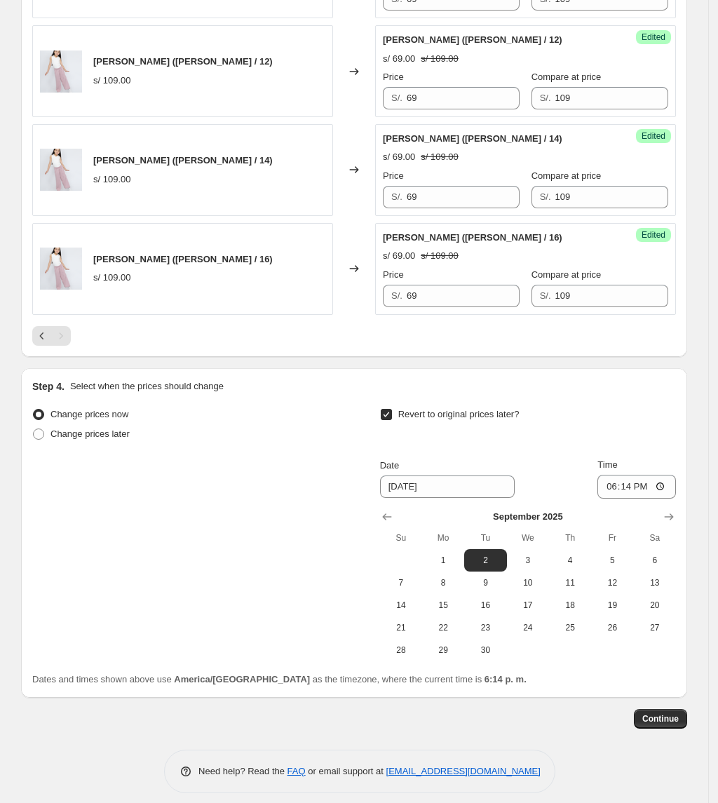
scroll to position [998, 0]
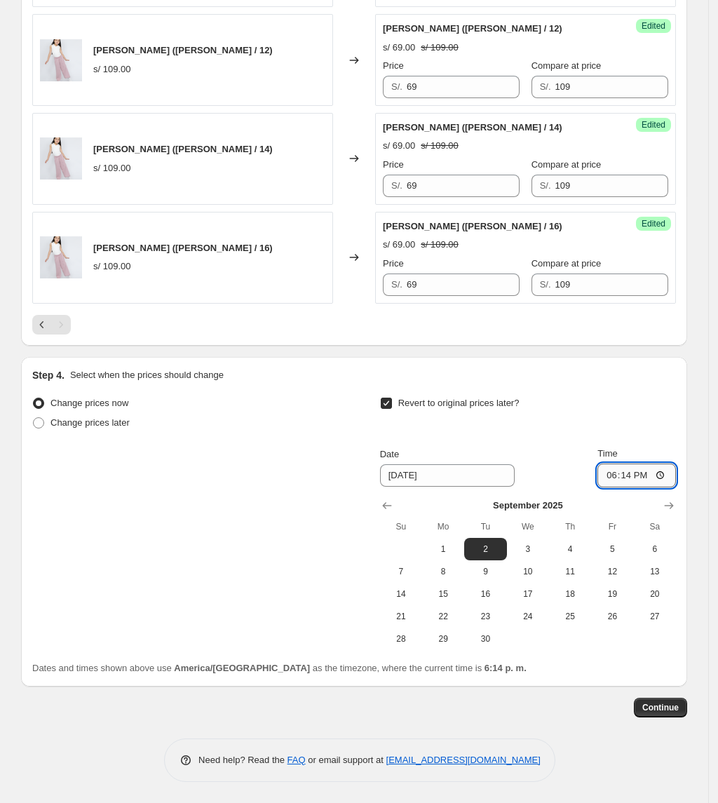
click at [628, 475] on input "18:14" at bounding box center [636, 475] width 79 height 24
type input "00:01"
click at [447, 548] on span "1" at bounding box center [443, 548] width 31 height 11
type input "[DATE]"
click at [662, 708] on span "Continue" at bounding box center [660, 707] width 36 height 11
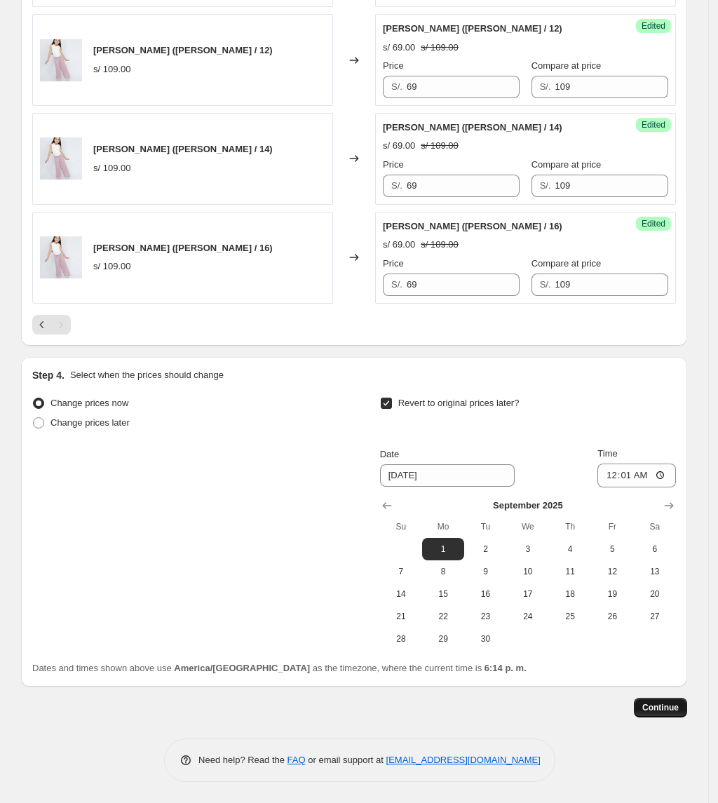
scroll to position [0, 0]
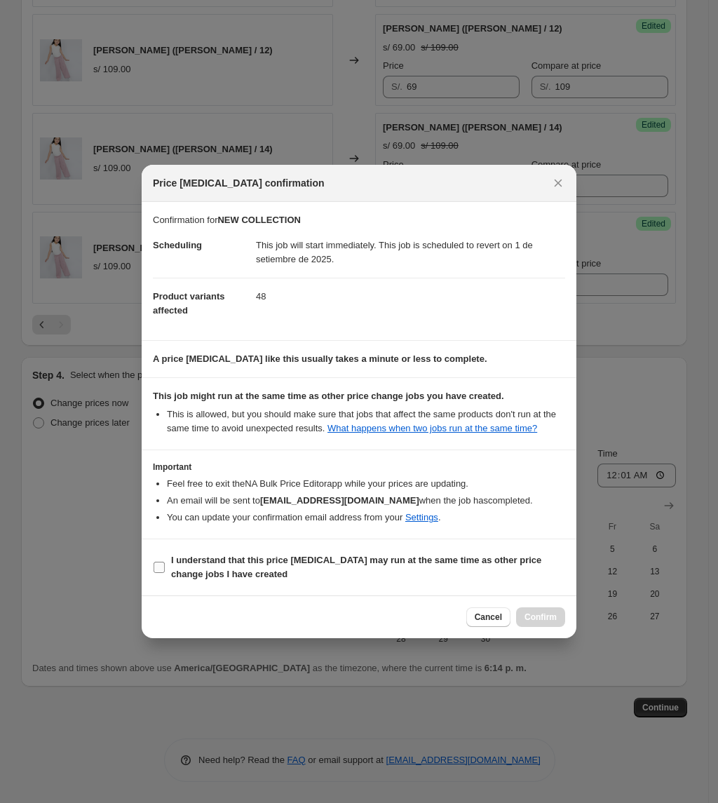
click at [318, 579] on span "I understand that this price [MEDICAL_DATA] may run at the same time as other p…" at bounding box center [368, 567] width 394 height 28
click at [165, 573] on input "I understand that this price [MEDICAL_DATA] may run at the same time as other p…" at bounding box center [159, 567] width 11 height 11
checkbox input "true"
click at [494, 611] on button "Cancel" at bounding box center [488, 617] width 44 height 20
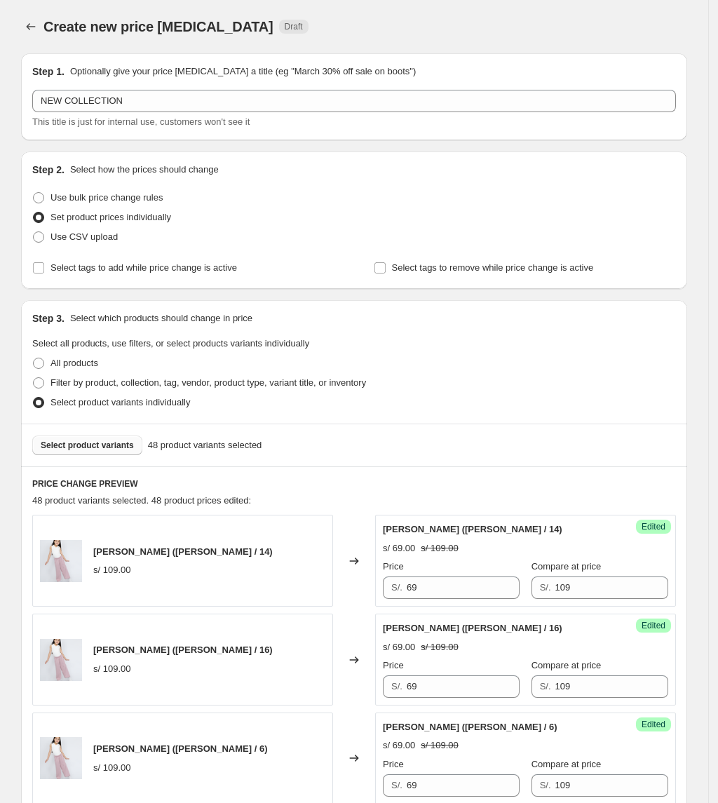
click at [114, 440] on span "Select product variants" at bounding box center [87, 445] width 93 height 11
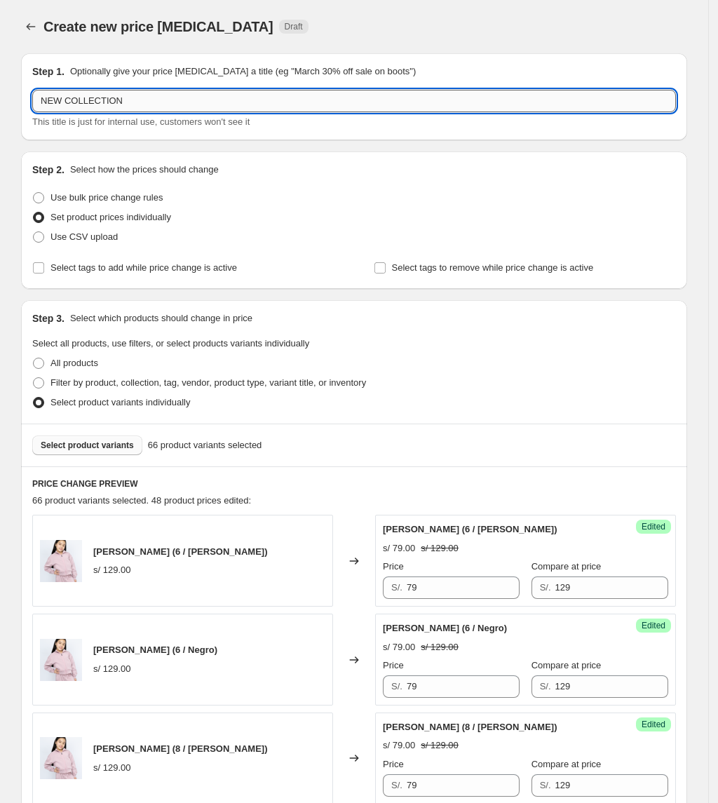
click at [175, 107] on input "NEW COLLECTION" at bounding box center [354, 101] width 644 height 22
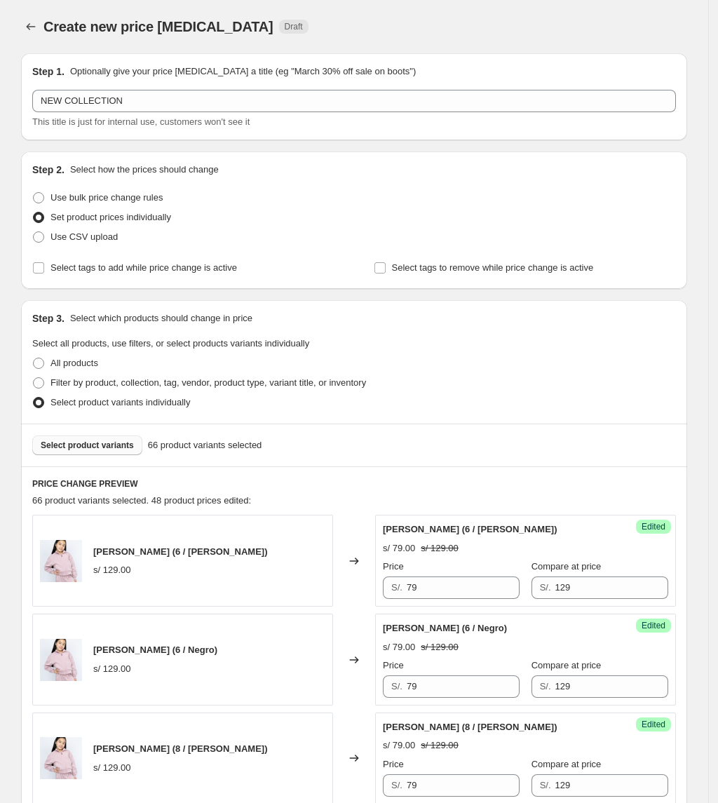
click at [301, 195] on div "Use bulk price change rules" at bounding box center [354, 198] width 644 height 20
drag, startPoint x: 90, startPoint y: 449, endPoint x: 461, endPoint y: 447, distance: 370.2
click at [461, 447] on div "Select product variants 66 product variants selected" at bounding box center [354, 445] width 644 height 20
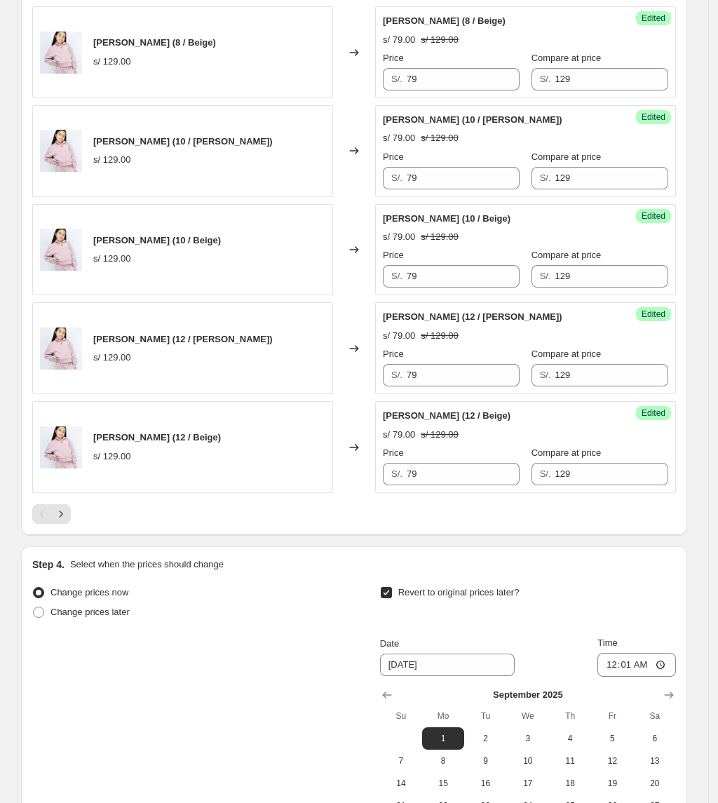
scroll to position [2188, 0]
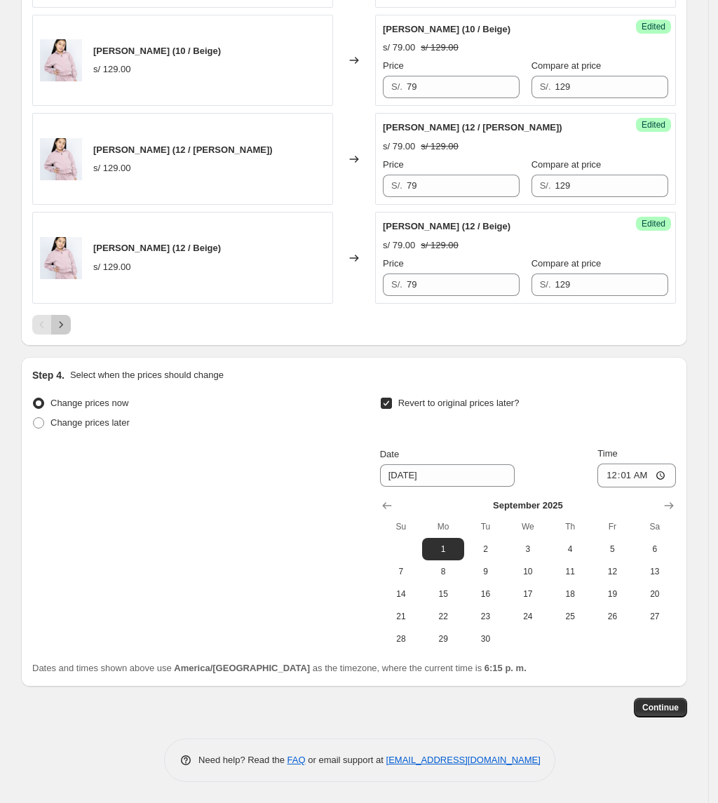
click at [71, 332] on button "Next" at bounding box center [61, 325] width 20 height 20
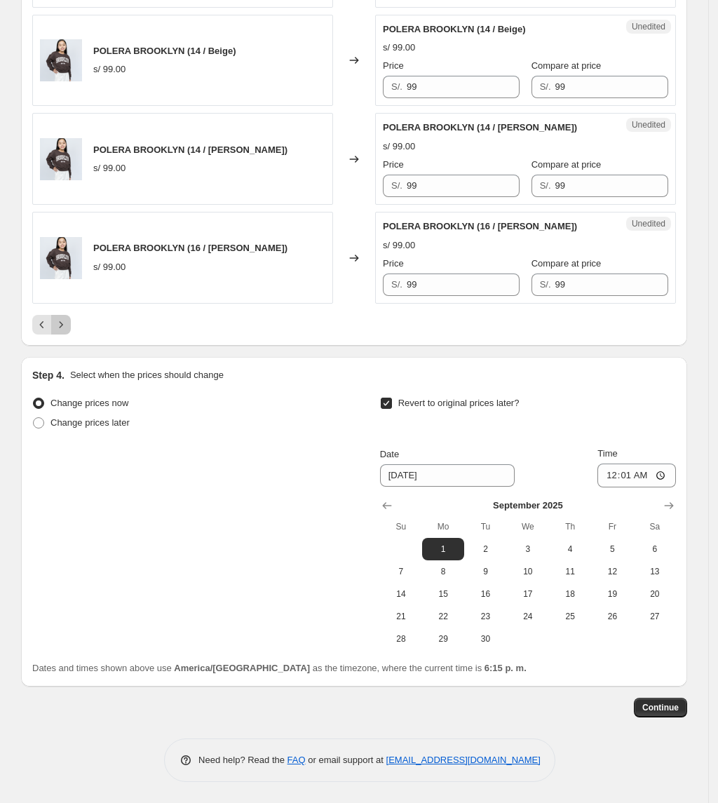
click at [71, 332] on button "Next" at bounding box center [61, 325] width 20 height 20
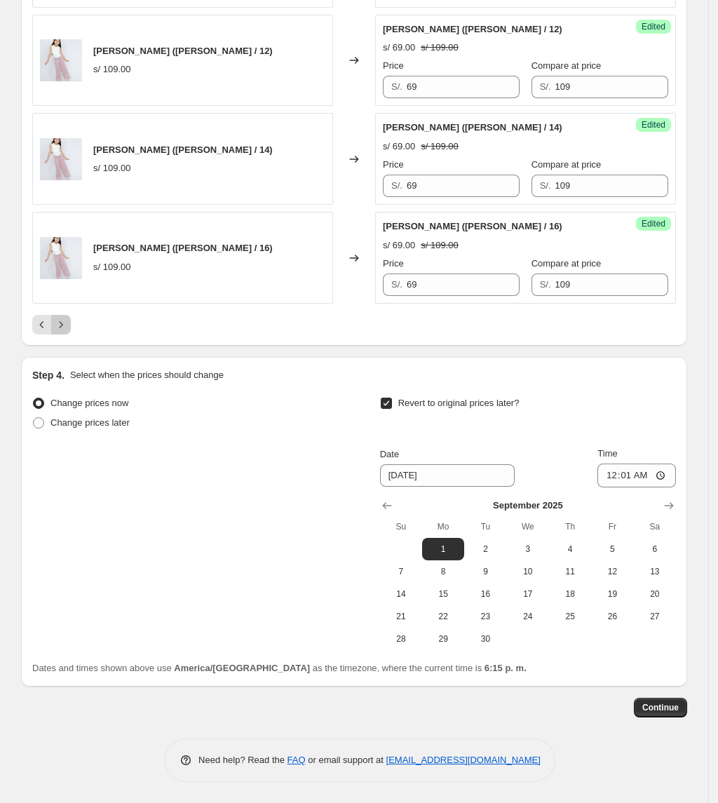
click at [71, 332] on button "Next" at bounding box center [61, 325] width 20 height 20
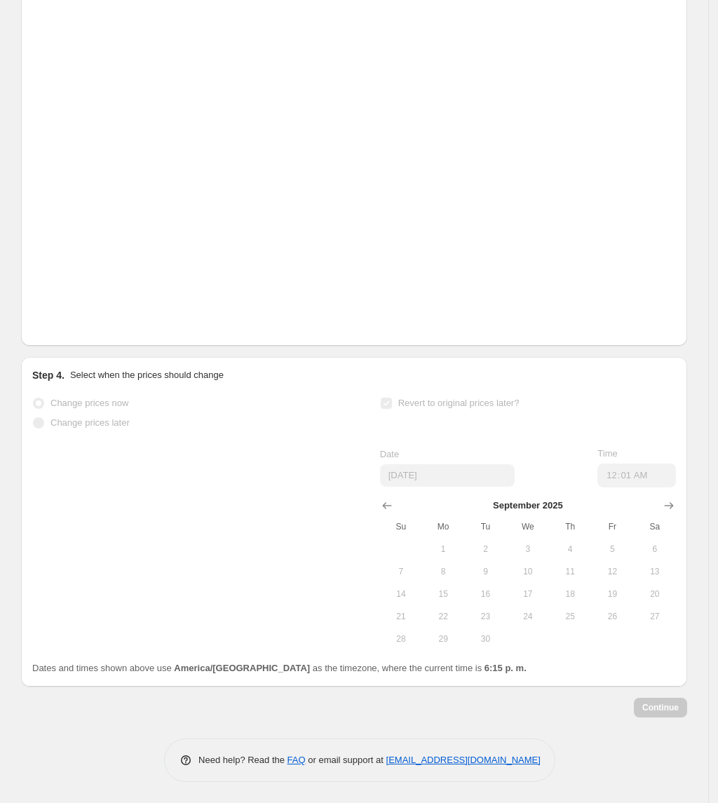
scroll to position [800, 0]
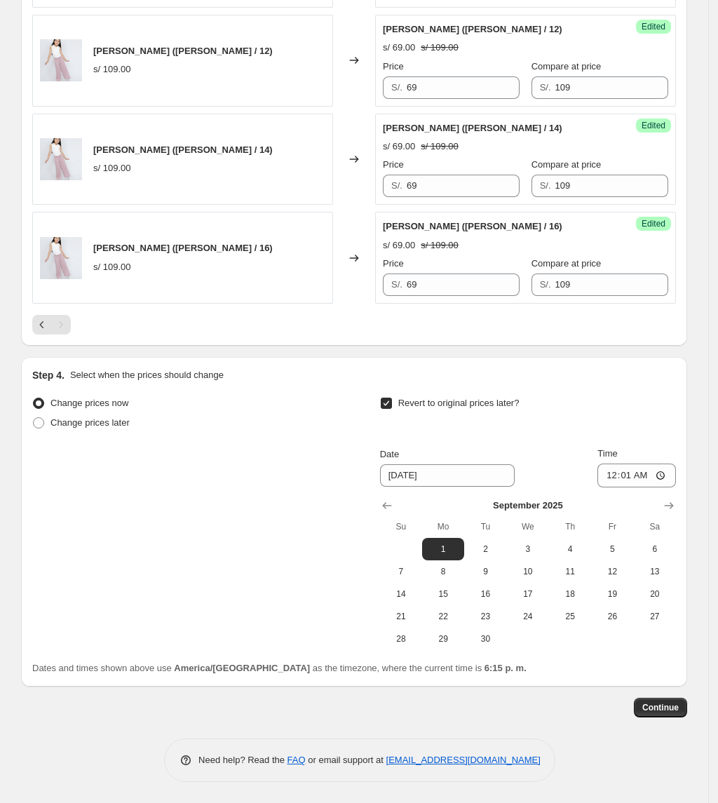
click at [71, 331] on div "Pagination" at bounding box center [61, 325] width 20 height 20
click at [42, 318] on icon "Previous" at bounding box center [42, 325] width 14 height 14
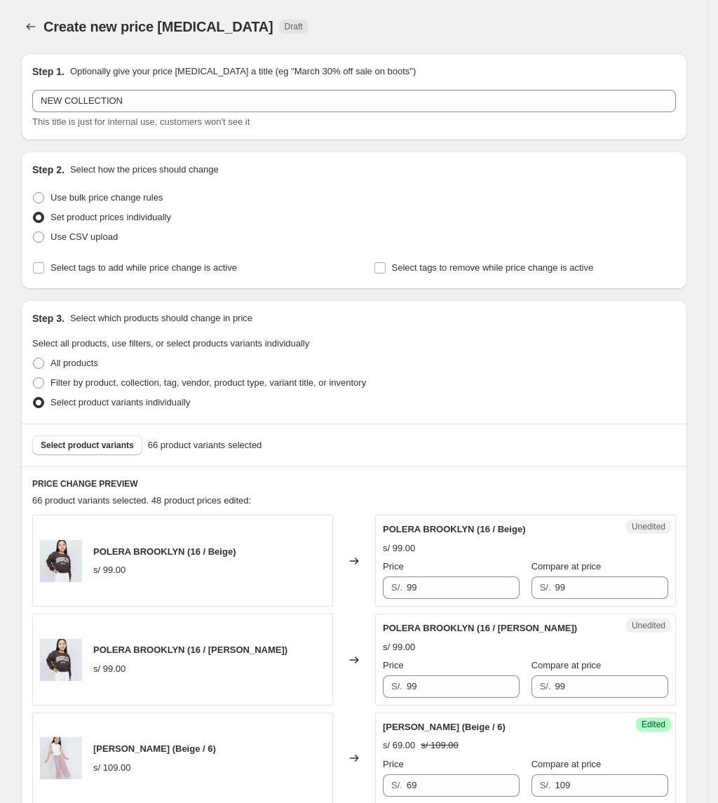
scroll to position [280, 0]
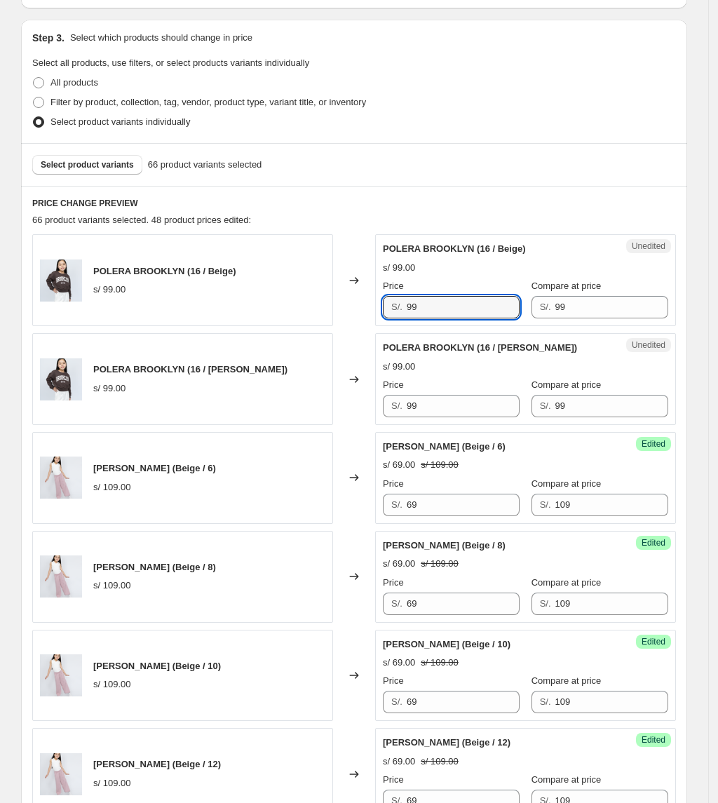
click at [355, 320] on div "POLERA BROOKLYN (16 / Beige) s/ 99.00 Changed to Unedited POLERA BROOKLYN (16 /…" at bounding box center [354, 280] width 644 height 92
type input "59"
drag, startPoint x: 456, startPoint y: 394, endPoint x: 393, endPoint y: 408, distance: 64.0
click at [393, 408] on div "Price S/. 99" at bounding box center [451, 397] width 137 height 39
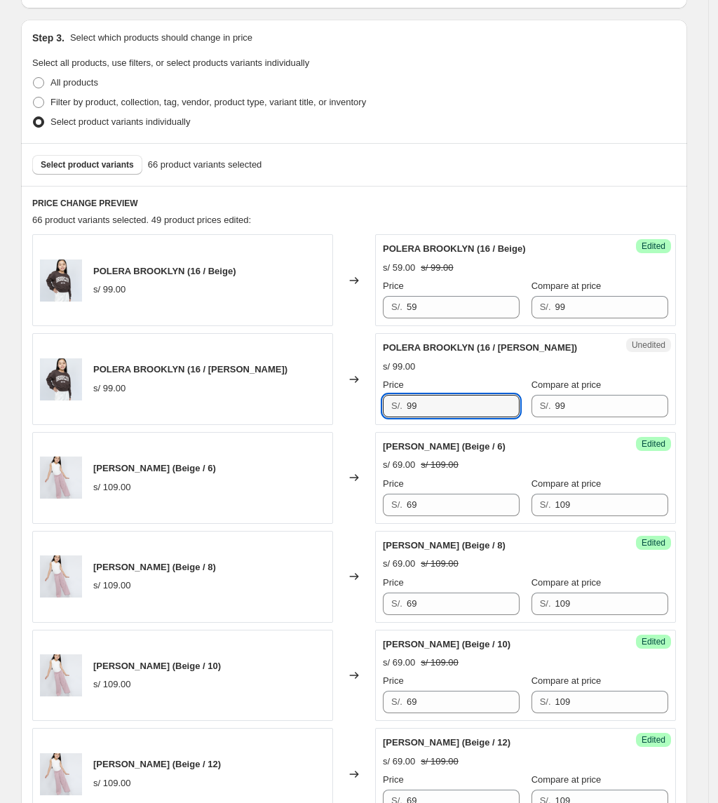
drag, startPoint x: 405, startPoint y: 401, endPoint x: 386, endPoint y: 401, distance: 19.6
click at [388, 401] on div "S/. 99" at bounding box center [451, 406] width 137 height 22
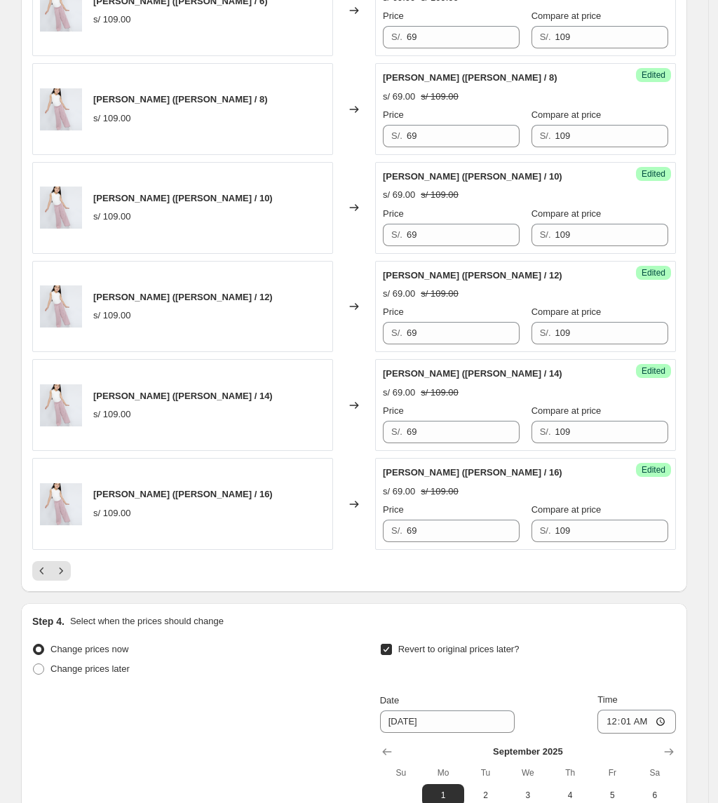
scroll to position [1963, 0]
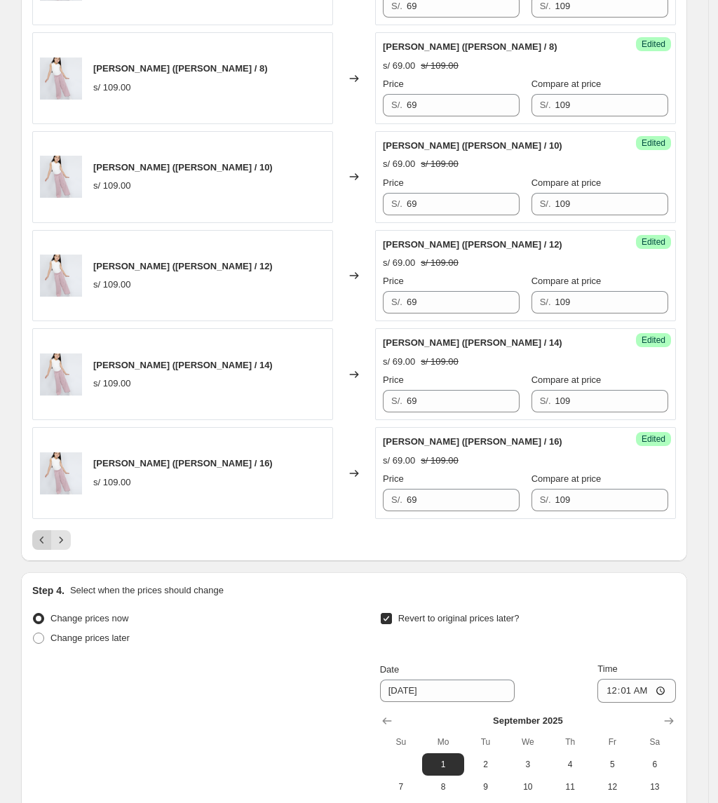
type input "59"
click at [43, 550] on button "Previous" at bounding box center [42, 540] width 20 height 20
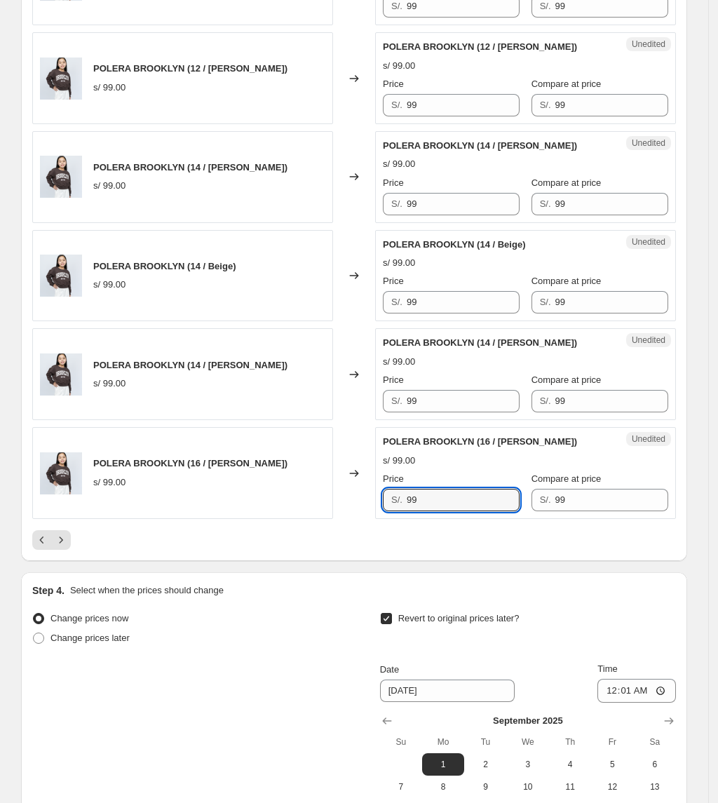
drag, startPoint x: 459, startPoint y: 508, endPoint x: 279, endPoint y: 508, distance: 179.5
click at [279, 508] on div "POLERA BROOKLYN (16 / [PERSON_NAME]) s/ 99.00 Changed to Unedited POLERA BROOKL…" at bounding box center [354, 473] width 644 height 92
type input "99"
drag, startPoint x: 433, startPoint y: 410, endPoint x: 312, endPoint y: 410, distance: 121.3
click at [312, 410] on div "POLERA BROOKLYN (14 / [PERSON_NAME]) s/ 99.00 Changed to Unedited POLERA BROOKL…" at bounding box center [354, 374] width 644 height 92
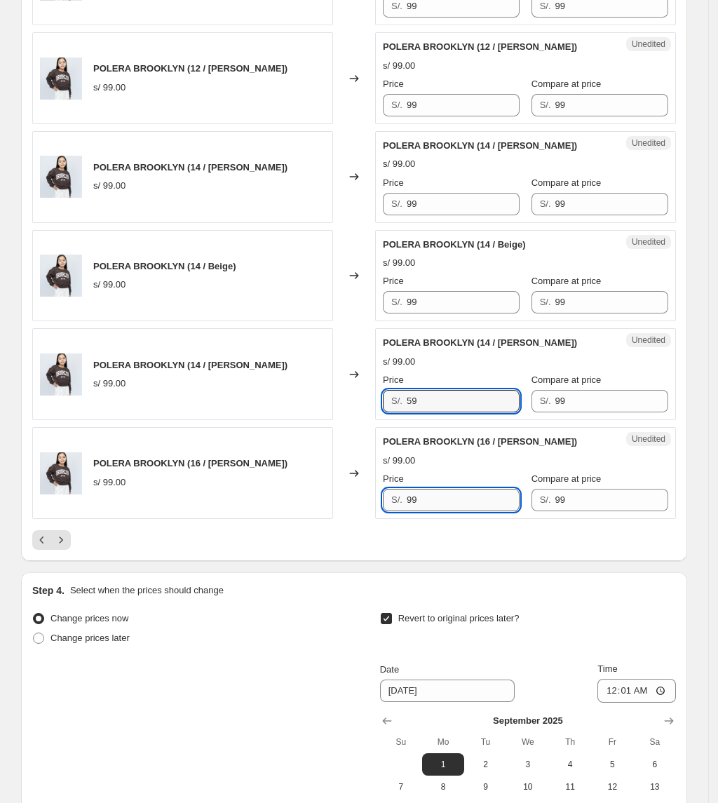
type input "99"
drag, startPoint x: 435, startPoint y: 513, endPoint x: 324, endPoint y: 520, distance: 111.0
click at [324, 519] on div "POLERA BROOKLYN (16 / [PERSON_NAME]) s/ 99.00 Changed to Unedited POLERA BROOKL…" at bounding box center [354, 473] width 644 height 92
type input "59"
drag, startPoint x: 452, startPoint y: 412, endPoint x: 362, endPoint y: 414, distance: 90.5
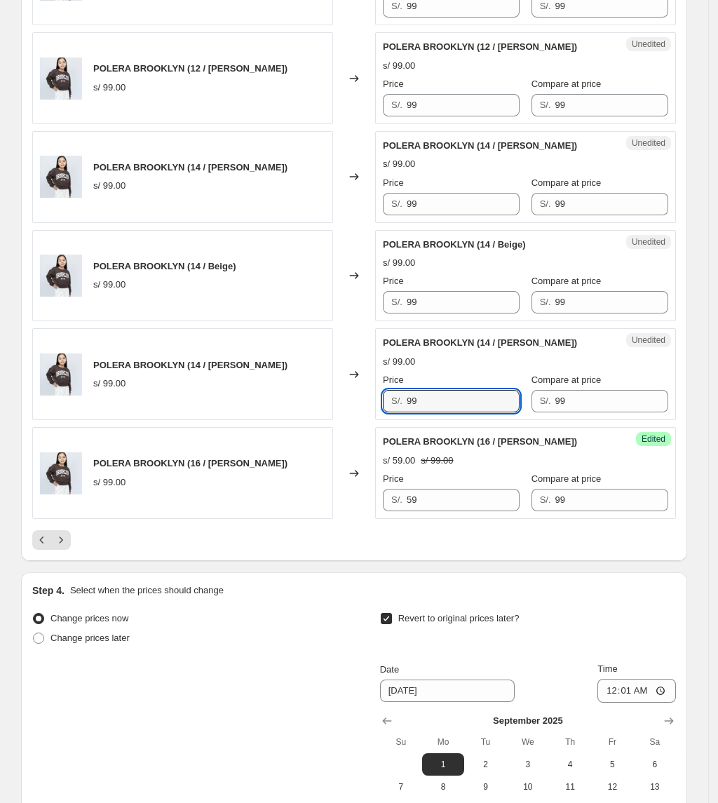
click at [362, 414] on div "POLERA BROOKLYN (14 / [PERSON_NAME]) s/ 99.00 Changed to Unedited POLERA BROOKL…" at bounding box center [354, 374] width 644 height 92
type input "59"
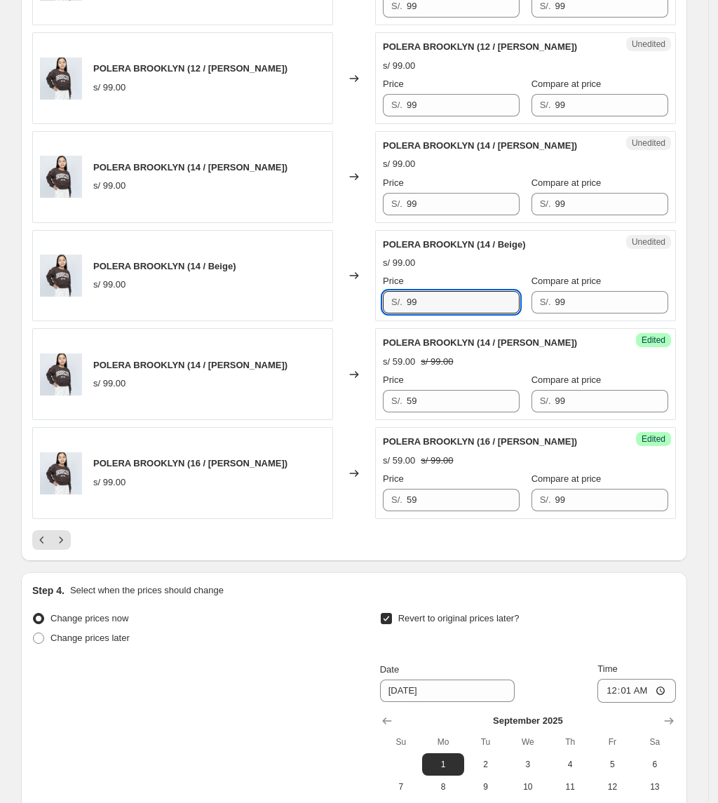
drag, startPoint x: 427, startPoint y: 309, endPoint x: 310, endPoint y: 308, distance: 117.1
click at [314, 311] on div "POLERA BROOKLYN (14 / Beige) s/ 99.00 Changed to Unedited POLERA [GEOGRAPHIC_DA…" at bounding box center [354, 276] width 644 height 92
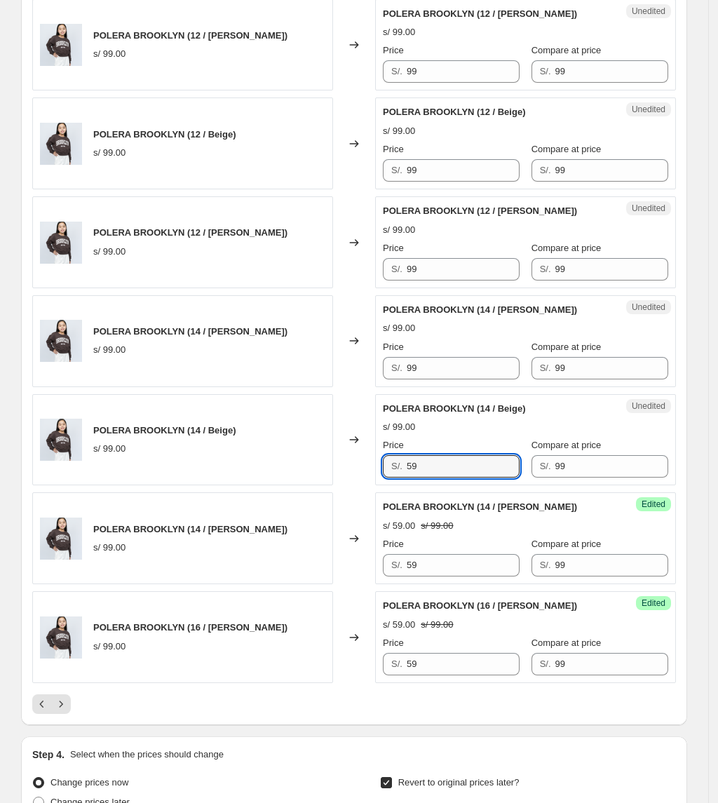
scroll to position [1776, 0]
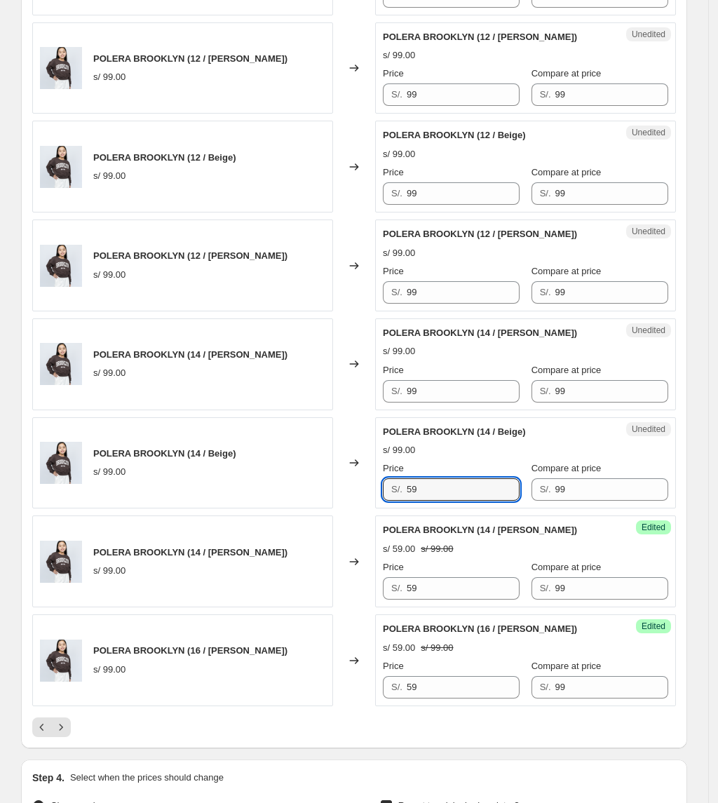
type input "59"
drag, startPoint x: 351, startPoint y: 407, endPoint x: 330, endPoint y: 398, distance: 23.3
click at [332, 402] on div "POLERA BROOKLYN (14 / [PERSON_NAME]) s/ 99.00 Changed to Unedited POLERA BROOKL…" at bounding box center [354, 364] width 644 height 92
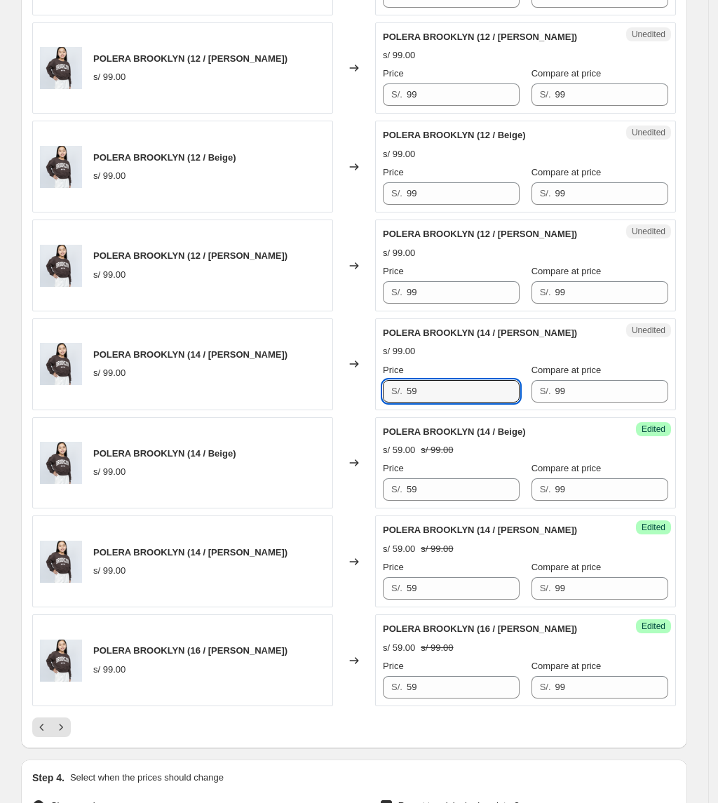
type input "59"
click at [449, 278] on div "Price" at bounding box center [451, 271] width 137 height 14
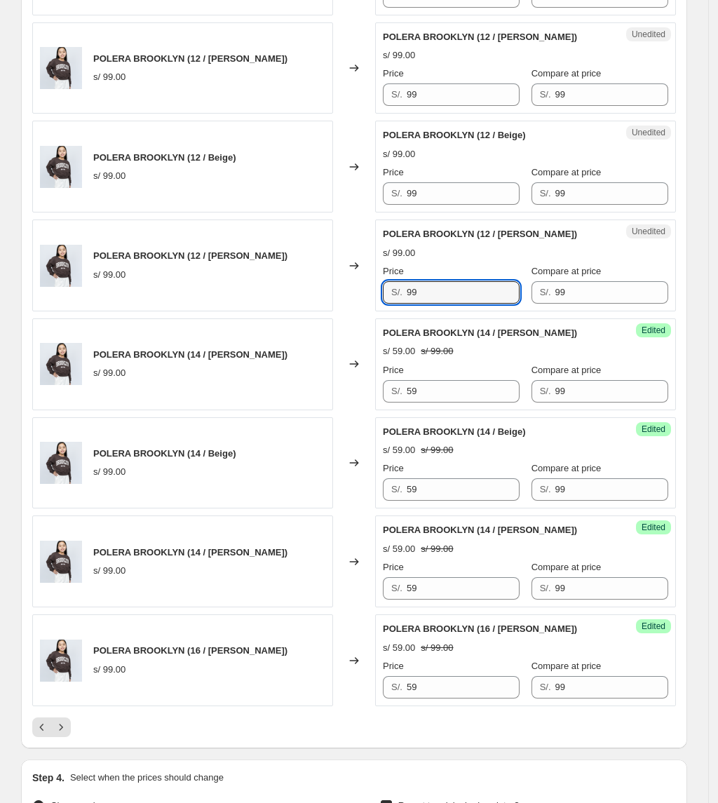
drag, startPoint x: 446, startPoint y: 292, endPoint x: 346, endPoint y: 287, distance: 99.7
click at [318, 308] on div "POLERA BROOKLYN (12 / [PERSON_NAME]) s/ 99.00 Changed to Unedited POLERA BROOKL…" at bounding box center [354, 265] width 644 height 92
type input "59"
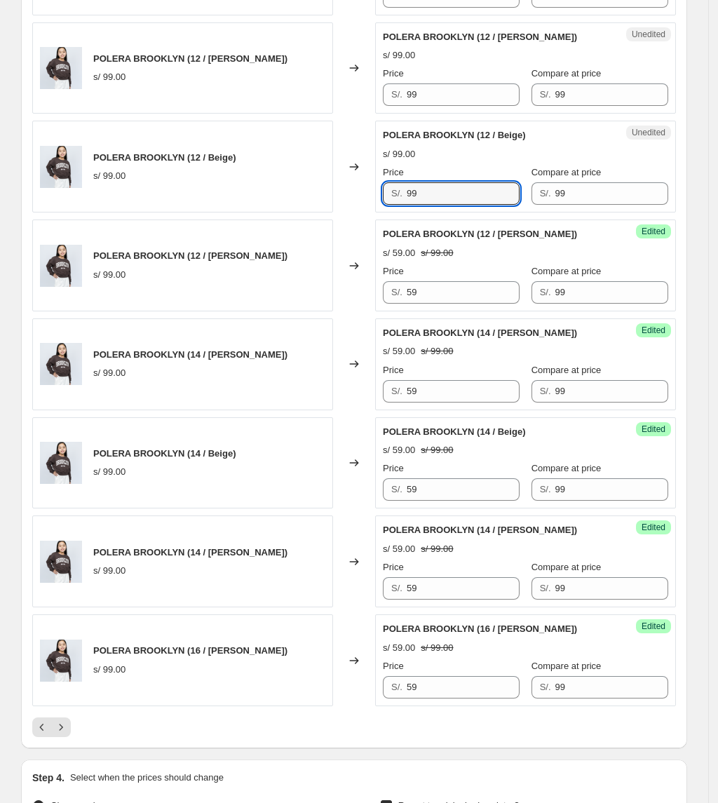
drag, startPoint x: 404, startPoint y: 205, endPoint x: 373, endPoint y: 205, distance: 30.8
click at [376, 208] on div "POLERA BROOKLYN (12 / Beige) s/ 99.00 Changed to Unedited POLERA [GEOGRAPHIC_DA…" at bounding box center [354, 167] width 644 height 92
type input "59"
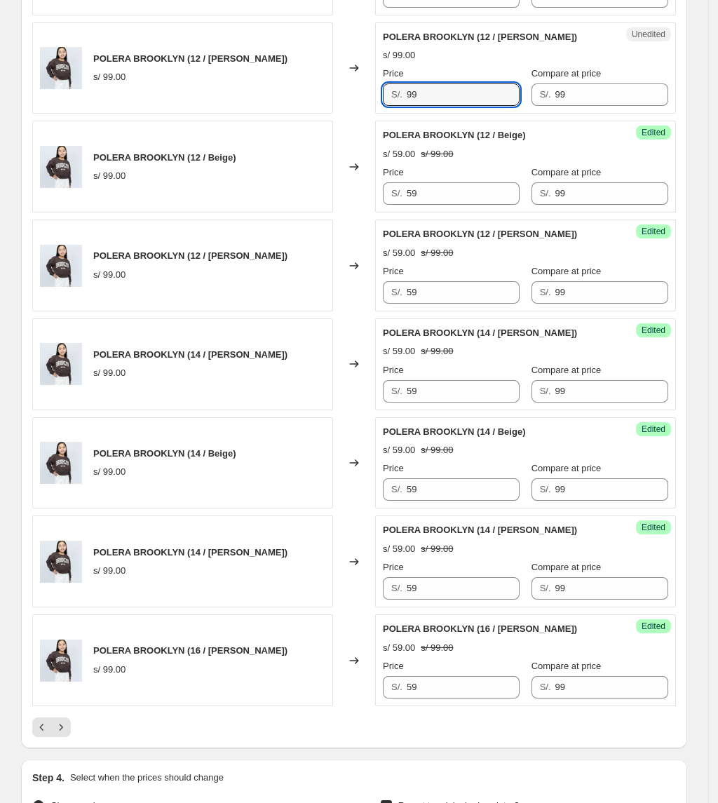
drag, startPoint x: 440, startPoint y: 99, endPoint x: 346, endPoint y: 94, distance: 94.8
click at [353, 95] on div "POLERA BROOKLYN (12 / [PERSON_NAME]) s/ 99.00 Changed to Unedited POLERA BROOKL…" at bounding box center [354, 68] width 644 height 92
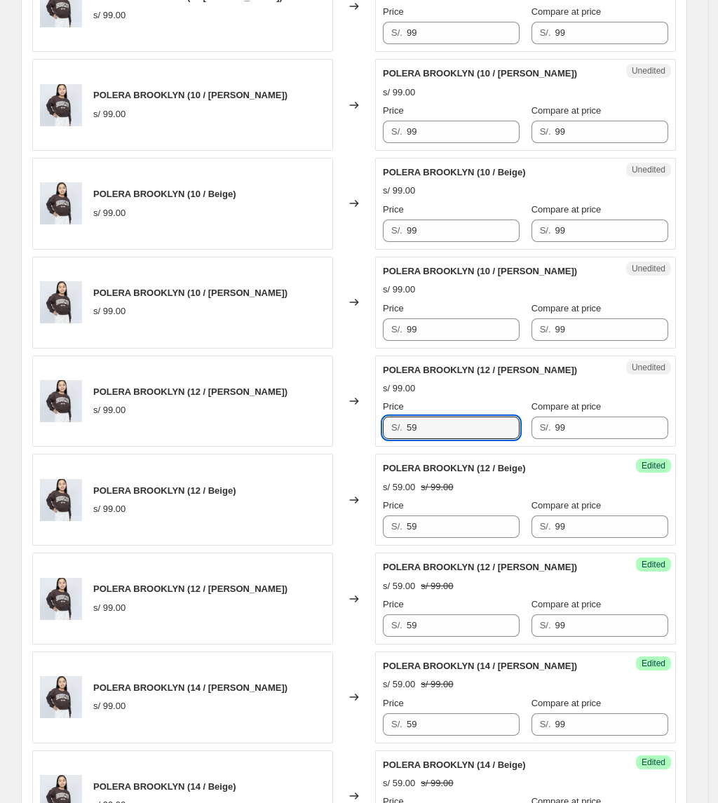
scroll to position [1402, 0]
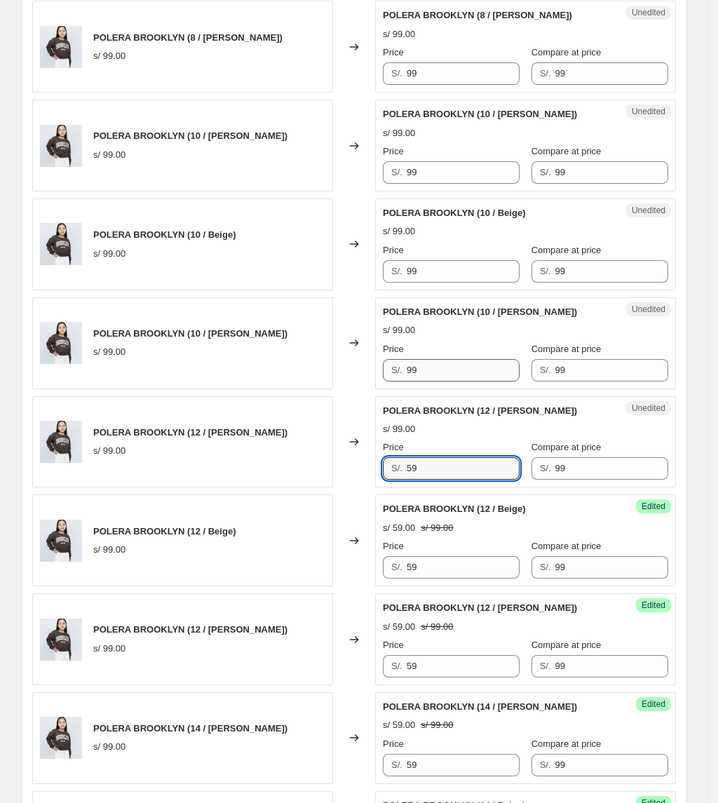
type input "59"
drag, startPoint x: 430, startPoint y: 377, endPoint x: 303, endPoint y: 373, distance: 127.7
click at [303, 373] on div "POLERA BROOKLYN (10 / [PERSON_NAME]) s/ 99.00 Changed to Unedited POLERA BROOKL…" at bounding box center [354, 343] width 644 height 92
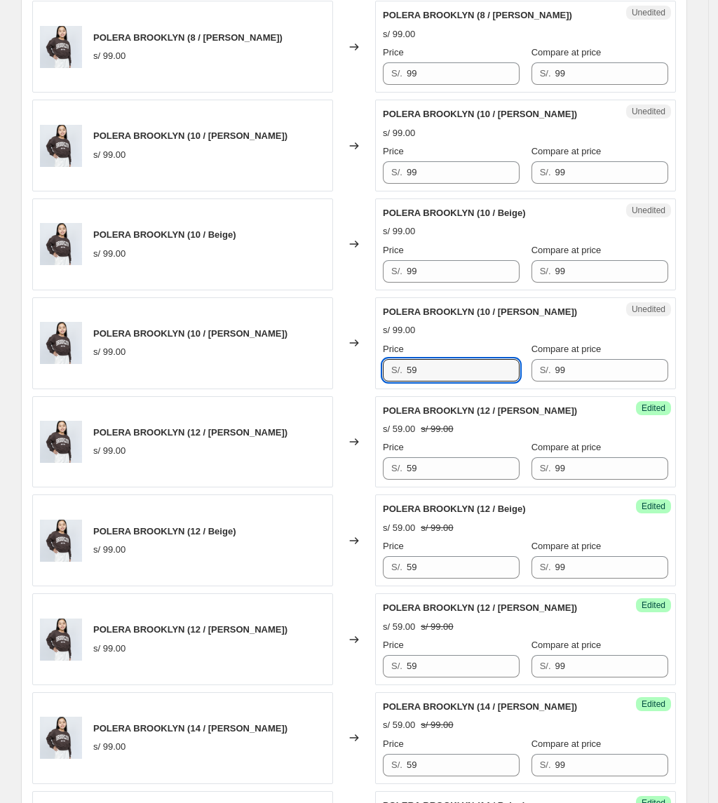
type input "59"
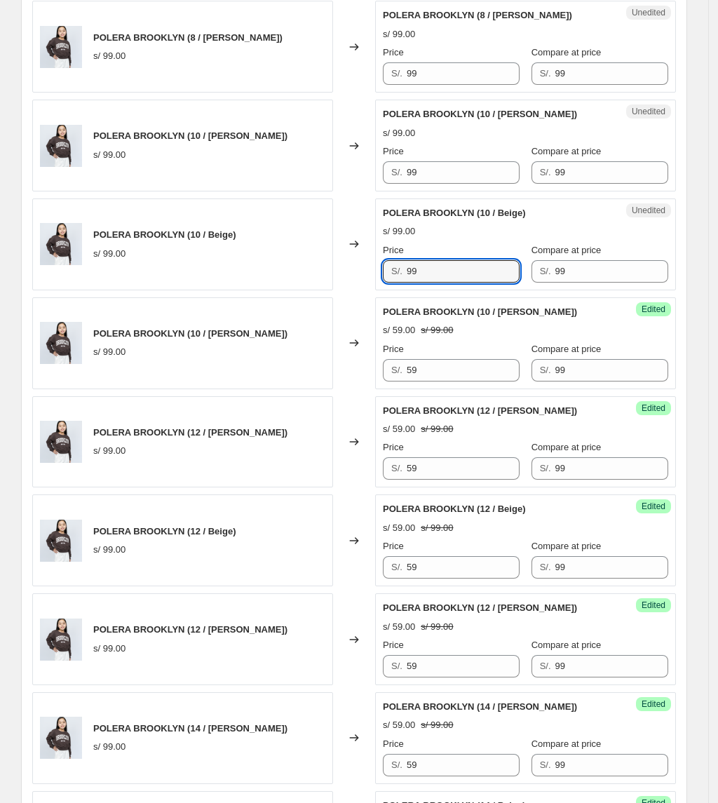
drag, startPoint x: 352, startPoint y: 283, endPoint x: 306, endPoint y: 262, distance: 51.1
click at [304, 286] on div "POLERA BROOKLYN (10 / Beige) s/ 99.00 Changed to Unedited POLERA BROOKLYN (10 /…" at bounding box center [354, 244] width 644 height 92
type input "59"
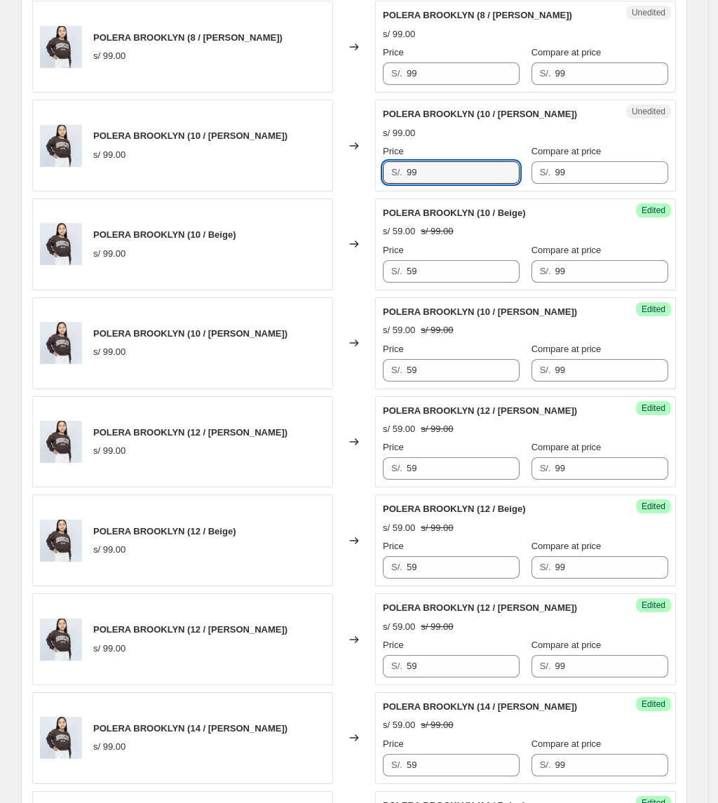
drag, startPoint x: 449, startPoint y: 170, endPoint x: 337, endPoint y: 164, distance: 113.0
click at [335, 183] on div "POLERA BROOKLYN (10 / [PERSON_NAME]) s/ 99.00 Changed to Unedited POLERA BROOKL…" at bounding box center [354, 146] width 644 height 92
type input "59"
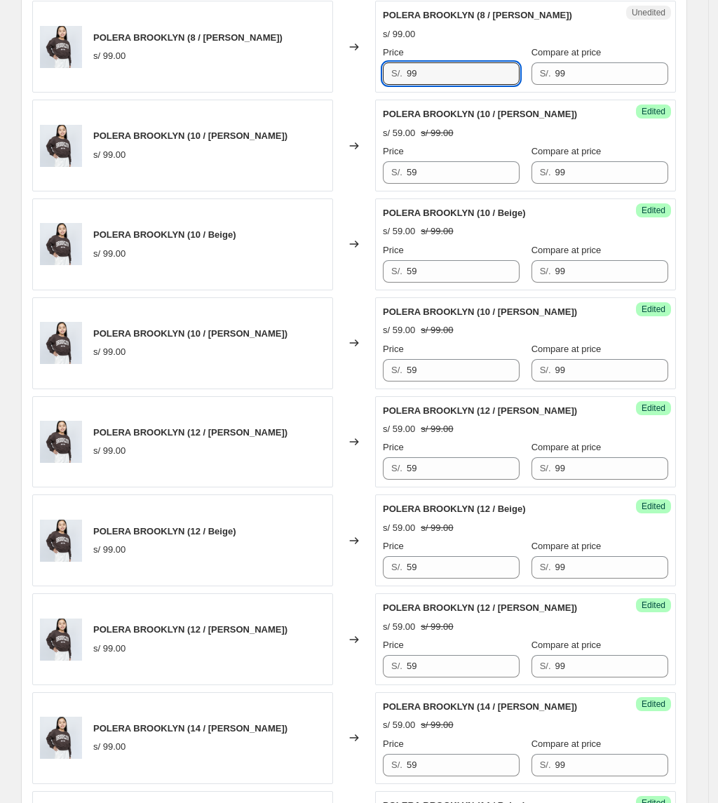
drag, startPoint x: 433, startPoint y: 76, endPoint x: 339, endPoint y: 91, distance: 94.5
click at [343, 93] on div "POLERA BROOKLYN (8 / [PERSON_NAME]) s/ 99.00 Changed to Unedited POLERA [GEOGRA…" at bounding box center [354, 47] width 644 height 92
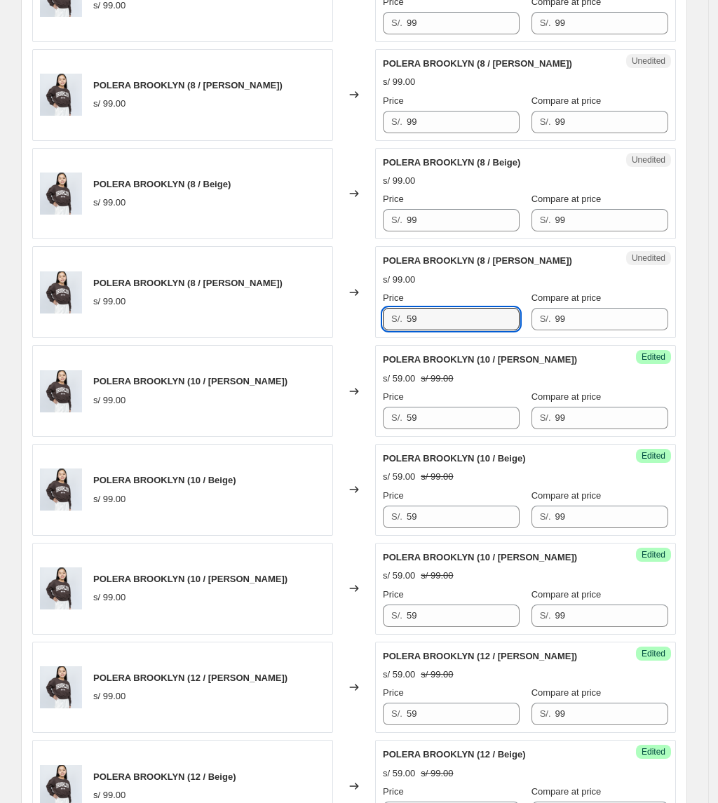
scroll to position [935, 0]
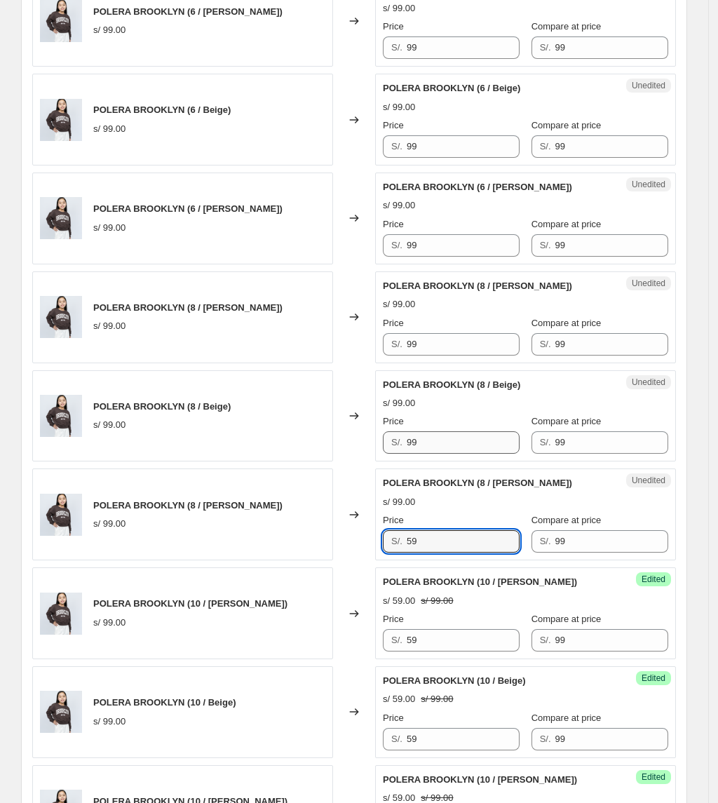
type input "59"
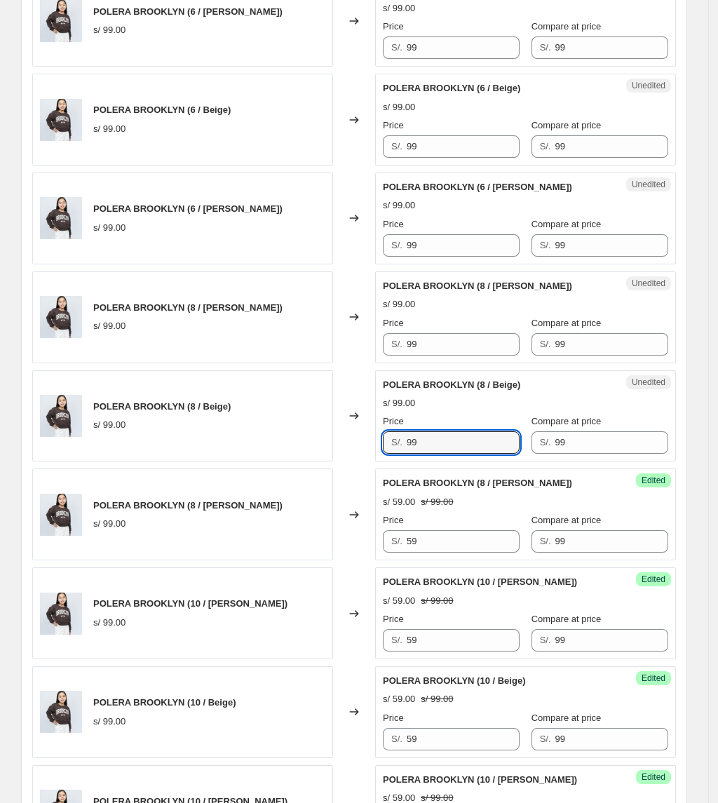
drag, startPoint x: 430, startPoint y: 444, endPoint x: 362, endPoint y: 437, distance: 68.4
click at [362, 437] on div "POLERA BROOKLYN (8 / Beige) s/ 99.00 Changed to Unedited POLERA [GEOGRAPHIC_DAT…" at bounding box center [354, 416] width 644 height 92
type input "59"
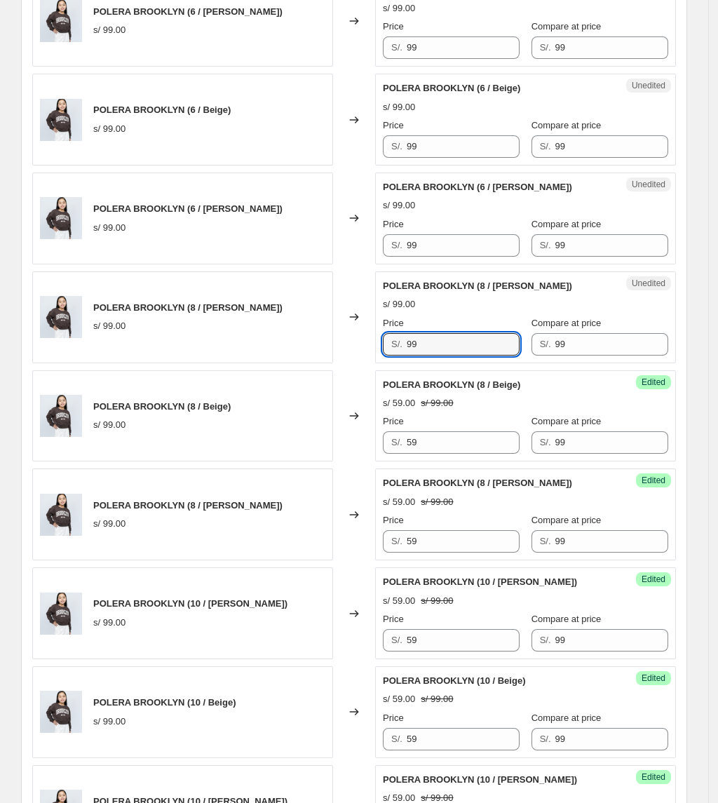
drag, startPoint x: 458, startPoint y: 353, endPoint x: 359, endPoint y: 278, distance: 124.5
click at [334, 328] on div "POLERA BROOKLYN (8 / [PERSON_NAME]) s/ 99.00 Changed to Unedited POLERA BROOKLY…" at bounding box center [354, 317] width 644 height 92
type input "59"
drag, startPoint x: 345, startPoint y: 239, endPoint x: 368, endPoint y: 211, distance: 36.4
click at [344, 239] on div "POLERA BROOKLYN (6 / [PERSON_NAME]) s/ 99.00 Changed to Unedited POLERA BROOKLY…" at bounding box center [354, 218] width 644 height 92
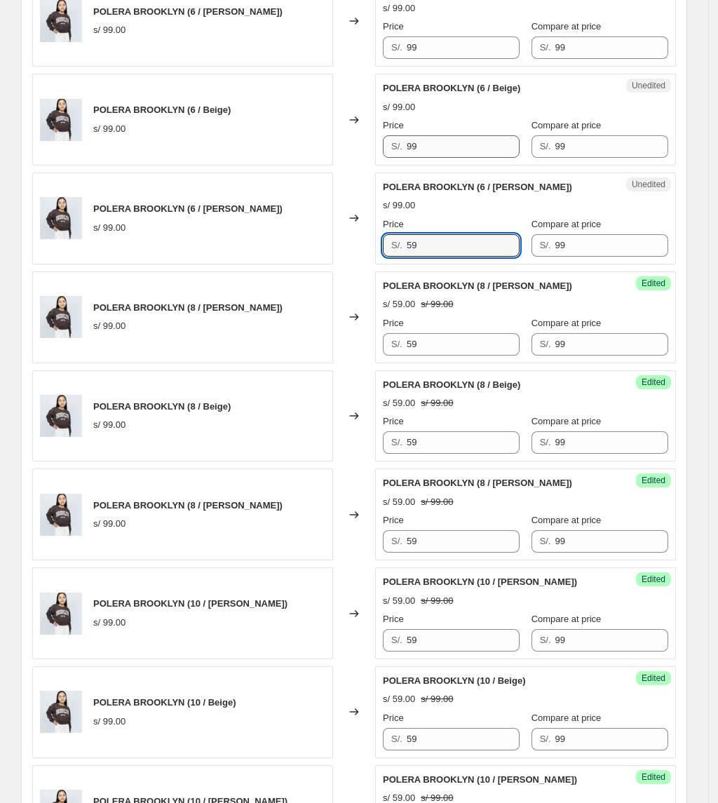
type input "59"
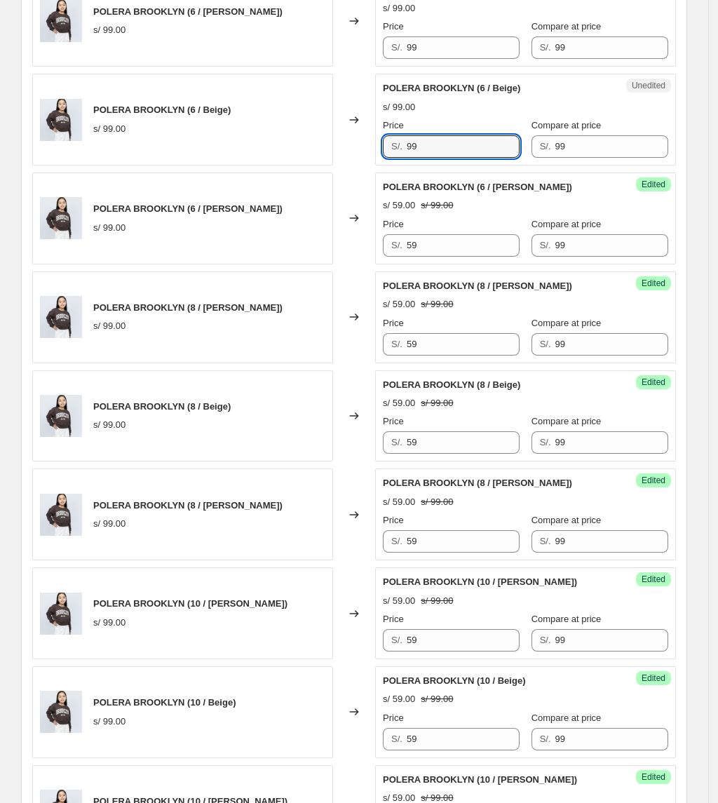
drag, startPoint x: 449, startPoint y: 155, endPoint x: 394, endPoint y: 149, distance: 55.0
click at [394, 149] on div "S/. 99" at bounding box center [451, 146] width 137 height 22
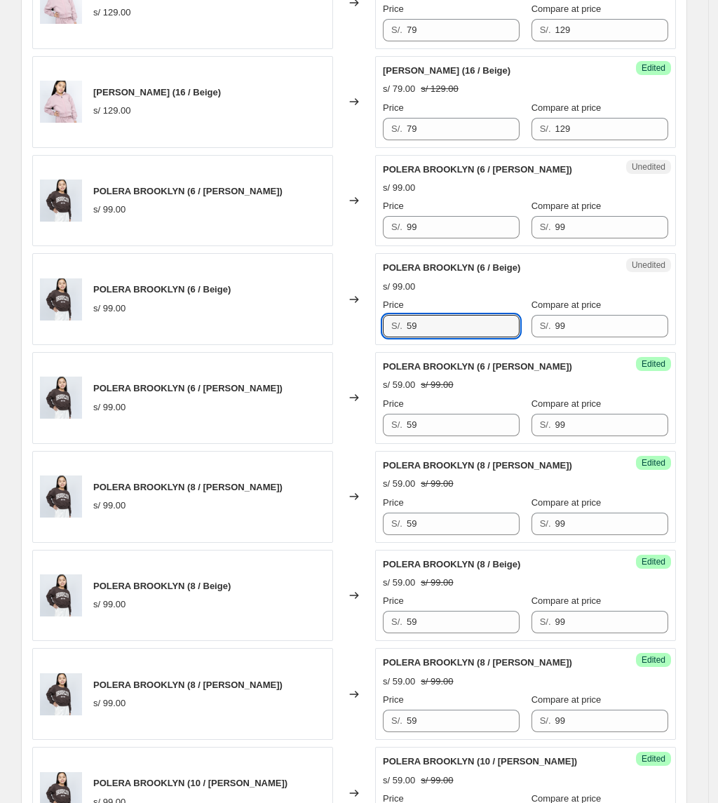
scroll to position [747, 0]
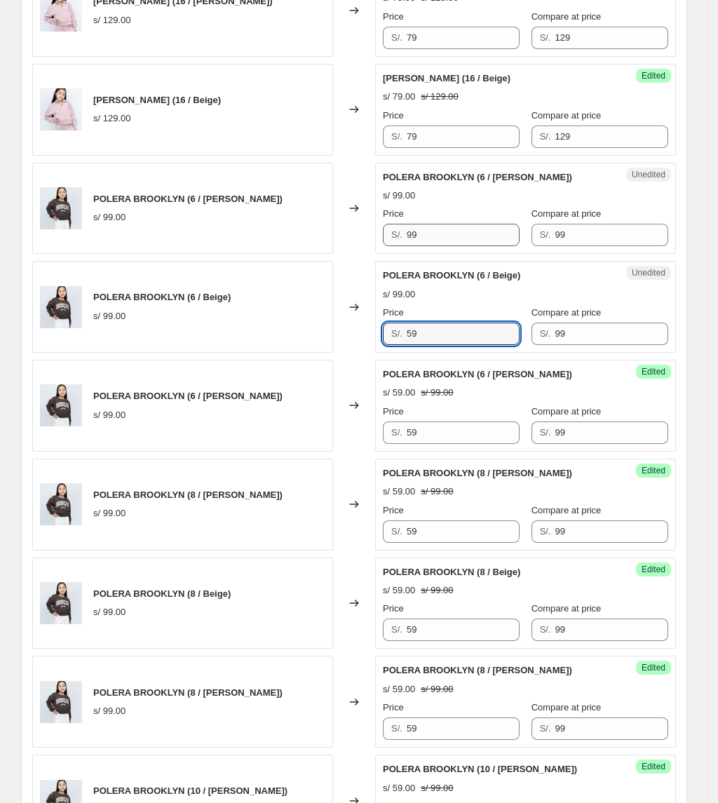
type input "59"
drag, startPoint x: 446, startPoint y: 242, endPoint x: 385, endPoint y: 242, distance: 61.0
click at [385, 242] on div "Unedited POLERA BROOKLYN (6 / [PERSON_NAME]) s/ 99.00 Price S/. 99 Compare at p…" at bounding box center [525, 209] width 301 height 92
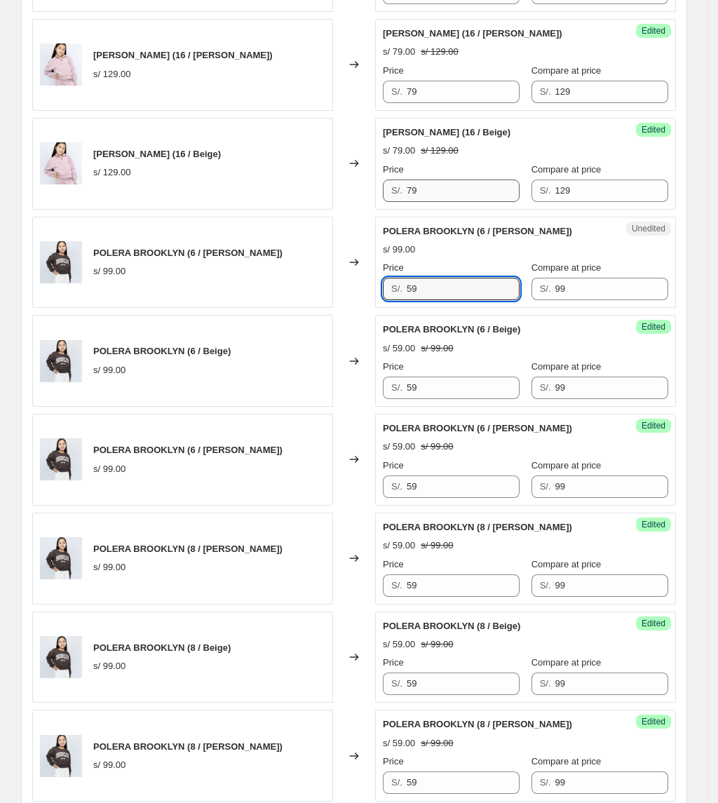
scroll to position [654, 0]
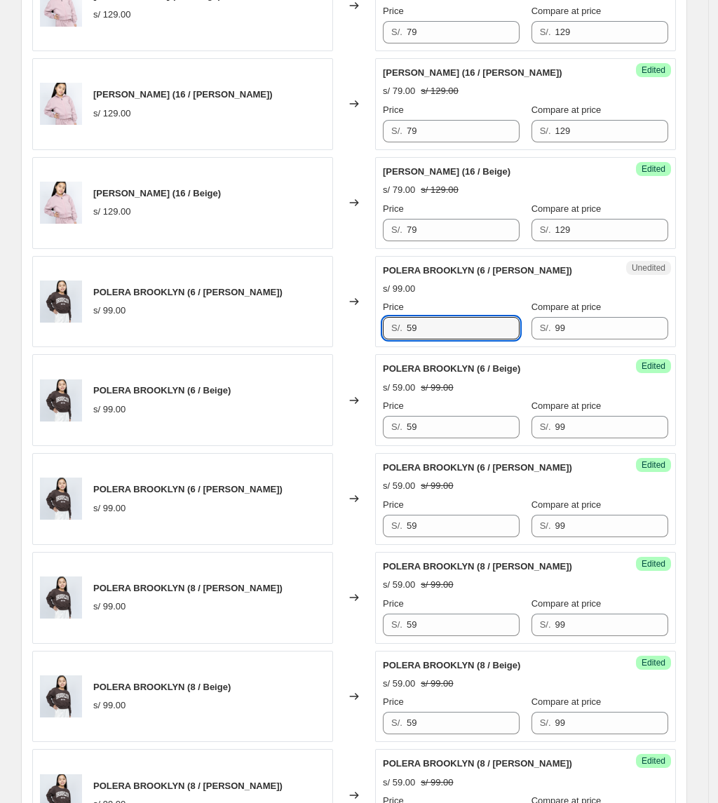
type input "59"
drag, startPoint x: 441, startPoint y: 215, endPoint x: 435, endPoint y: 222, distance: 10.0
click at [438, 215] on div "Price" at bounding box center [451, 209] width 137 height 14
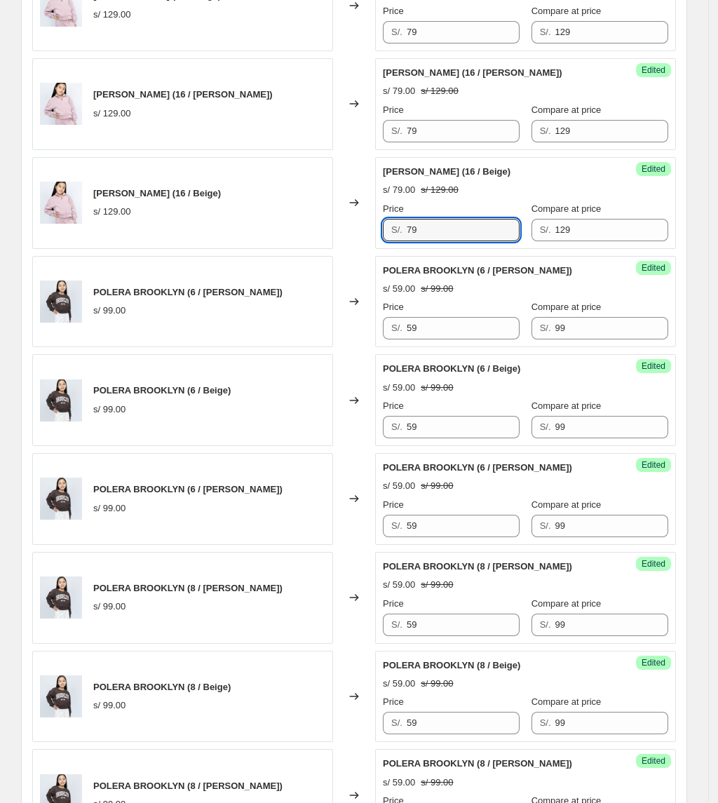
drag, startPoint x: 433, startPoint y: 224, endPoint x: 478, endPoint y: 199, distance: 51.5
click at [360, 234] on div "[PERSON_NAME] (16 / Beige) s/ 129.00 Changed to Success Edited [PERSON_NAME] (1…" at bounding box center [354, 203] width 644 height 92
drag, startPoint x: 443, startPoint y: 229, endPoint x: 367, endPoint y: 229, distance: 75.7
click at [367, 229] on div "[PERSON_NAME] (16 / Beige) s/ 129.00 Changed to Success Edited [PERSON_NAME] (1…" at bounding box center [354, 203] width 644 height 92
type input "79"
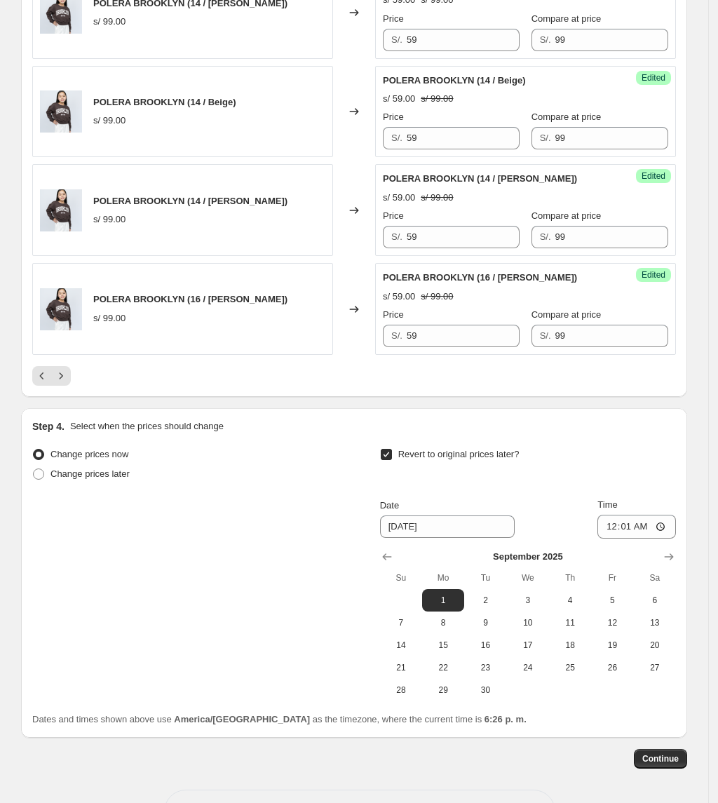
scroll to position [2150, 0]
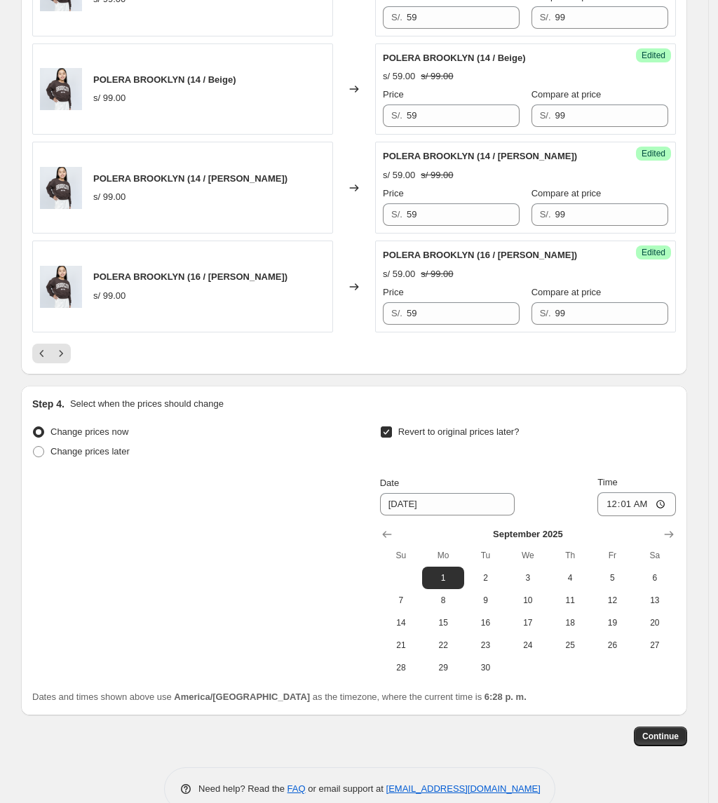
click at [681, 738] on button "Continue" at bounding box center [660, 736] width 53 height 20
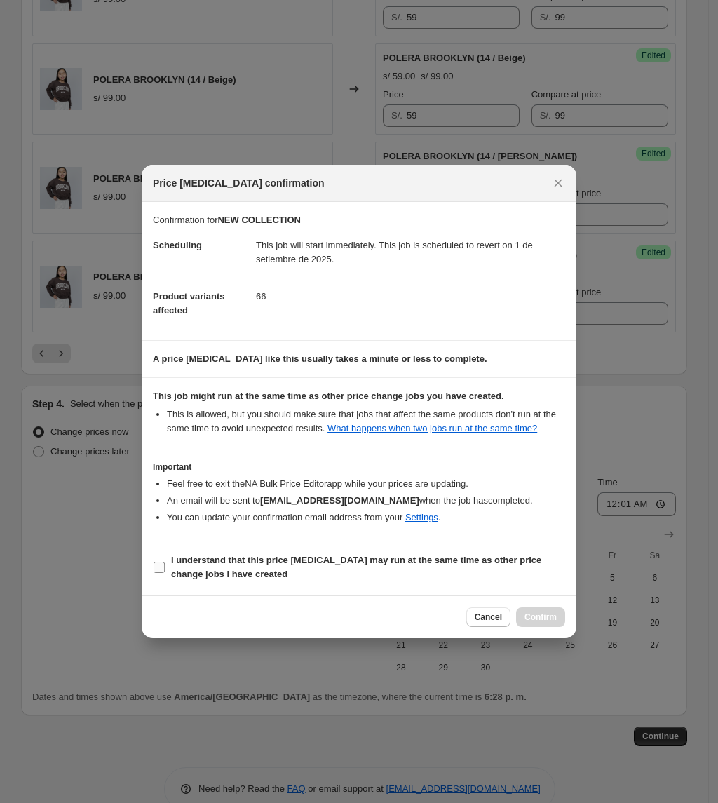
click at [230, 576] on b "I understand that this price [MEDICAL_DATA] may run at the same time as other p…" at bounding box center [356, 567] width 370 height 25
click at [165, 573] on input "I understand that this price [MEDICAL_DATA] may run at the same time as other p…" at bounding box center [159, 567] width 11 height 11
checkbox input "true"
click at [557, 610] on button "Confirm" at bounding box center [540, 617] width 49 height 20
